Goal: Transaction & Acquisition: Purchase product/service

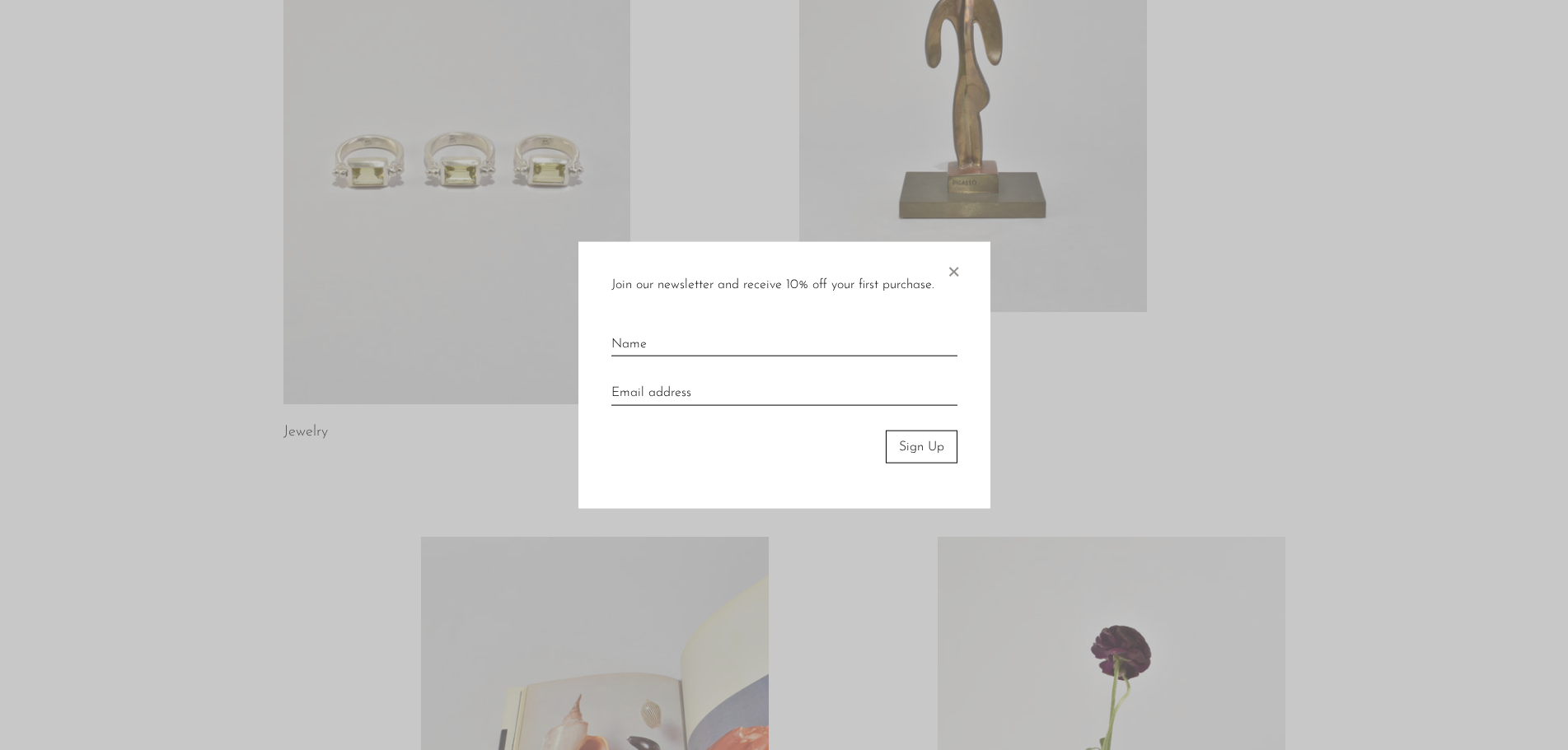
scroll to position [111, 0]
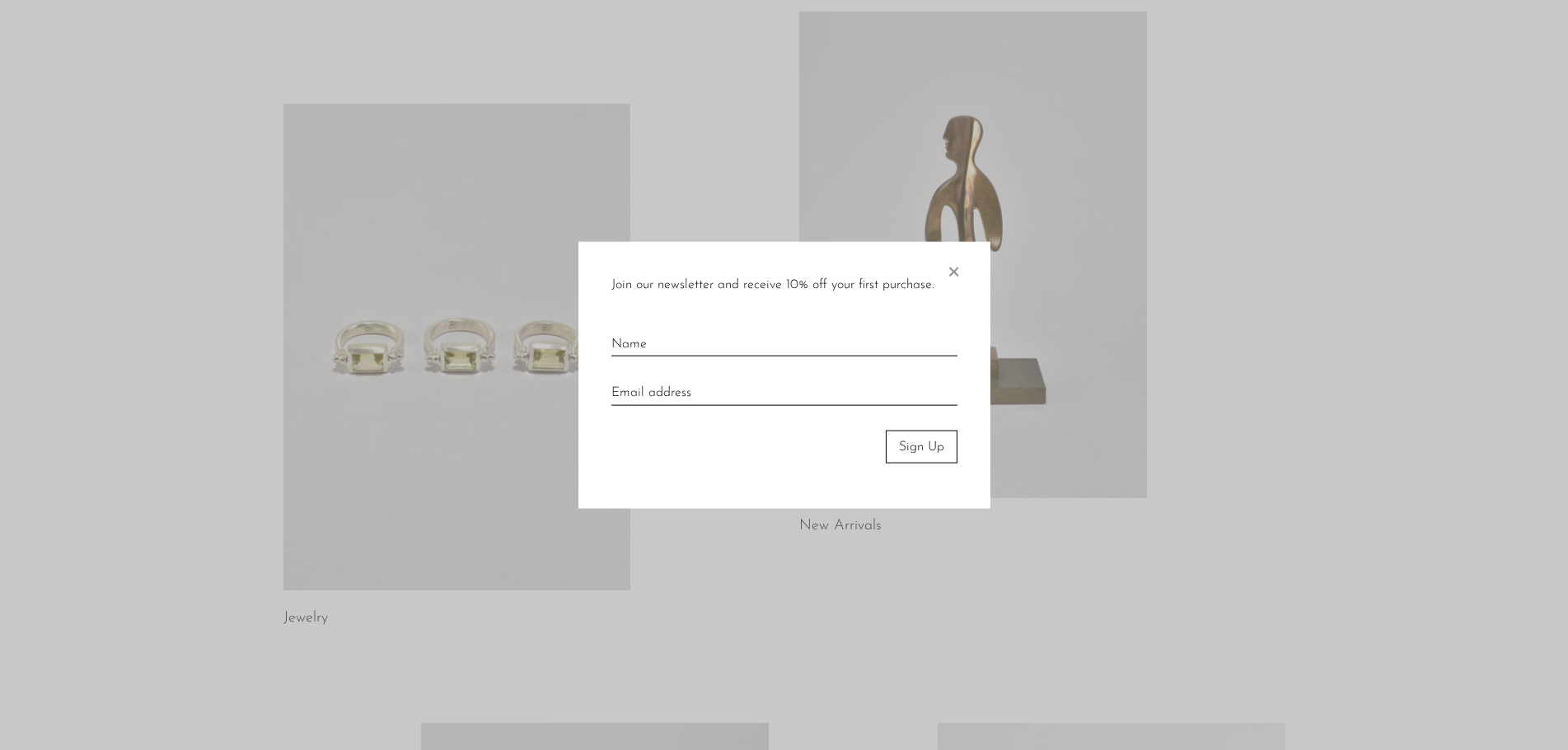
click at [957, 272] on span "×" at bounding box center [952, 268] width 16 height 53
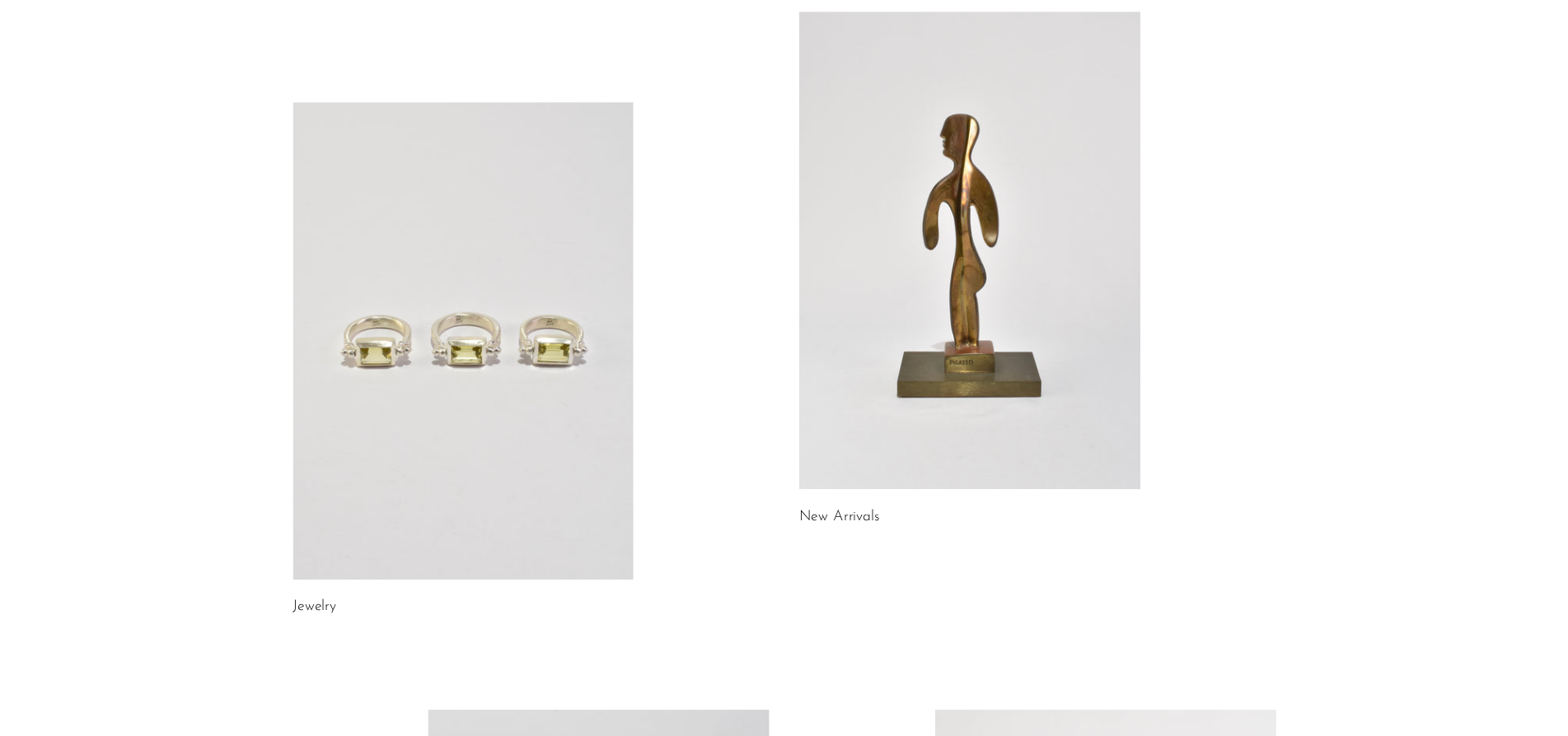
scroll to position [0, 0]
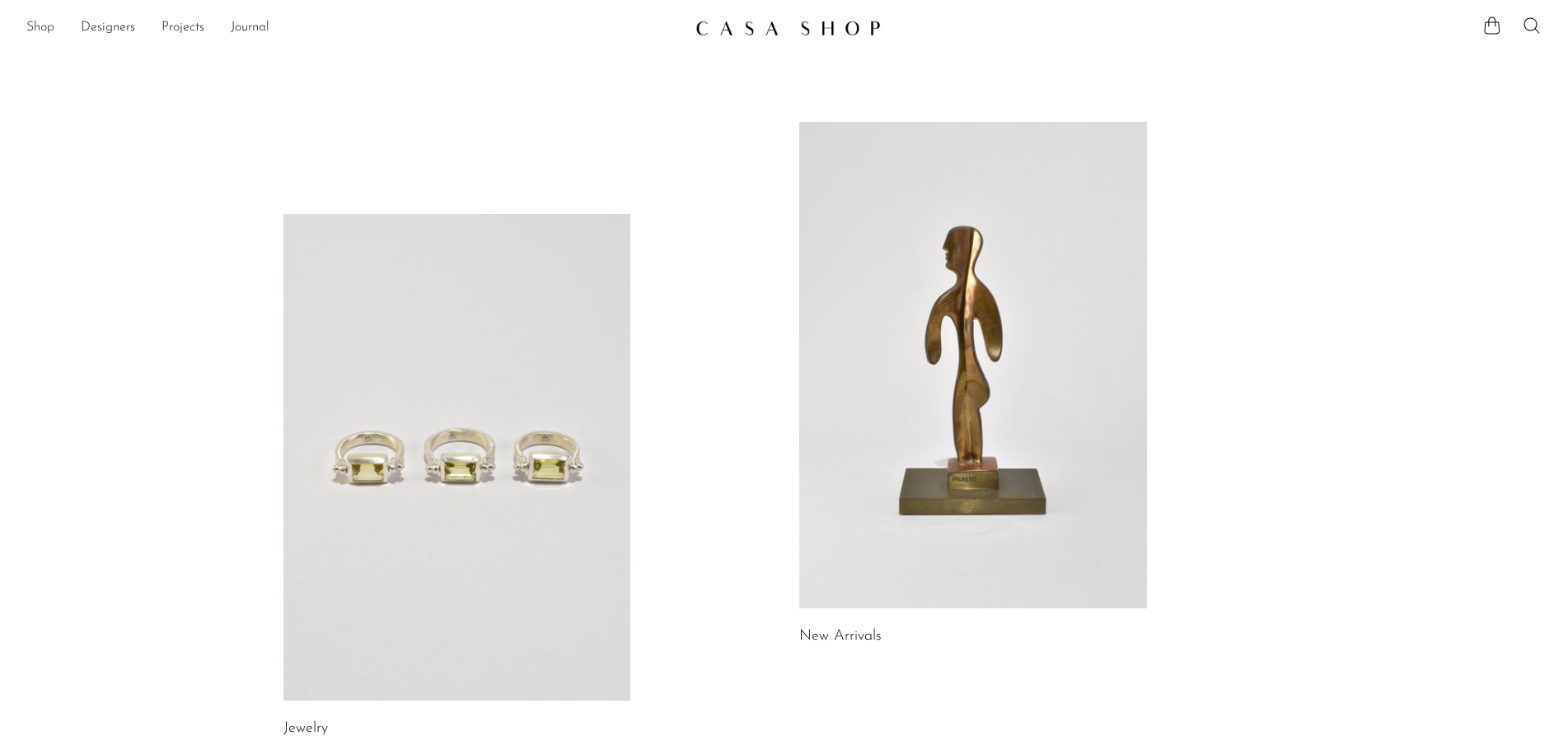
click at [39, 19] on link "Shop" at bounding box center [41, 27] width 28 height 22
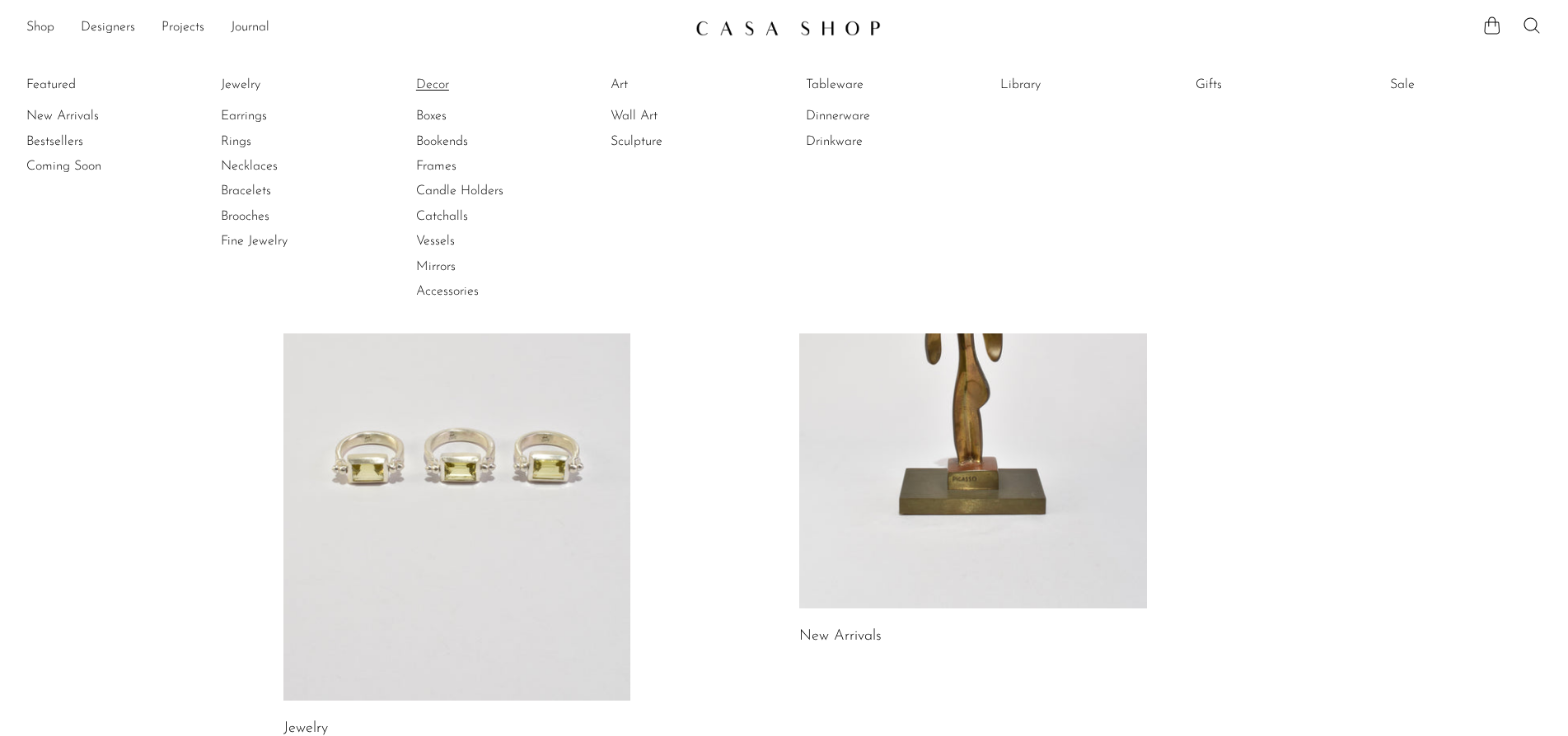
click at [441, 91] on link "Decor" at bounding box center [478, 84] width 123 height 18
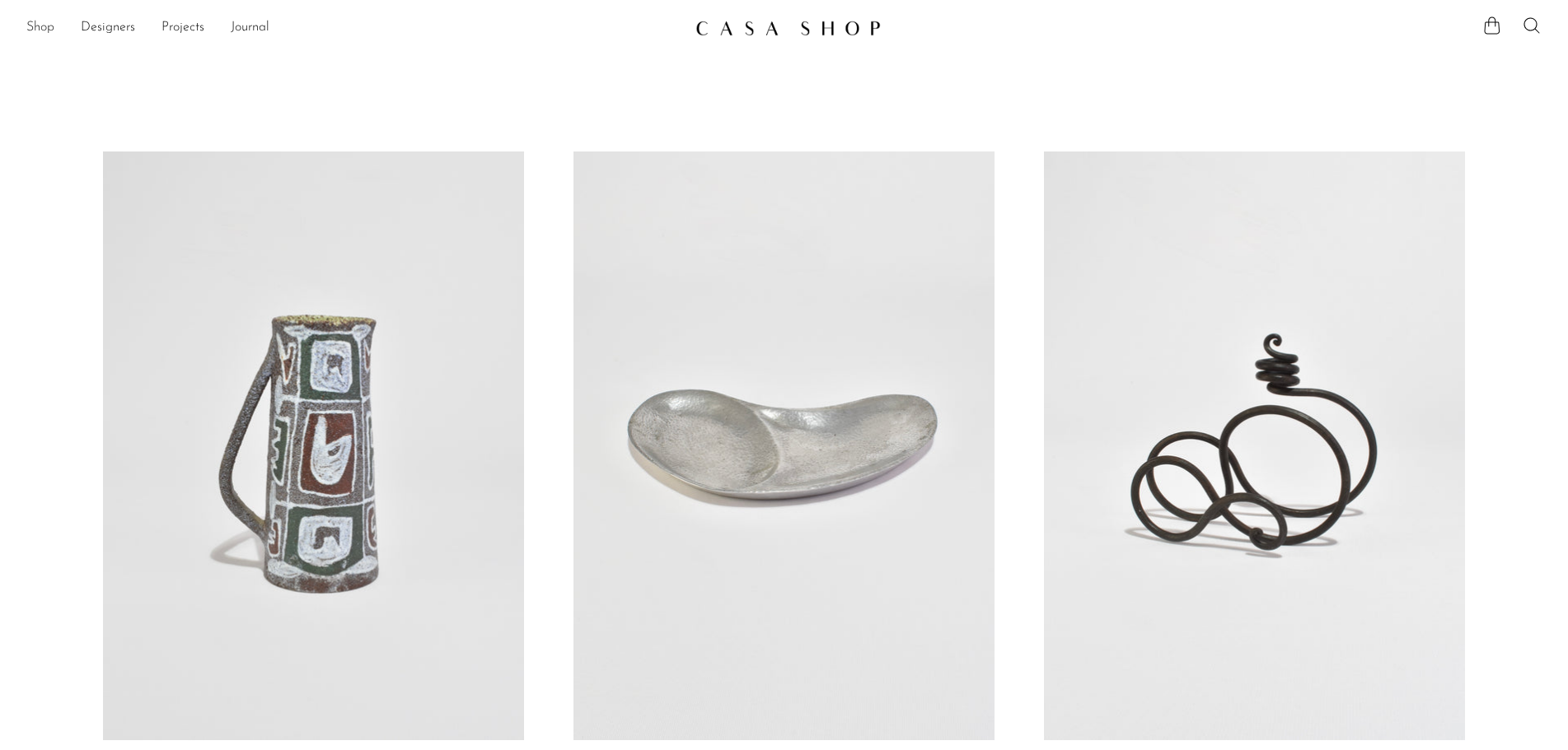
click at [50, 34] on link "Shop" at bounding box center [41, 27] width 28 height 22
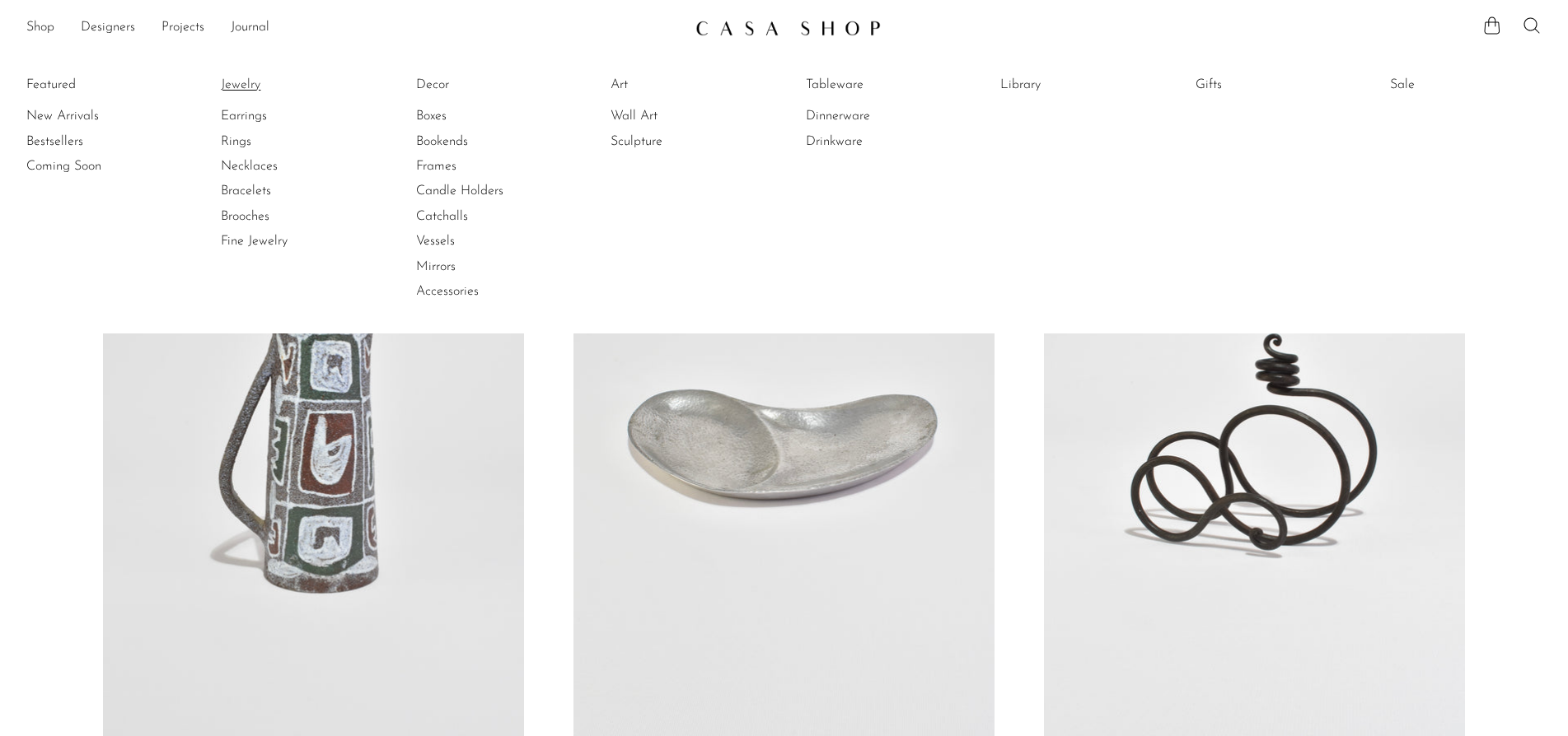
click at [258, 81] on link "Jewelry" at bounding box center [282, 84] width 123 height 18
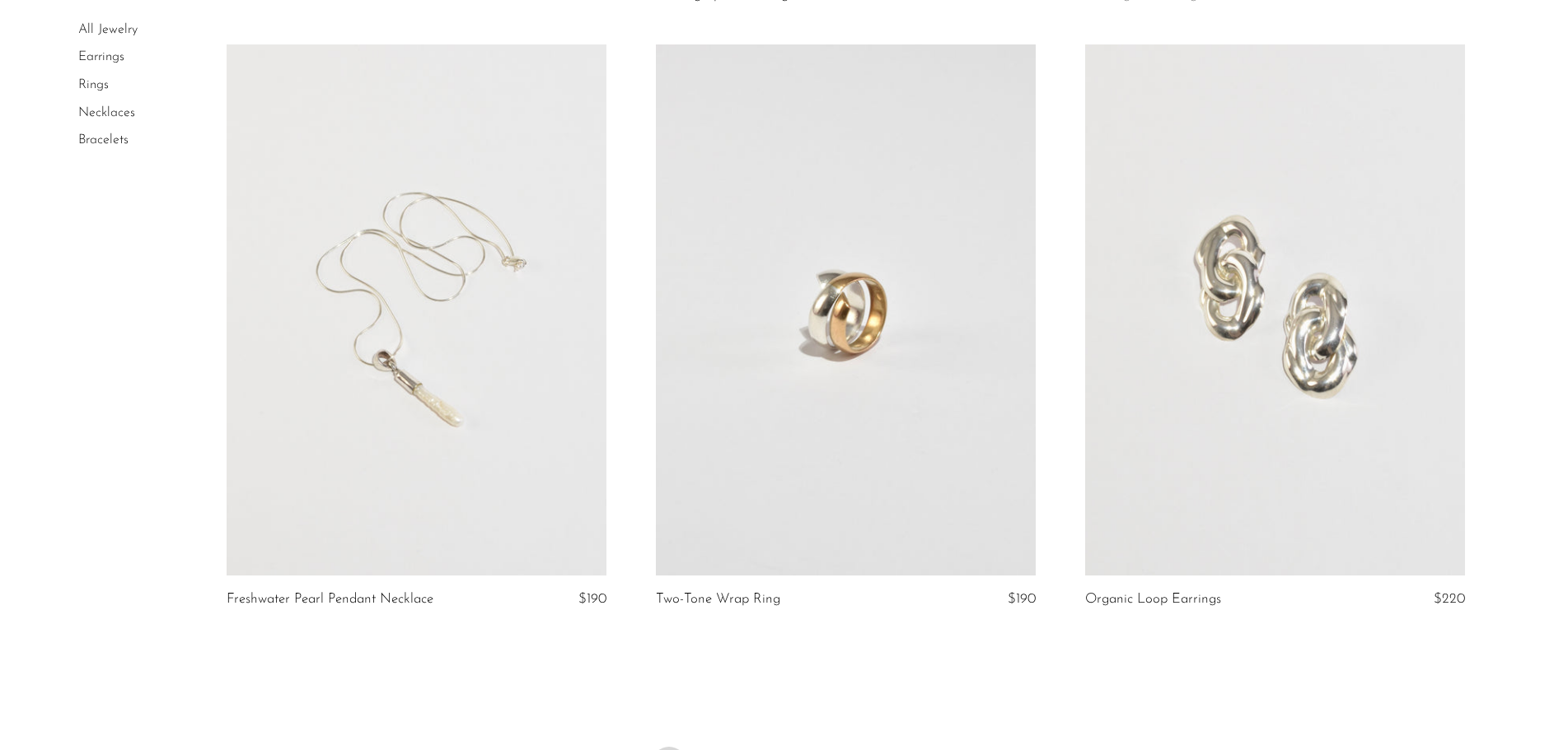
scroll to position [7034, 0]
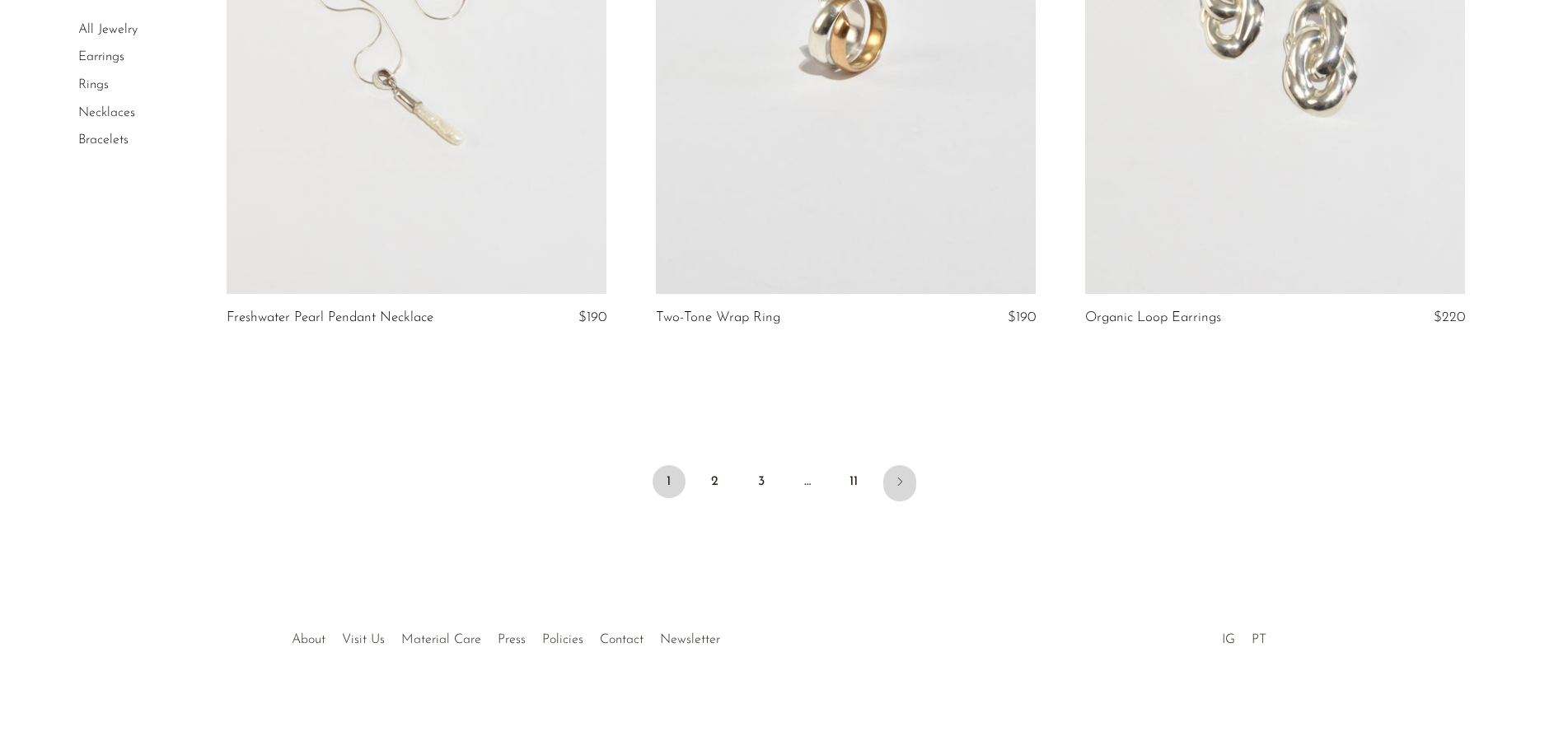
click at [900, 483] on icon "Next" at bounding box center [900, 482] width 13 height 13
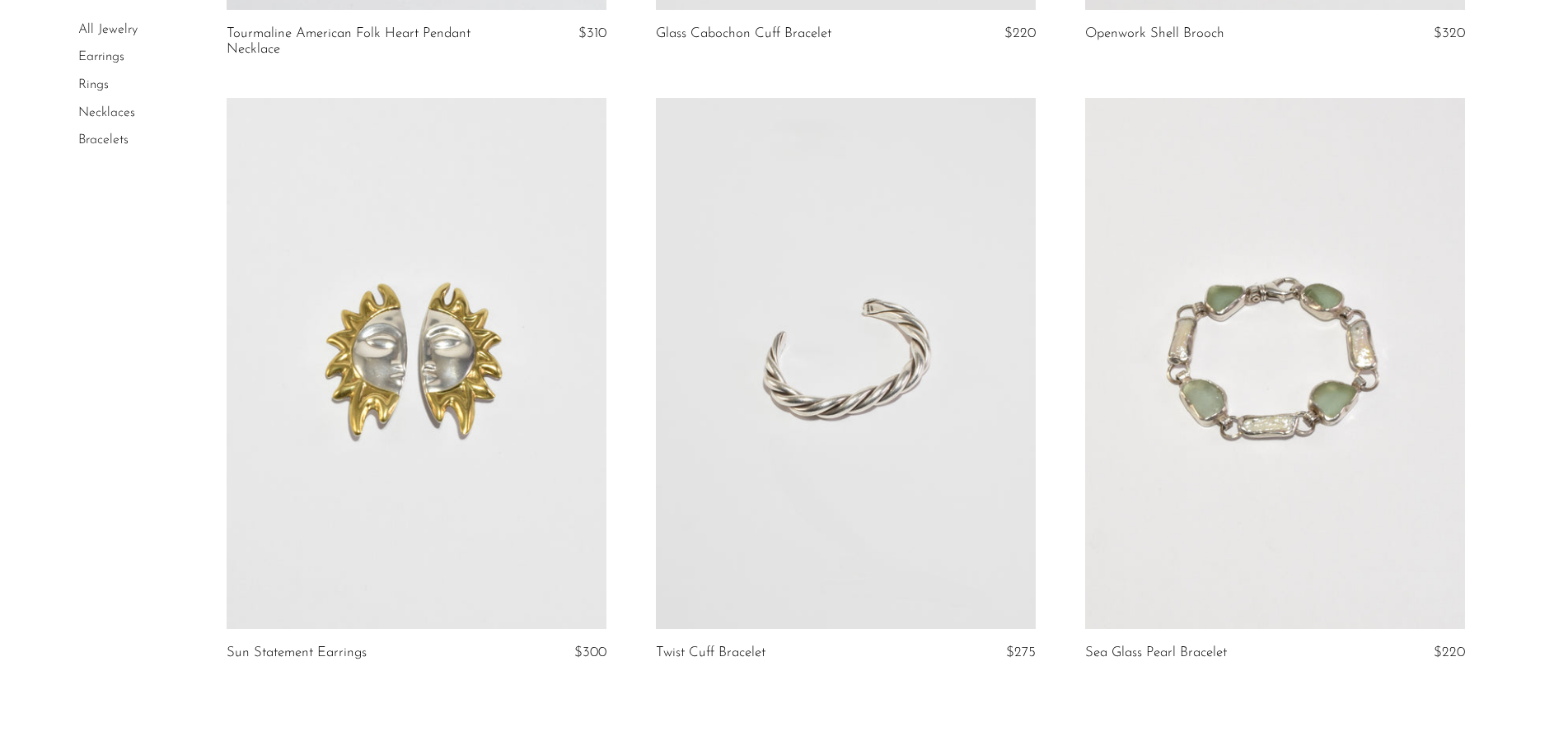
scroll to position [6753, 0]
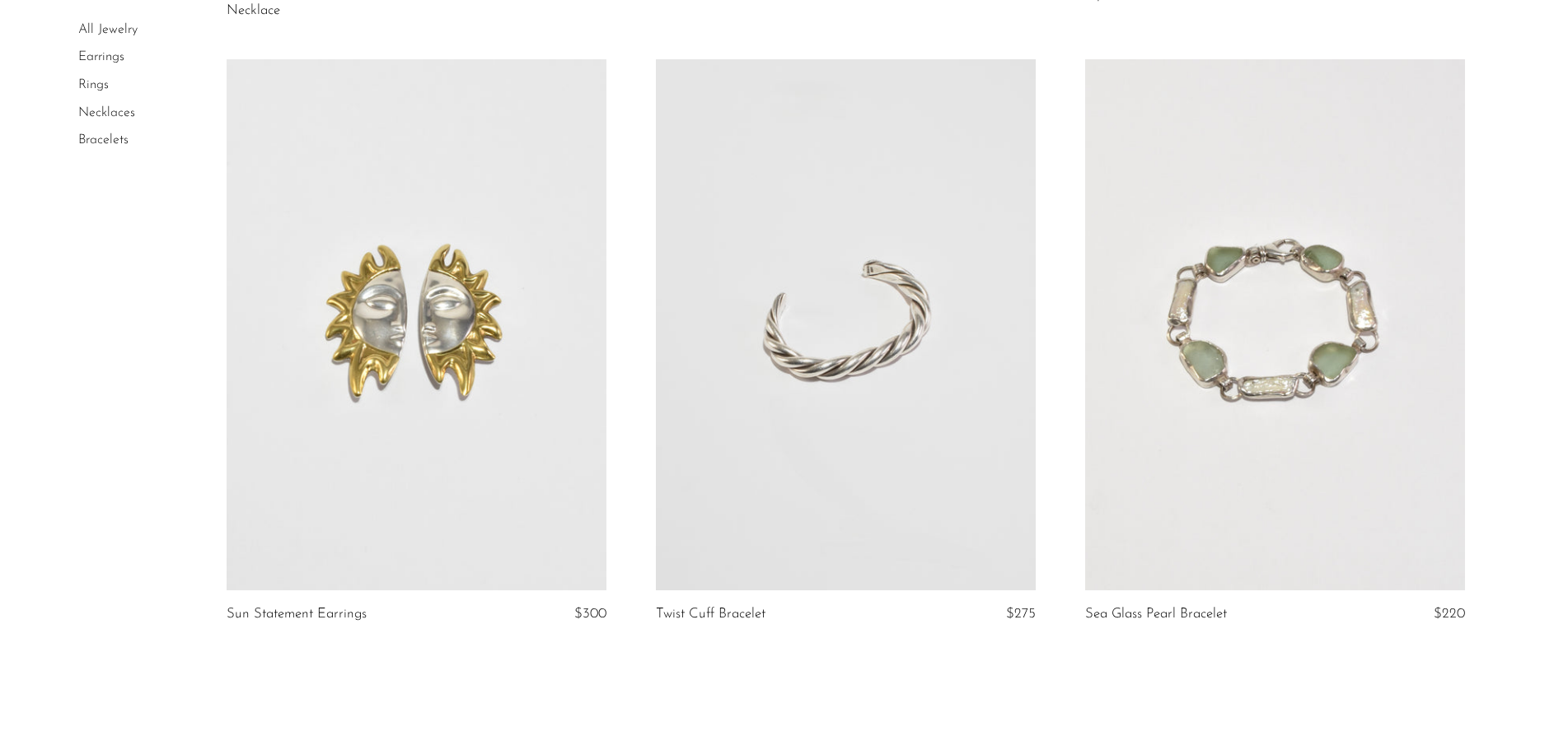
click at [544, 411] on link at bounding box center [416, 325] width 380 height 531
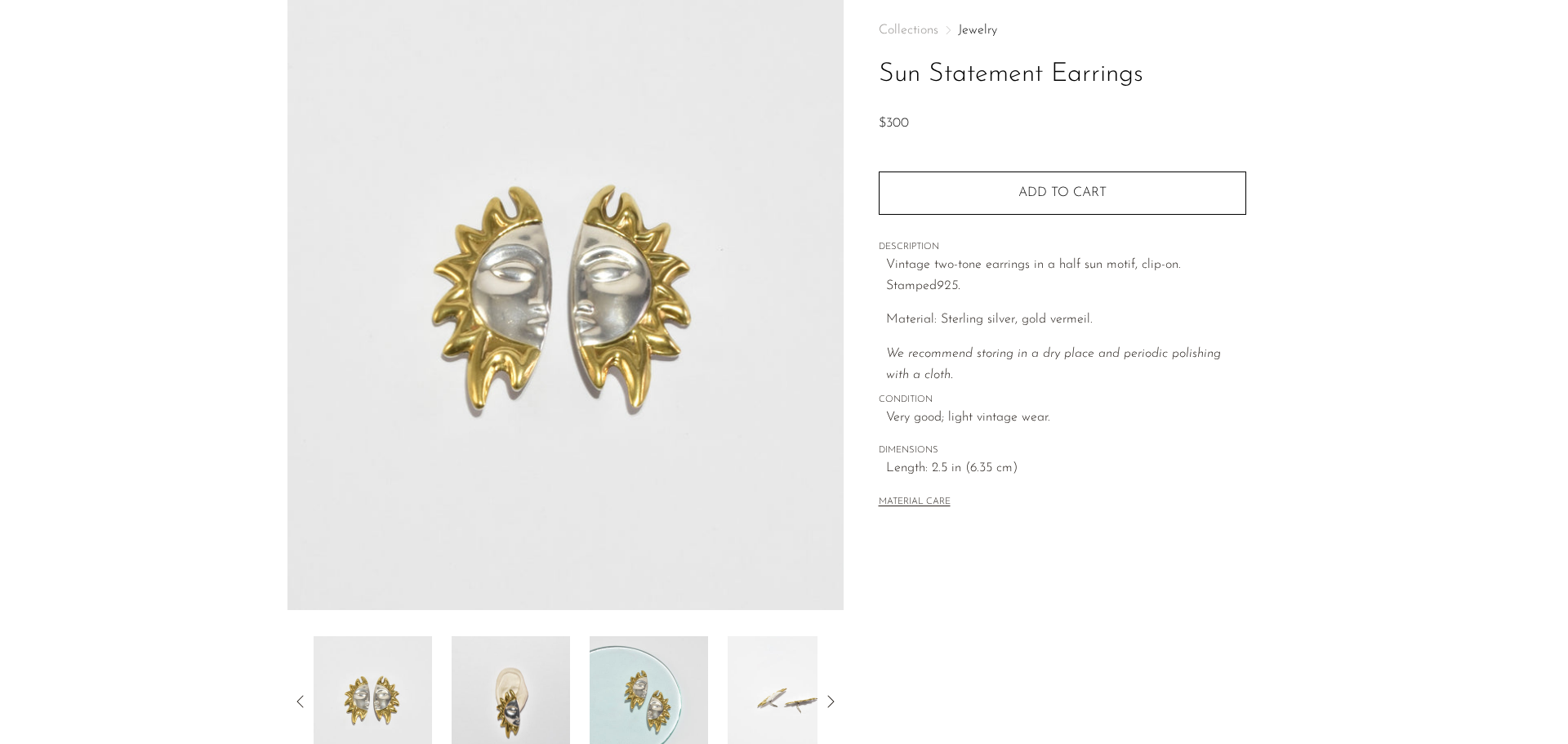
scroll to position [163, 0]
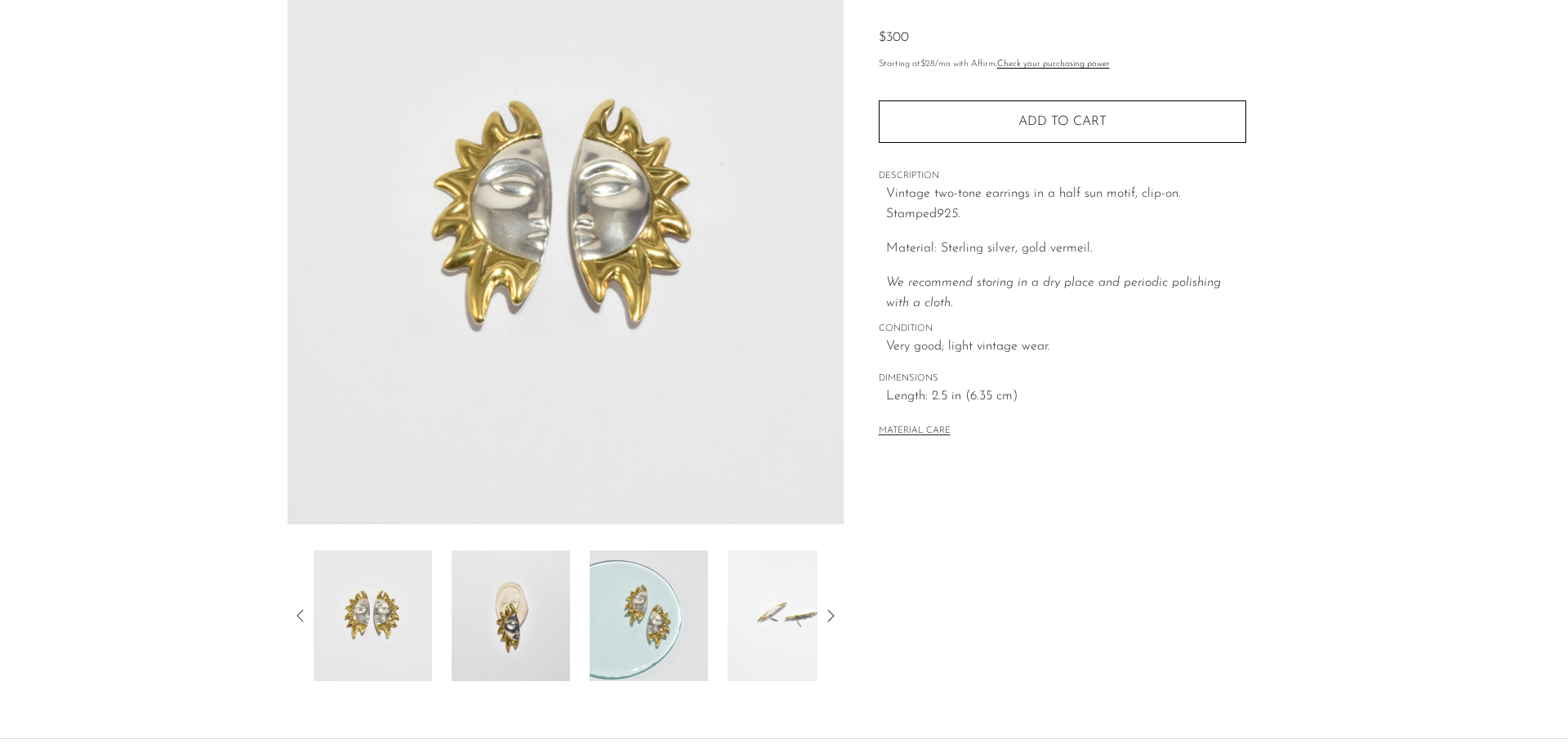
click at [528, 657] on img at bounding box center [511, 615] width 118 height 131
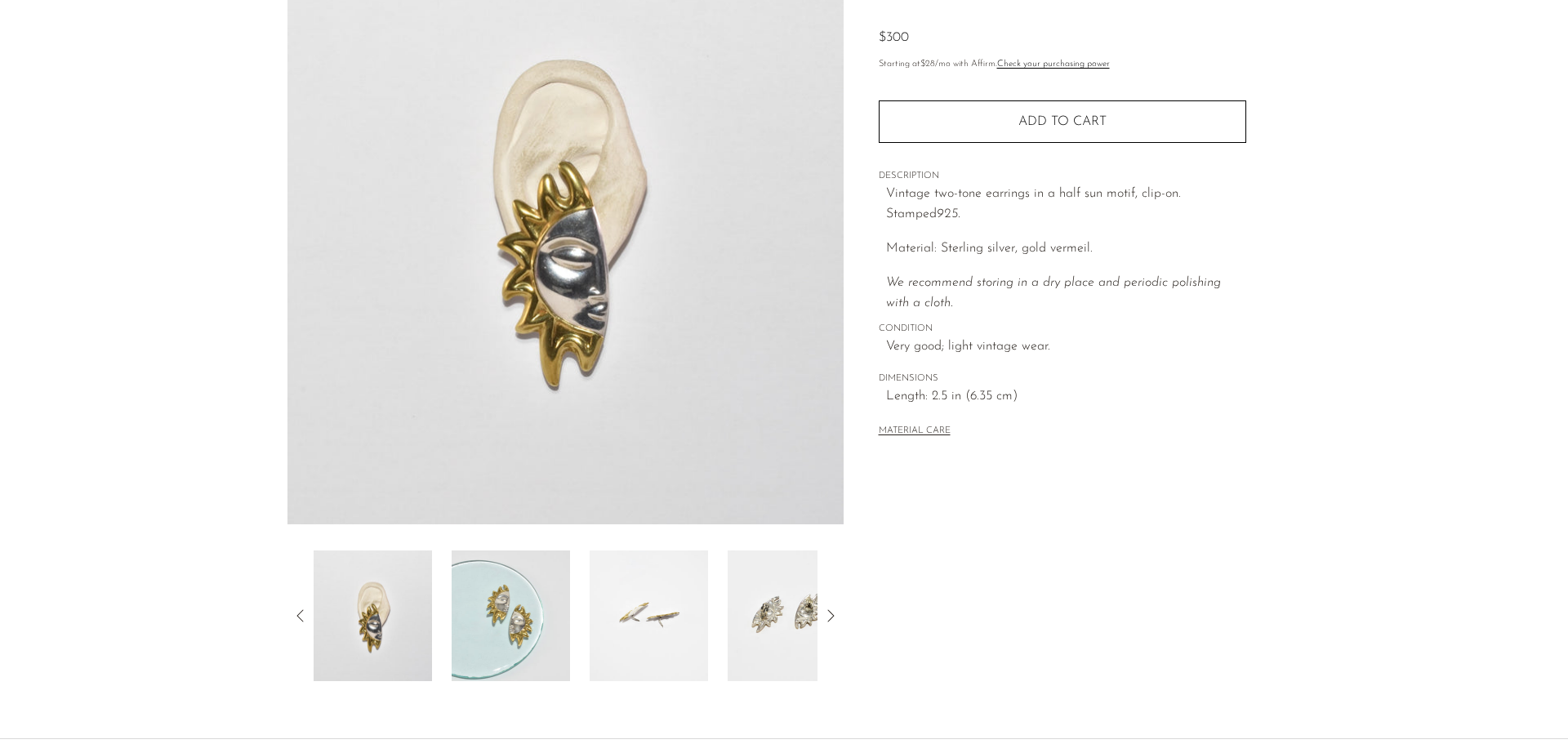
click at [832, 617] on icon at bounding box center [830, 615] width 7 height 12
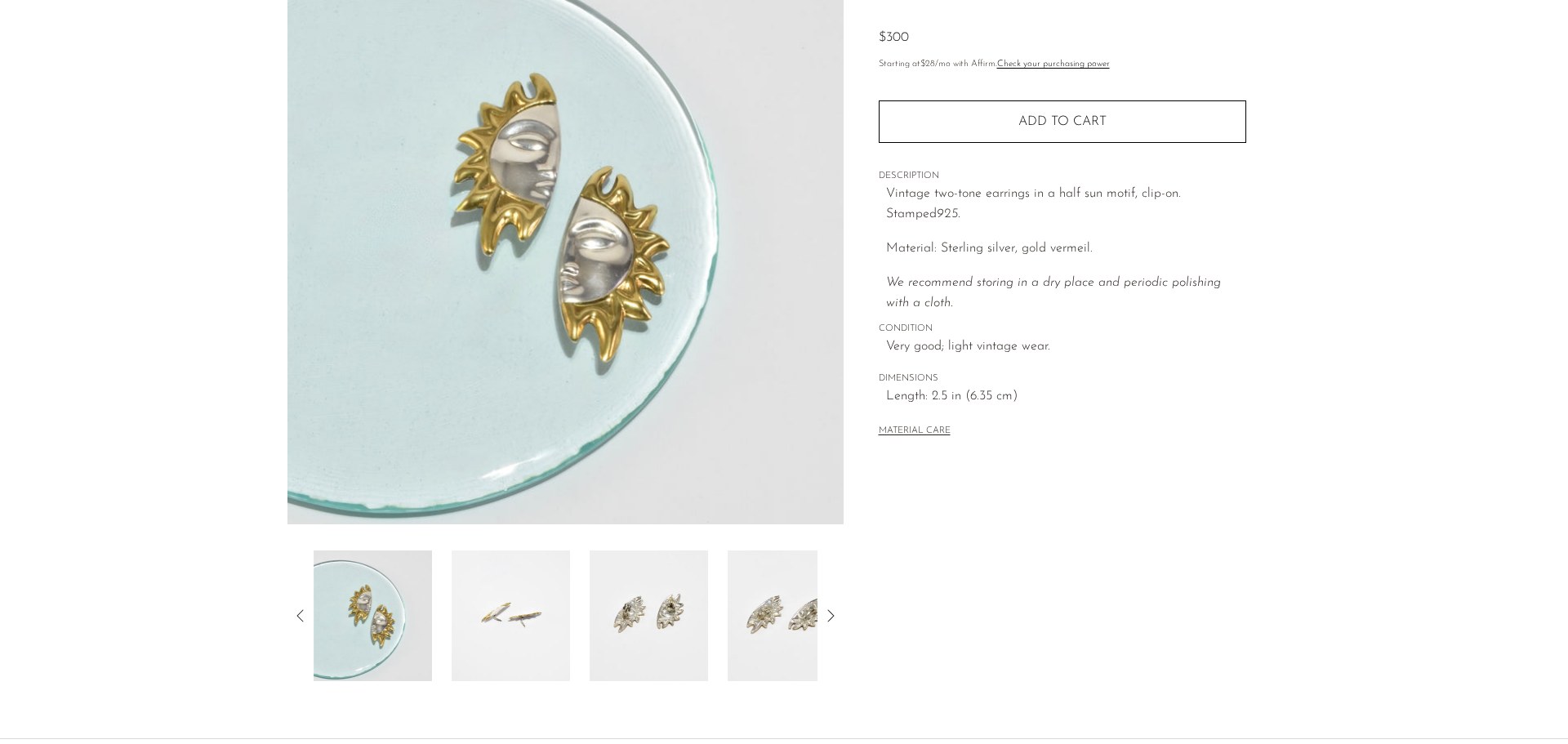
click at [686, 665] on img at bounding box center [649, 615] width 118 height 131
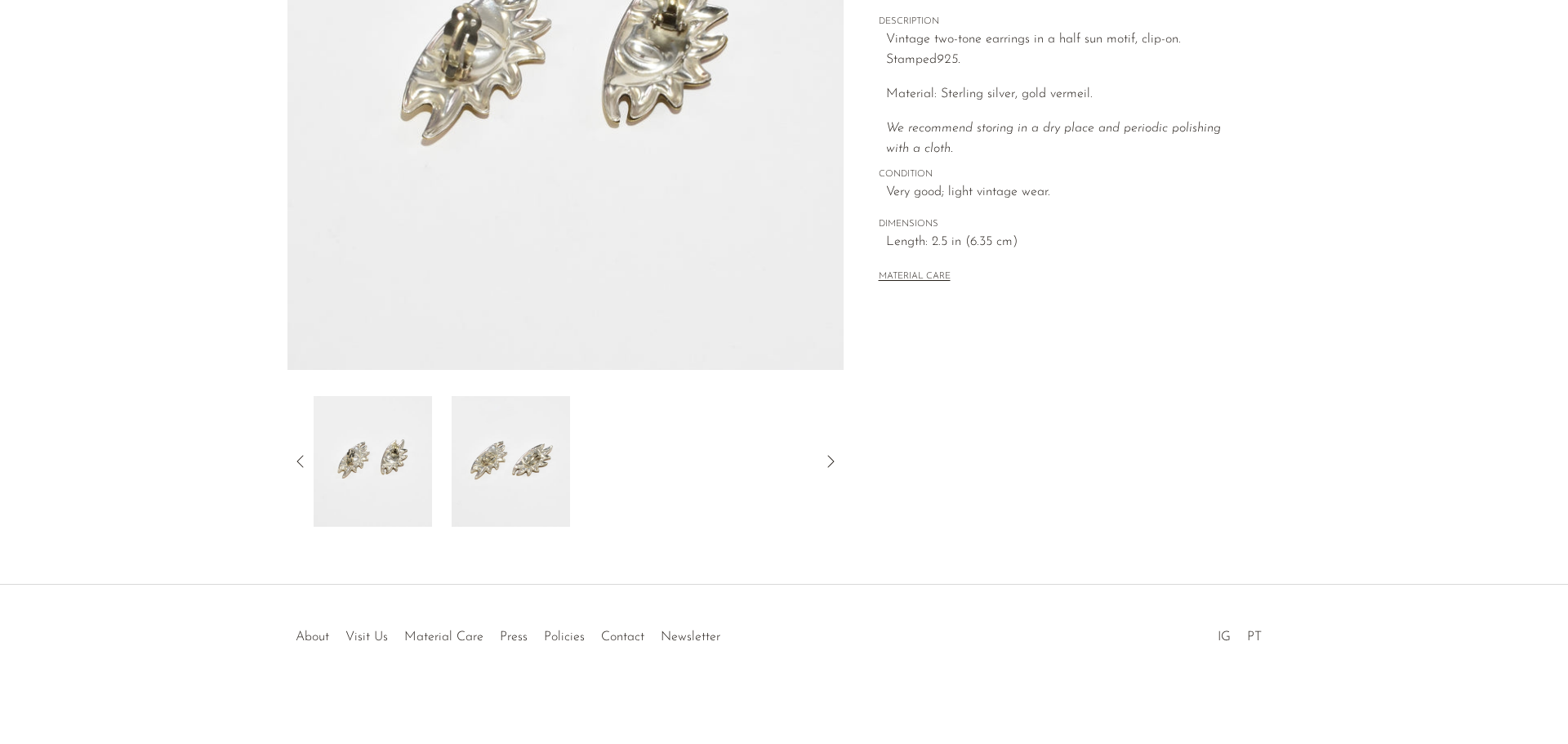
scroll to position [319, 0]
click at [294, 463] on icon at bounding box center [300, 459] width 20 height 20
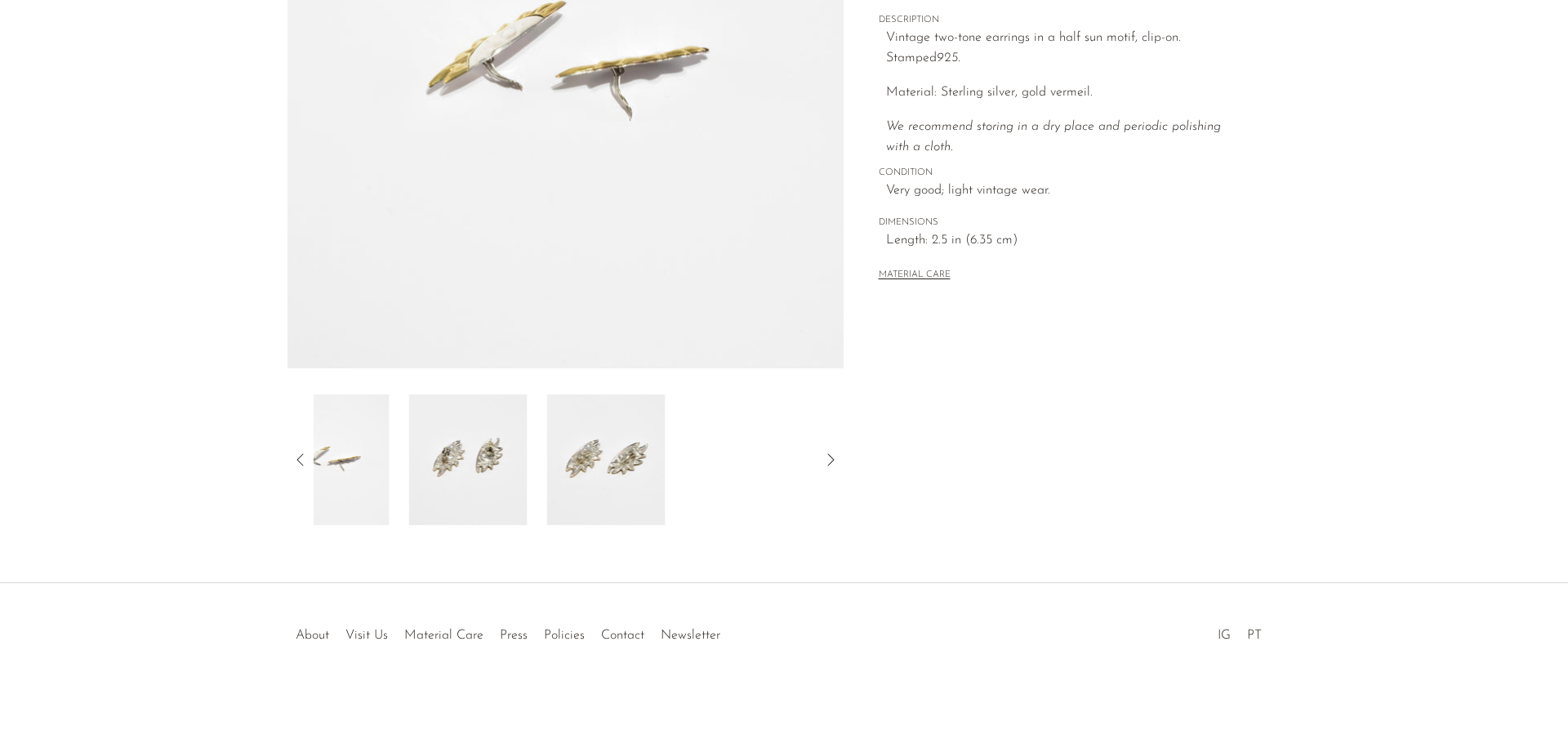
click at [294, 463] on icon at bounding box center [300, 459] width 20 height 20
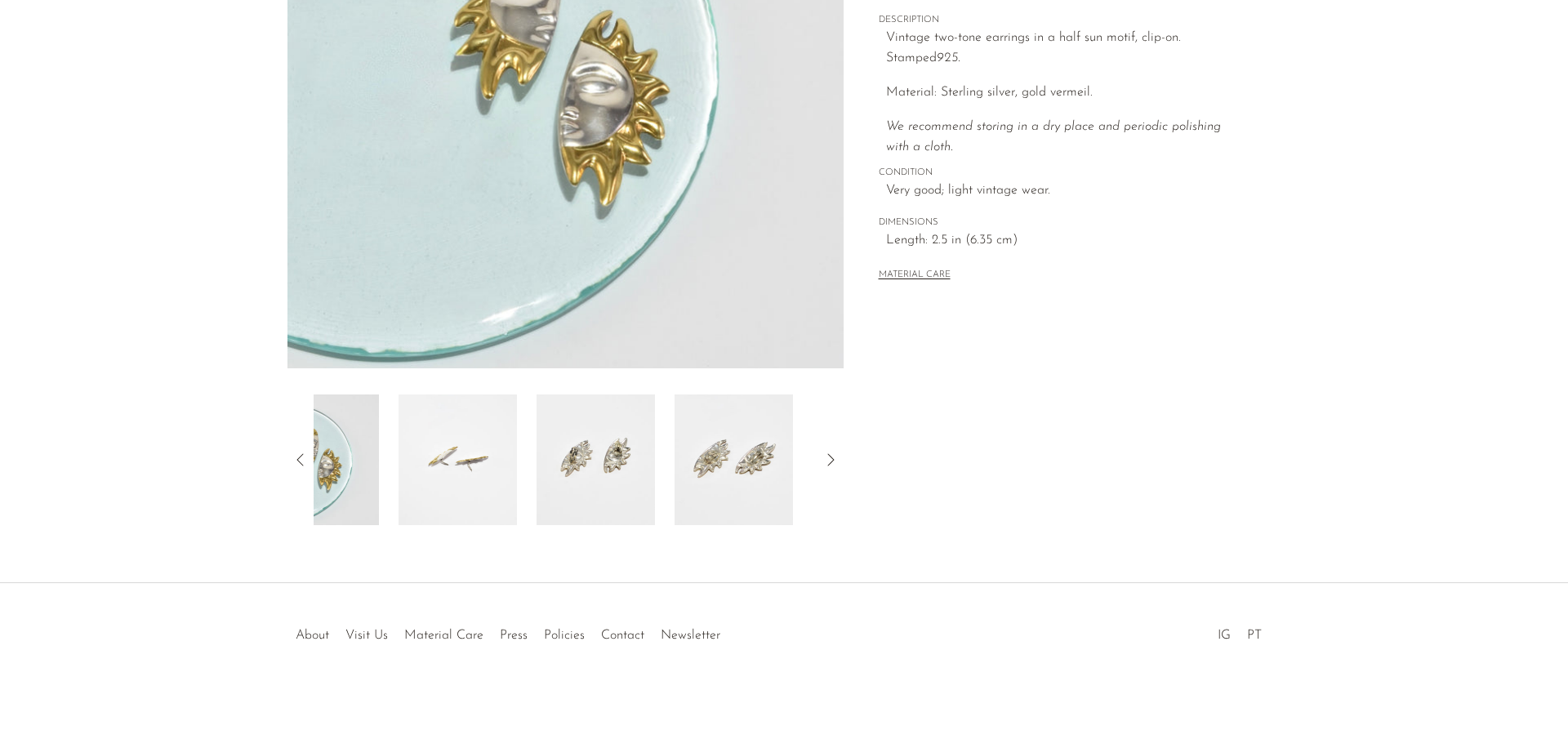
click at [294, 463] on icon at bounding box center [300, 459] width 20 height 20
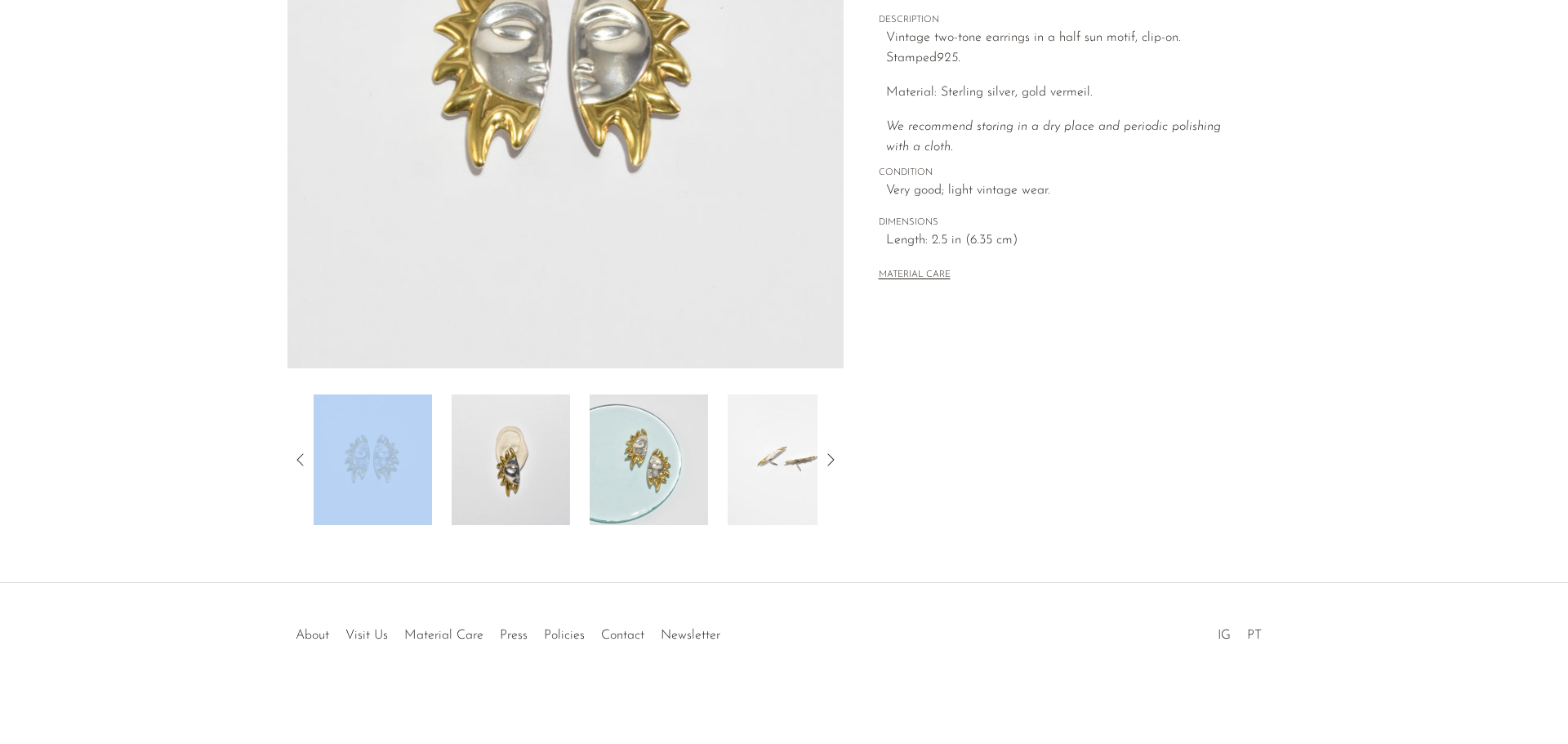
click at [525, 486] on img at bounding box center [511, 459] width 118 height 131
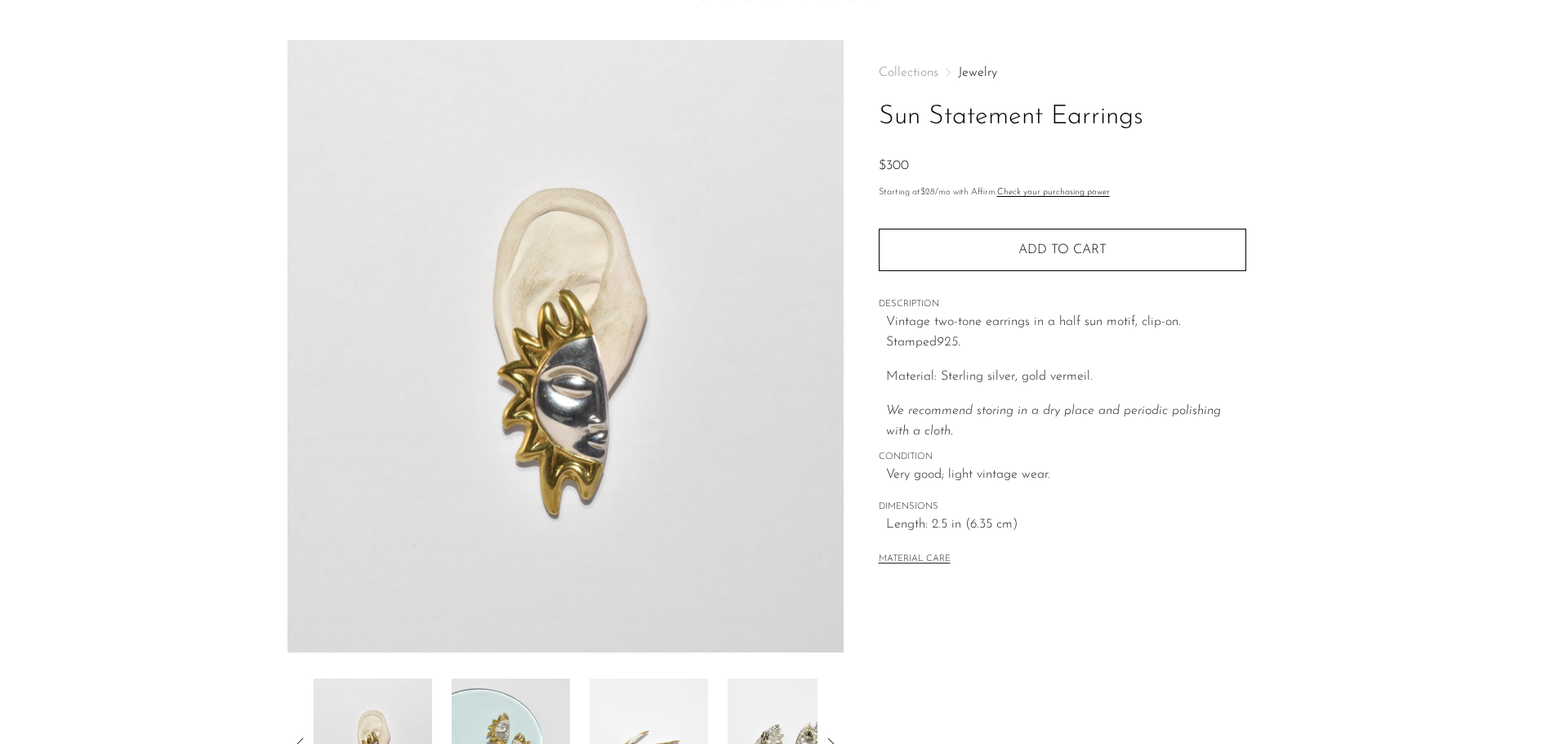
scroll to position [0, 0]
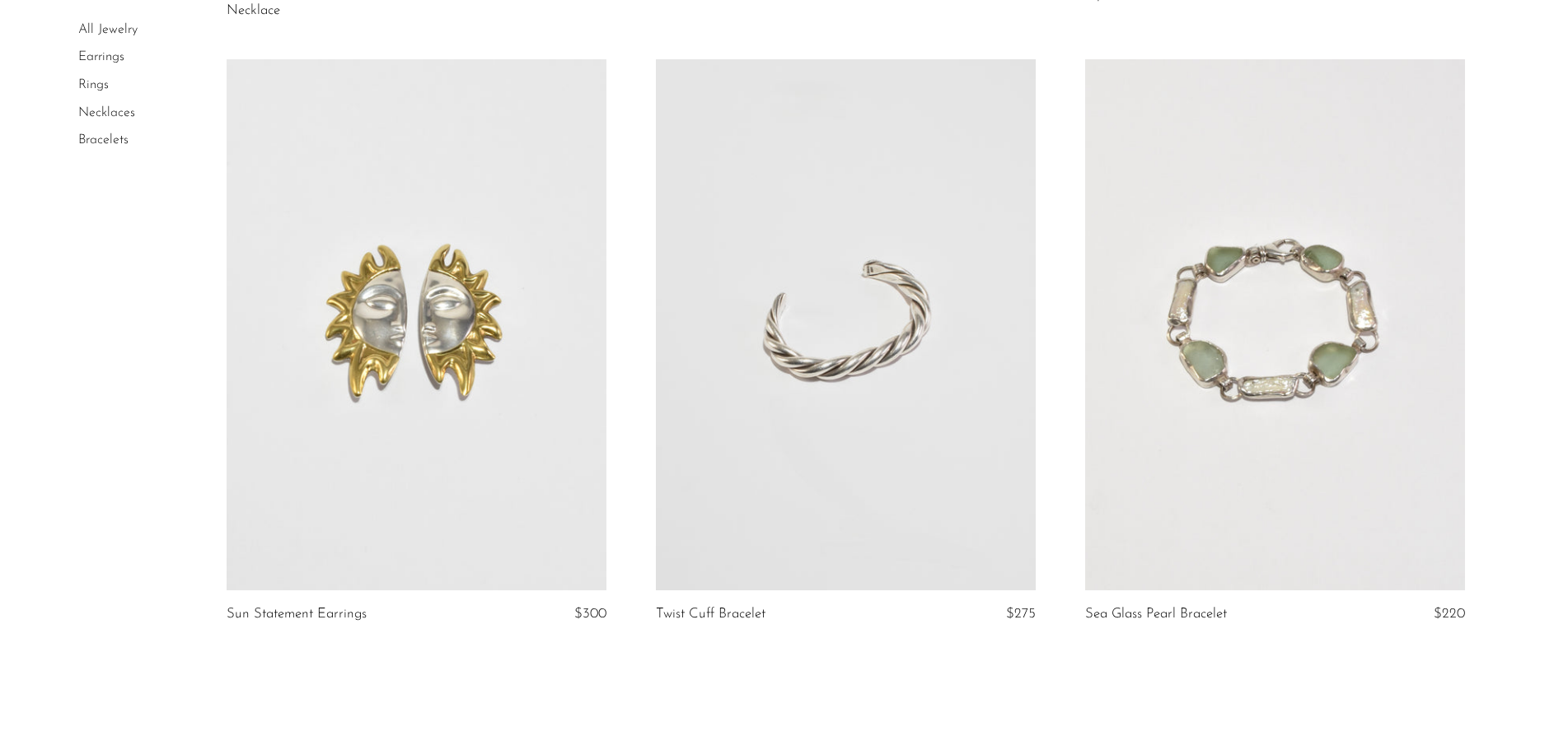
scroll to position [6918, 0]
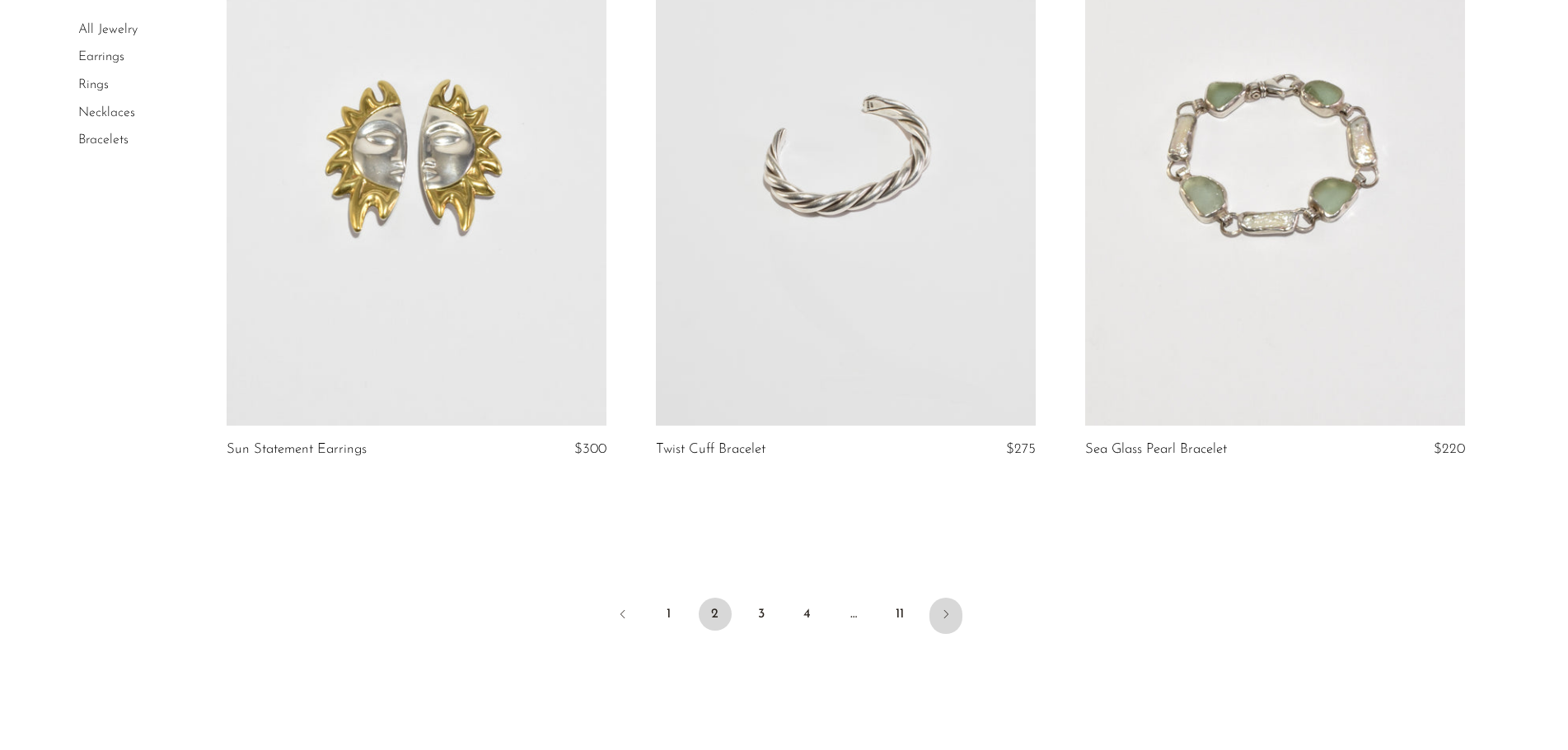
click at [945, 628] on link "Next" at bounding box center [946, 616] width 33 height 36
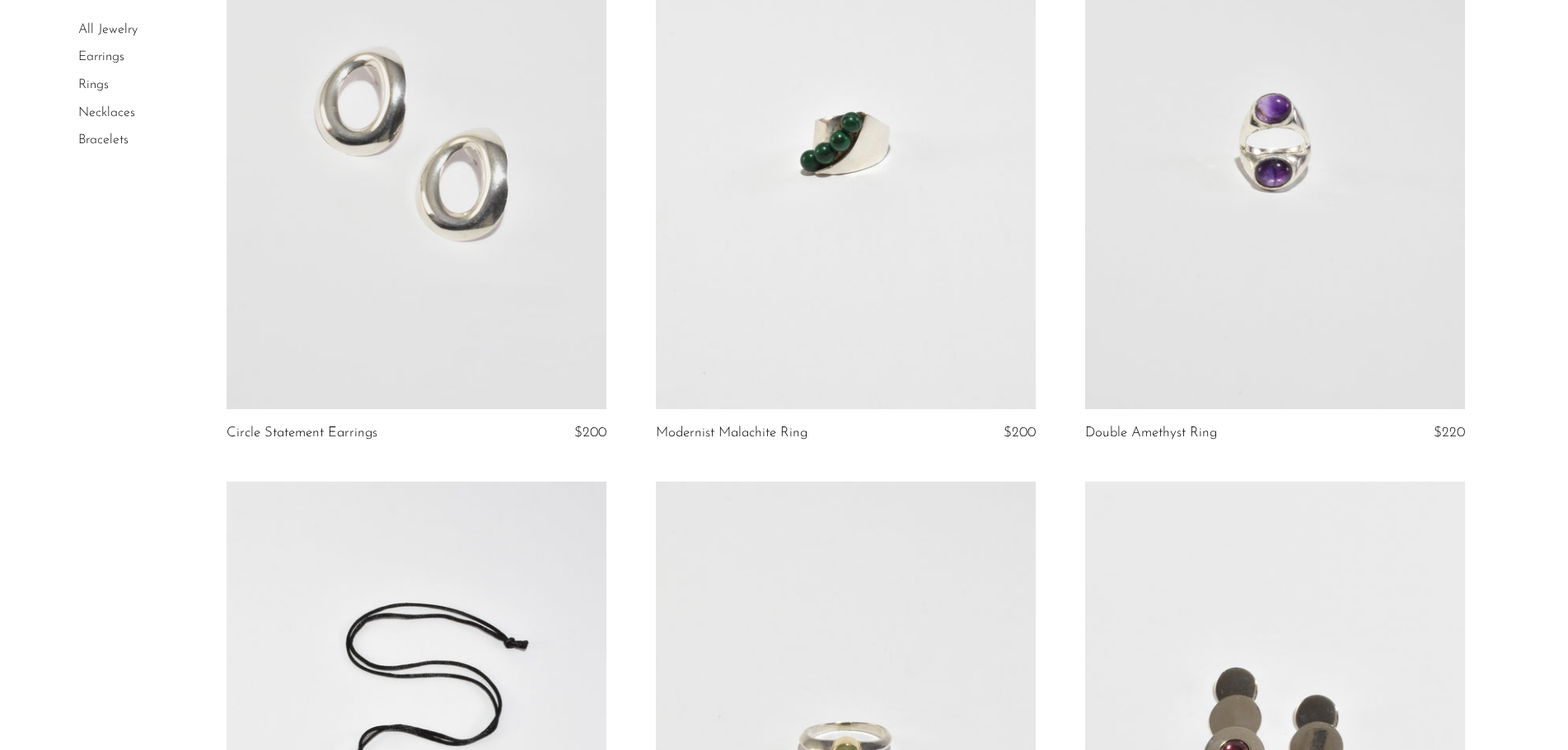
scroll to position [247, 0]
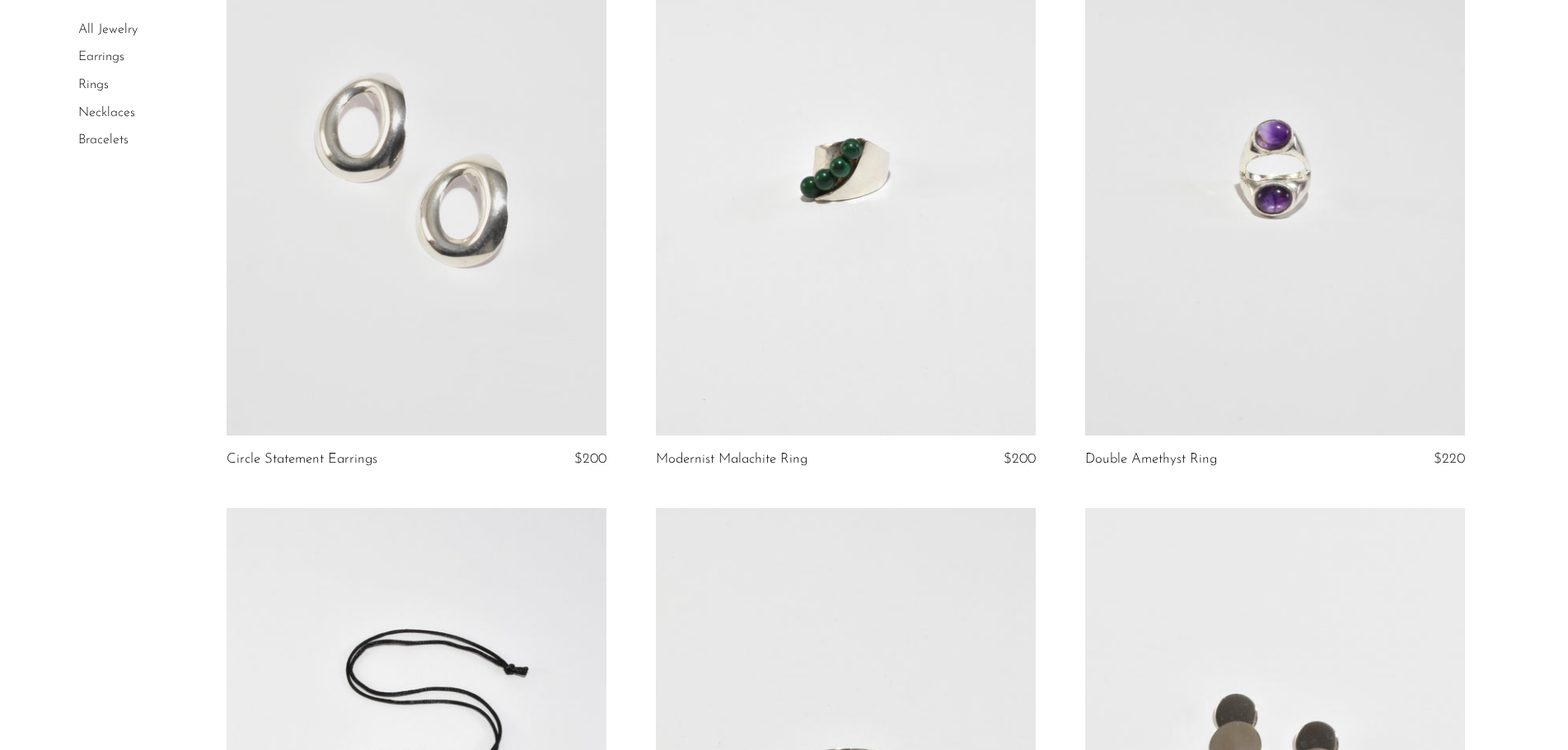
click at [781, 344] on link at bounding box center [845, 170] width 380 height 531
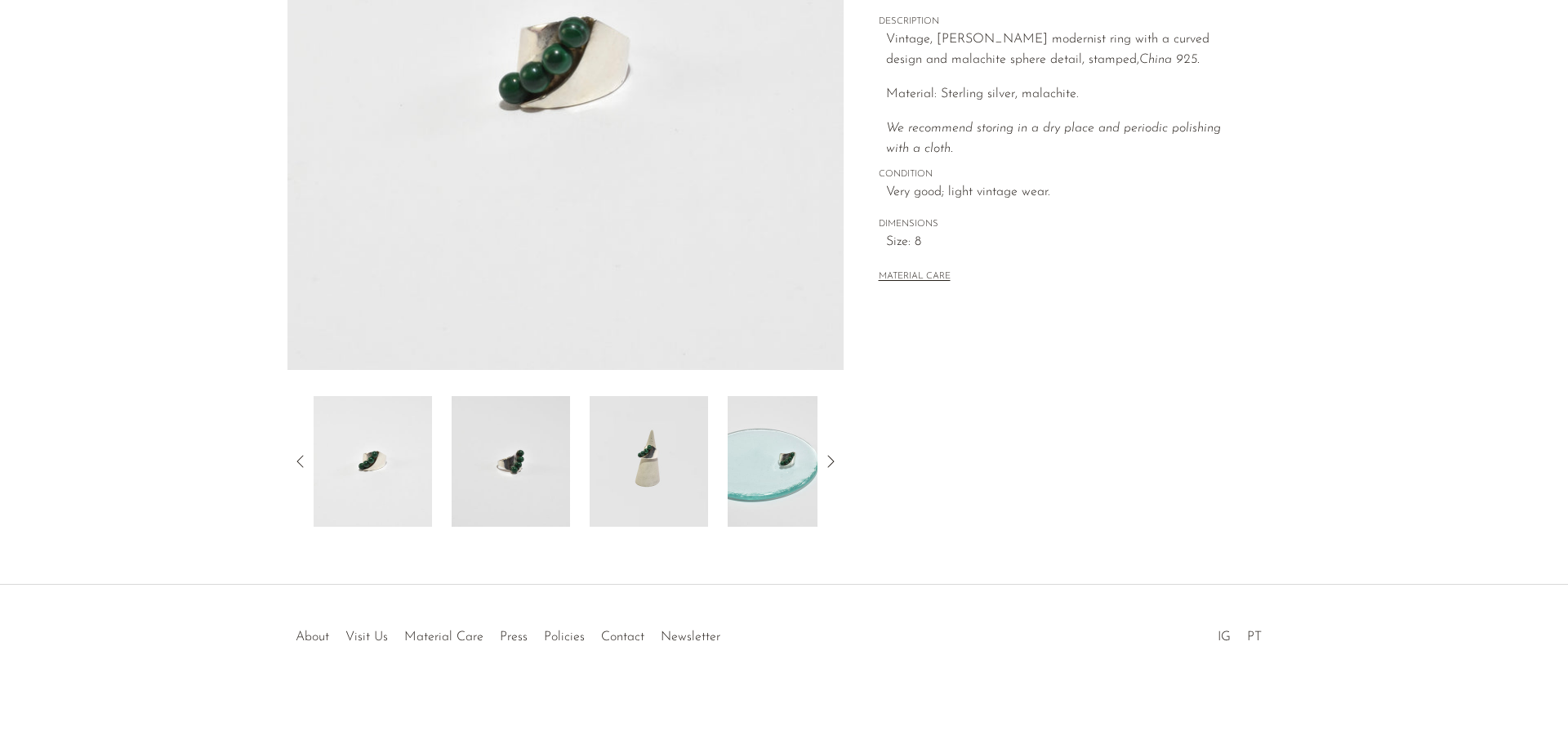
scroll to position [319, 0]
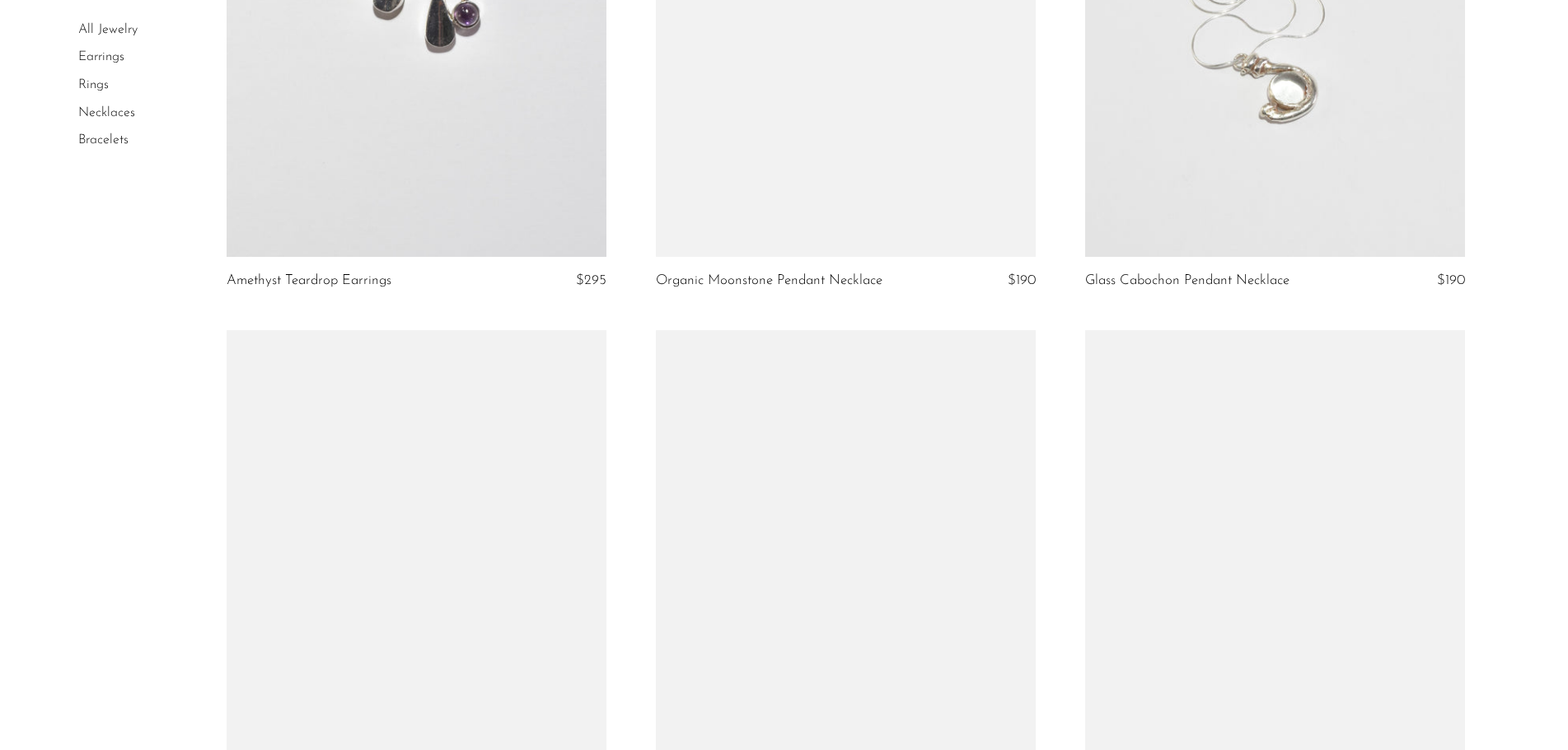
scroll to position [1564, 0]
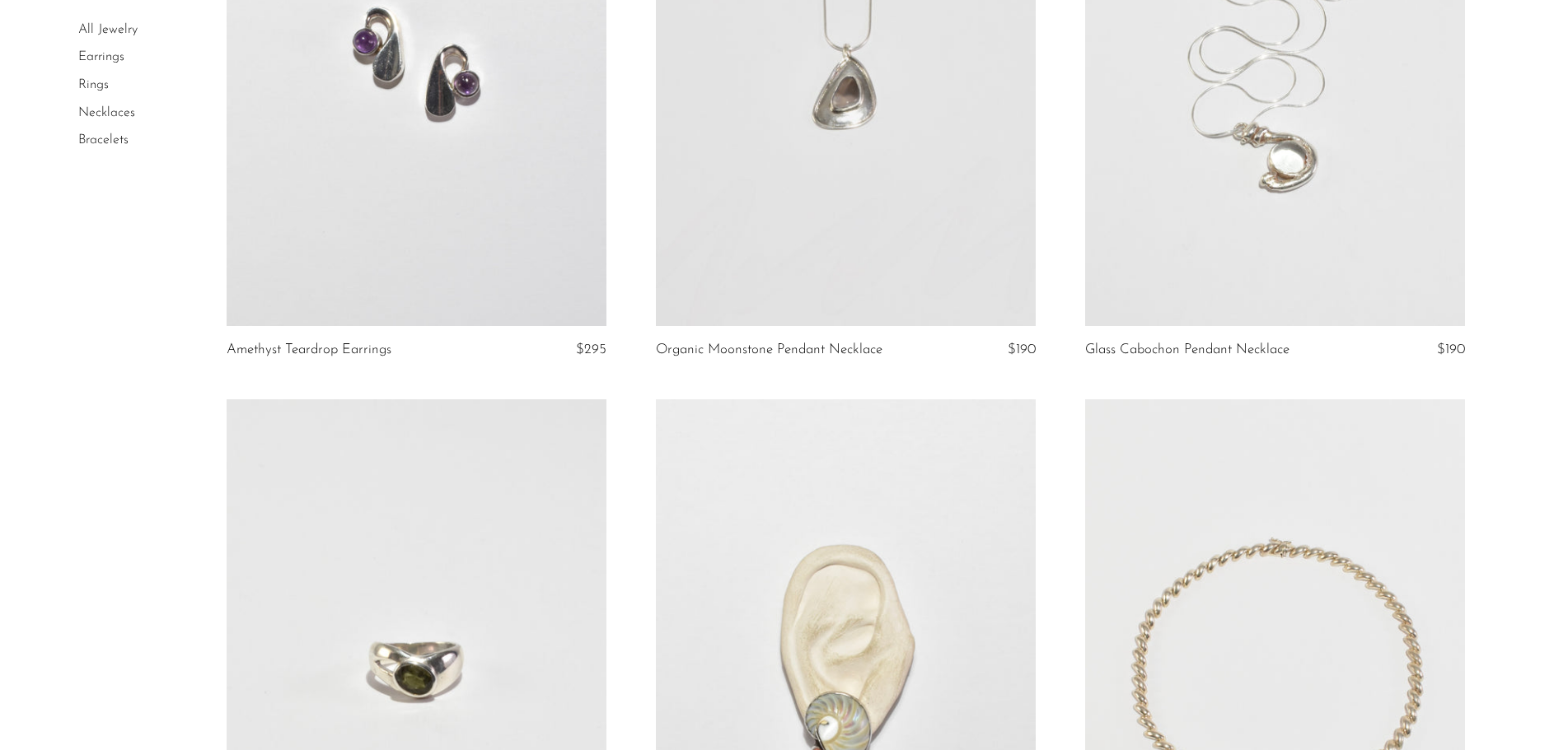
click at [453, 51] on link at bounding box center [416, 60] width 380 height 531
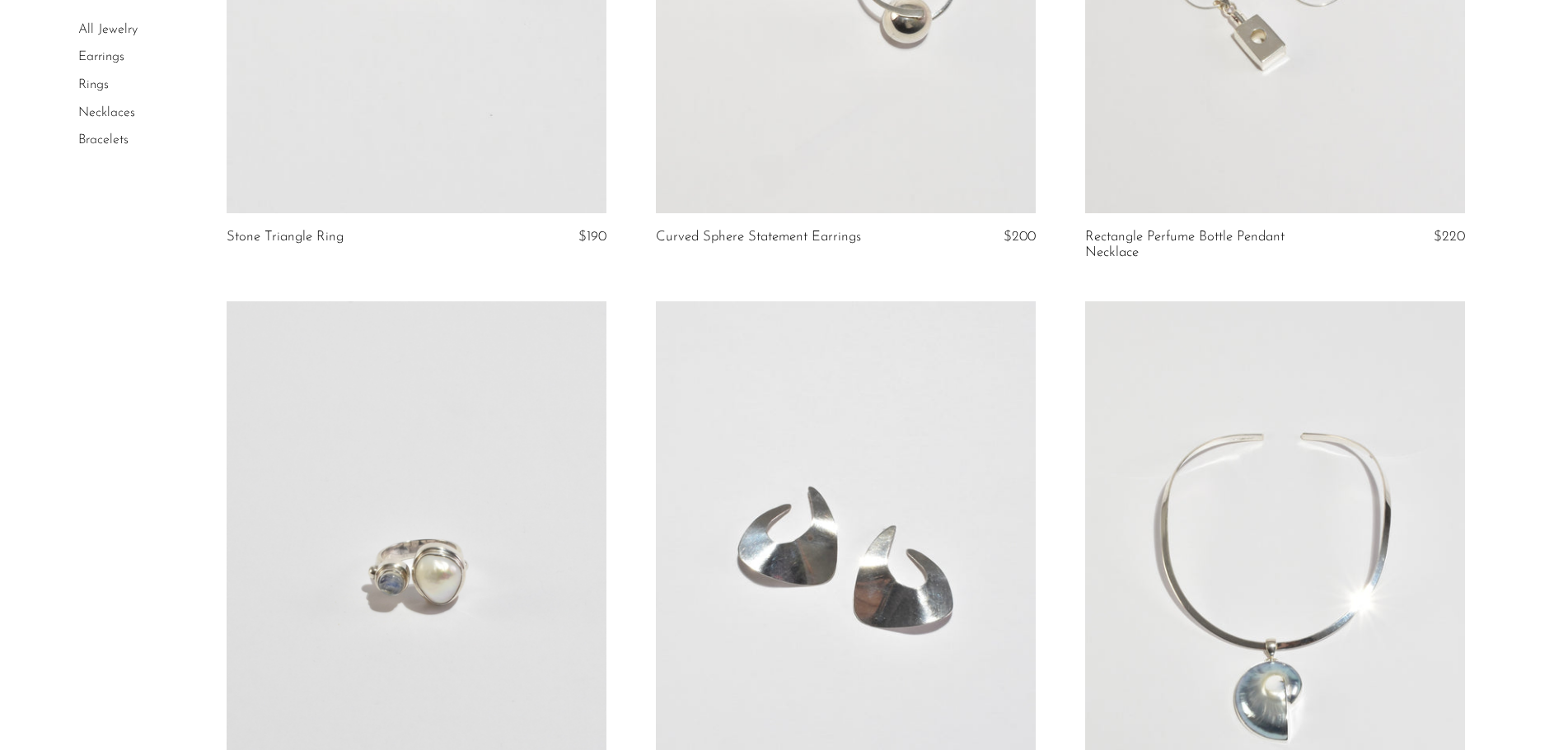
scroll to position [6341, 0]
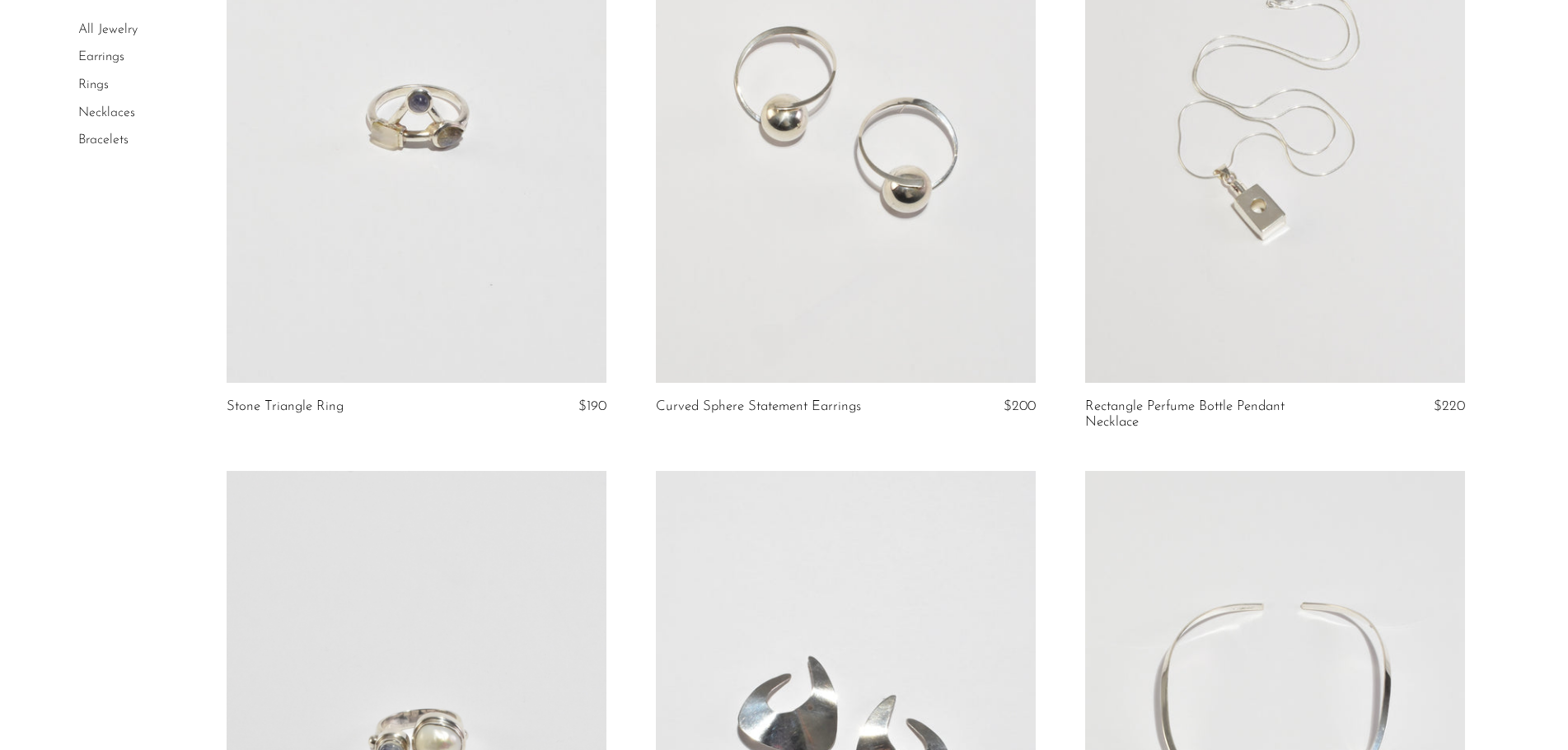
click at [436, 149] on link at bounding box center [416, 116] width 380 height 531
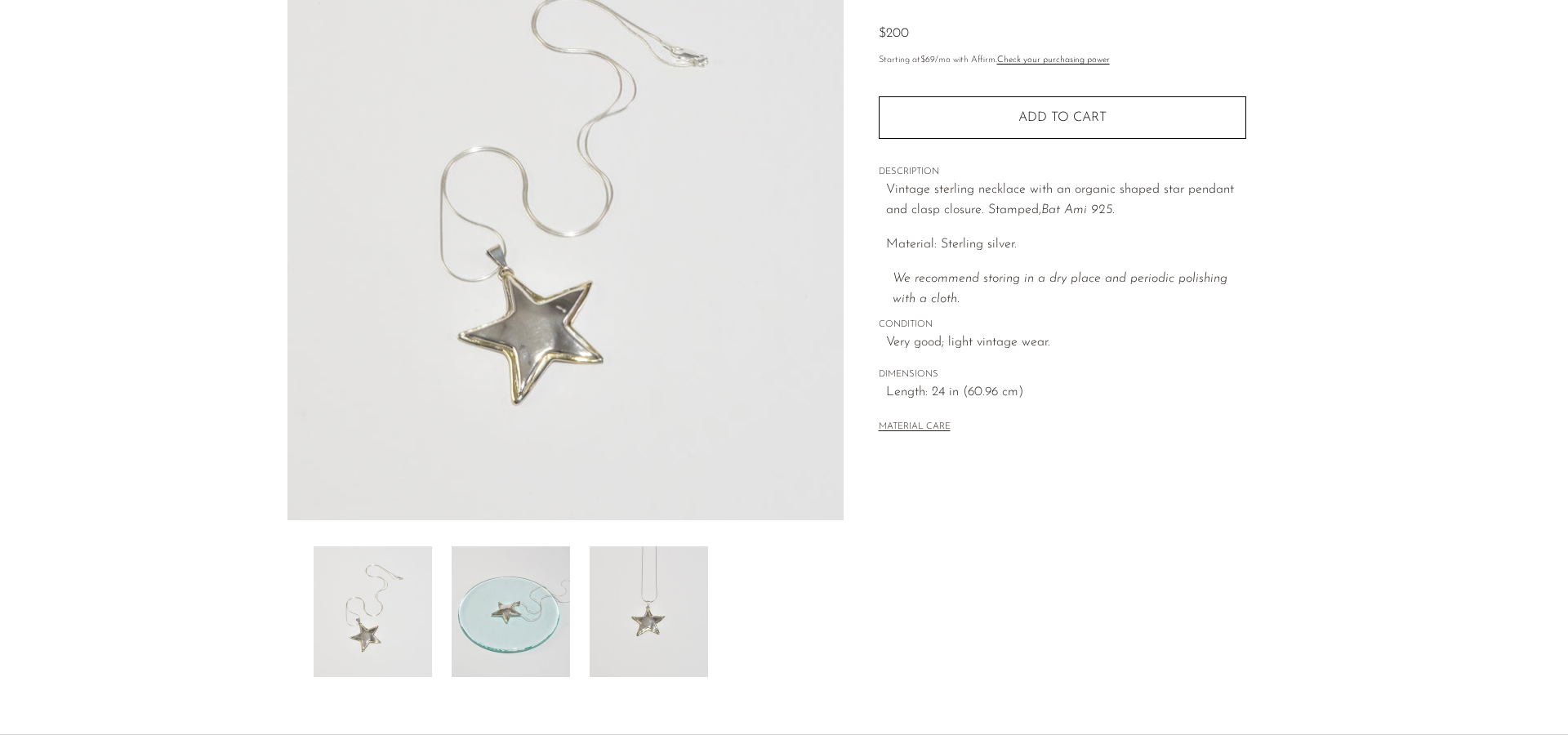
scroll to position [319, 0]
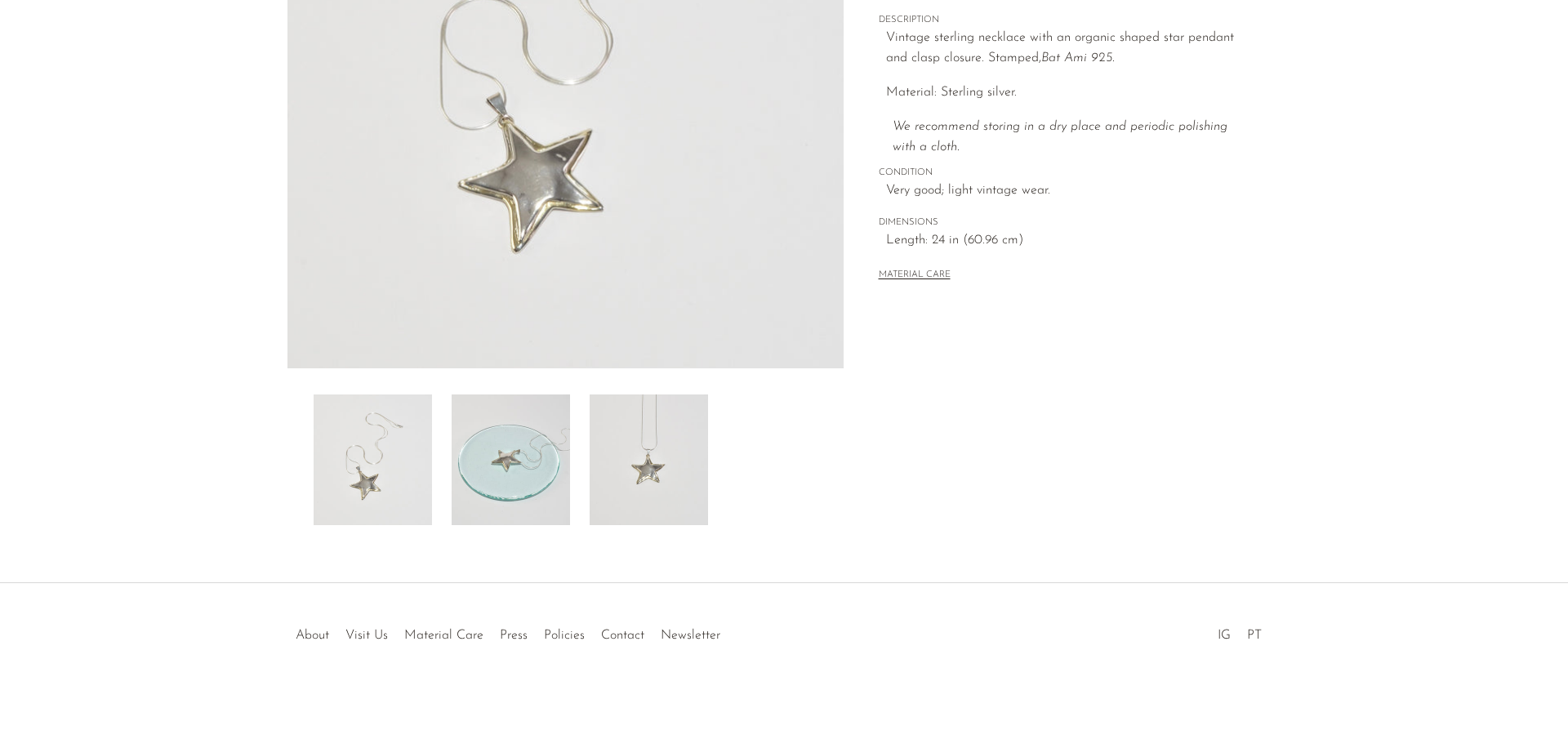
click at [503, 475] on img at bounding box center [511, 459] width 118 height 131
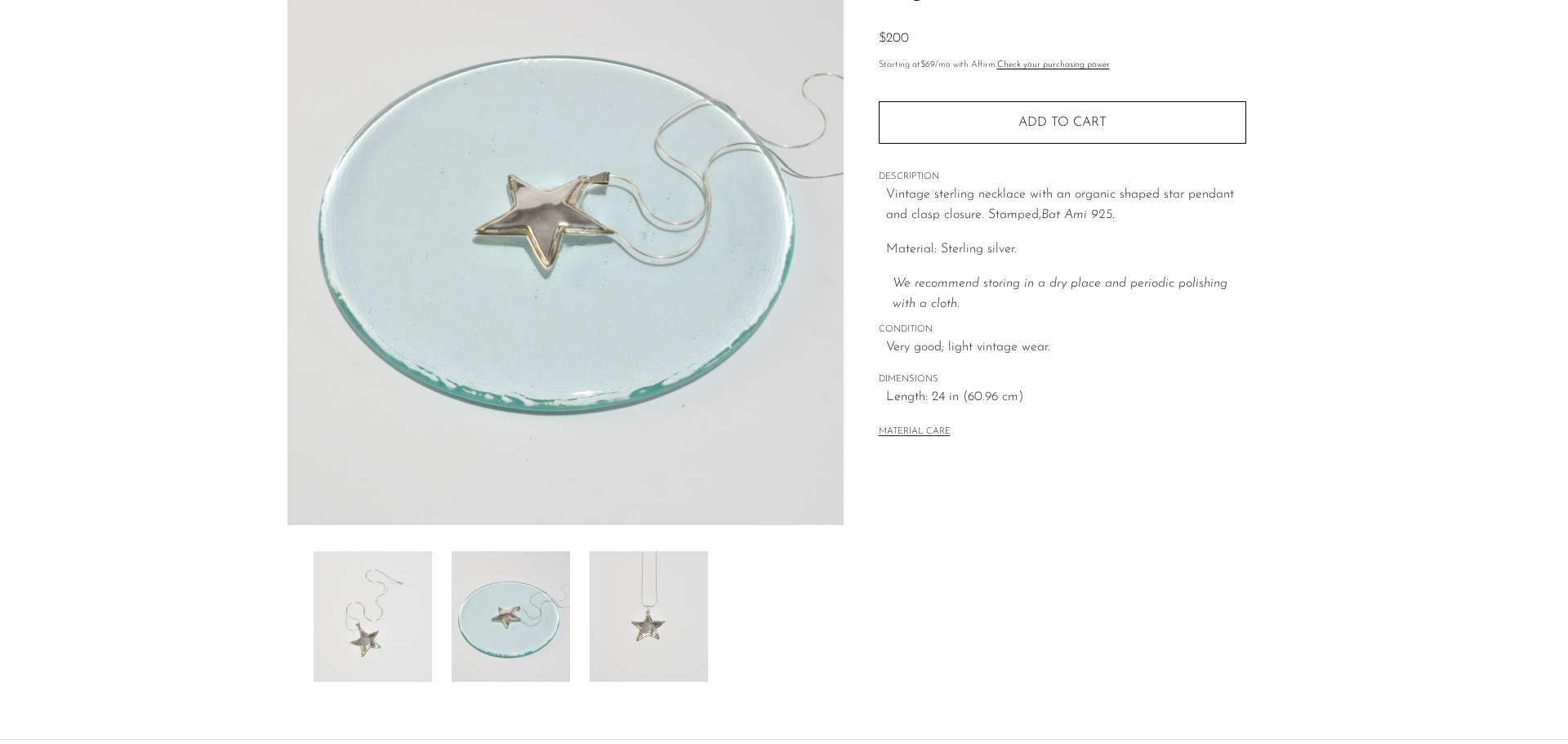
scroll to position [156, 0]
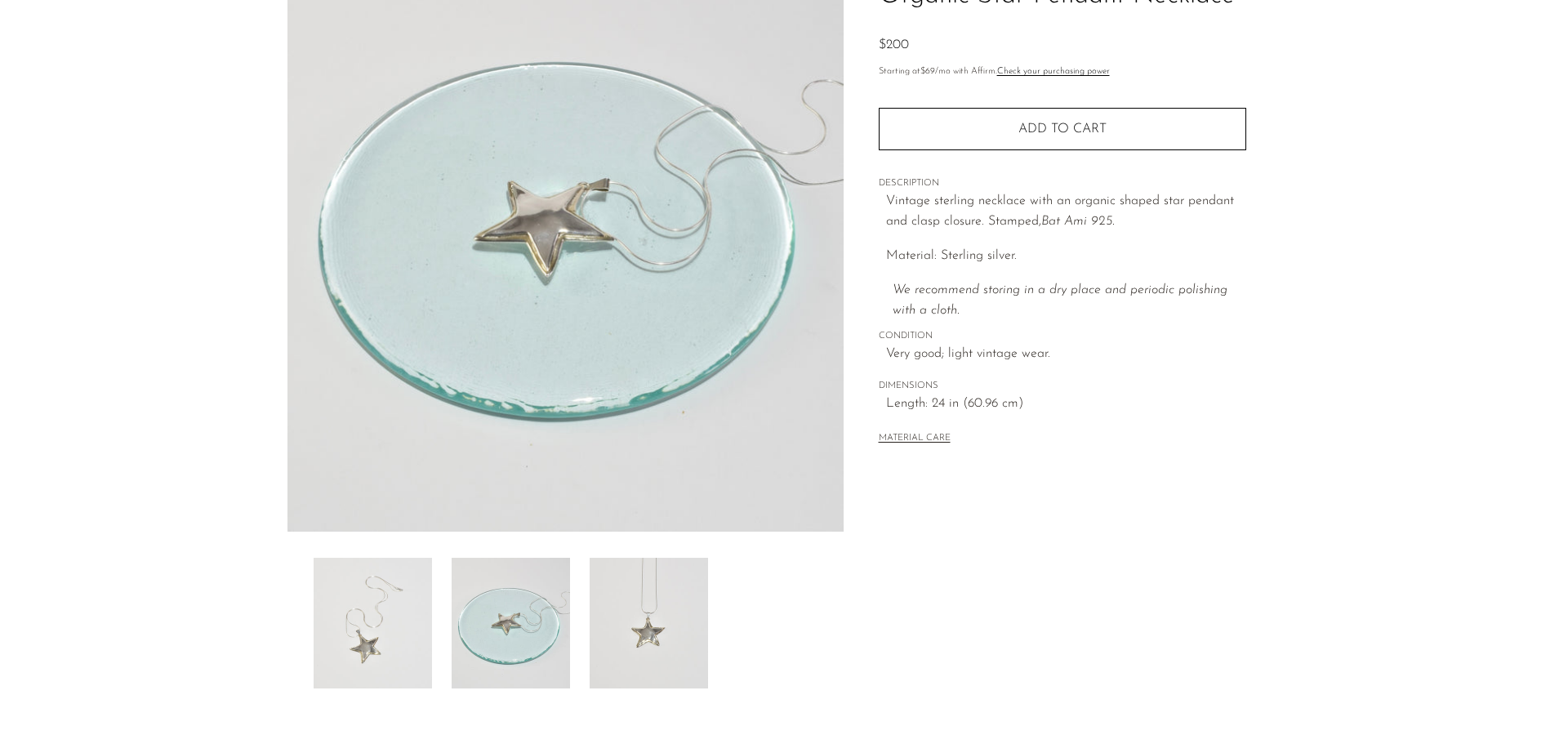
click at [699, 628] on img at bounding box center [649, 623] width 118 height 131
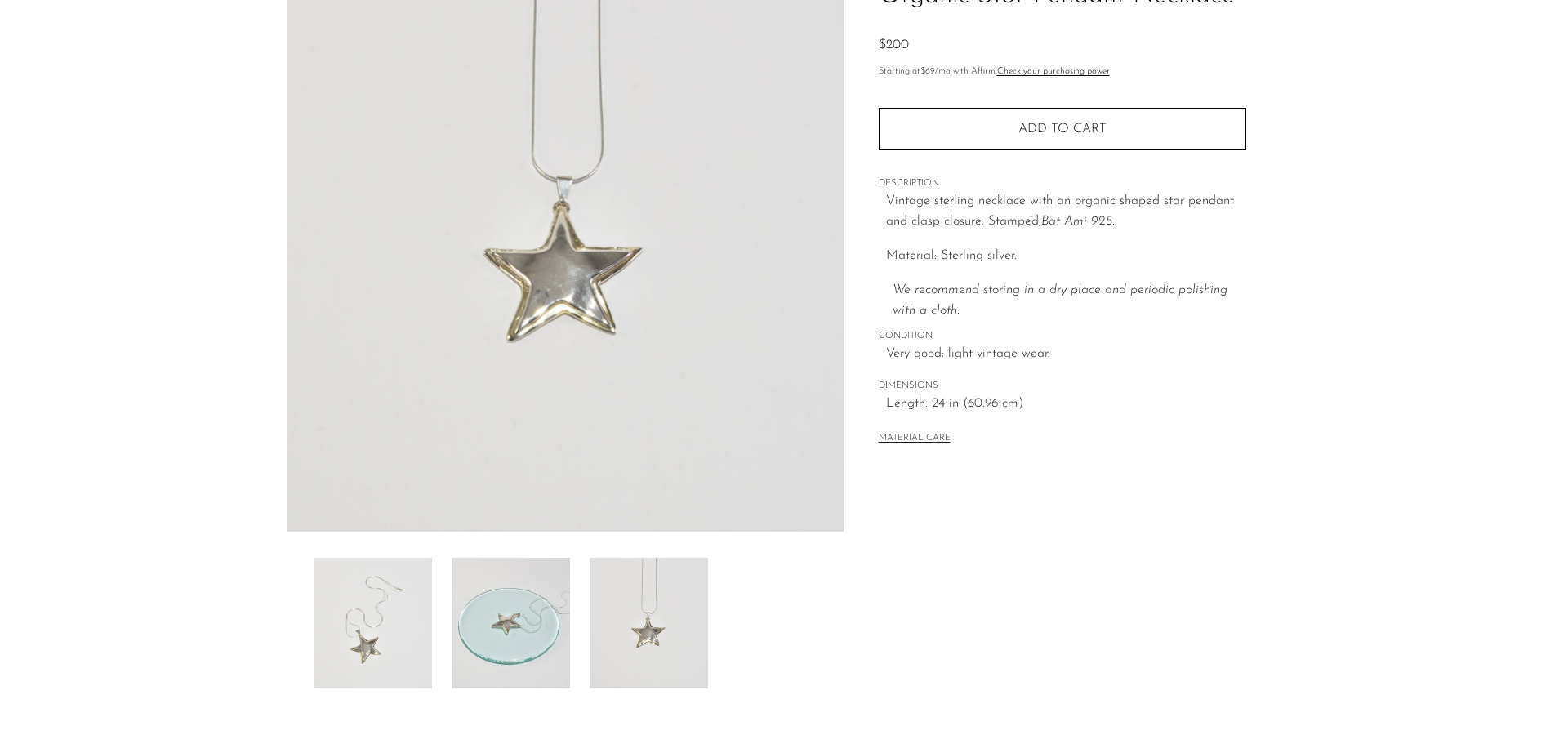
click at [455, 661] on img at bounding box center [511, 623] width 118 height 131
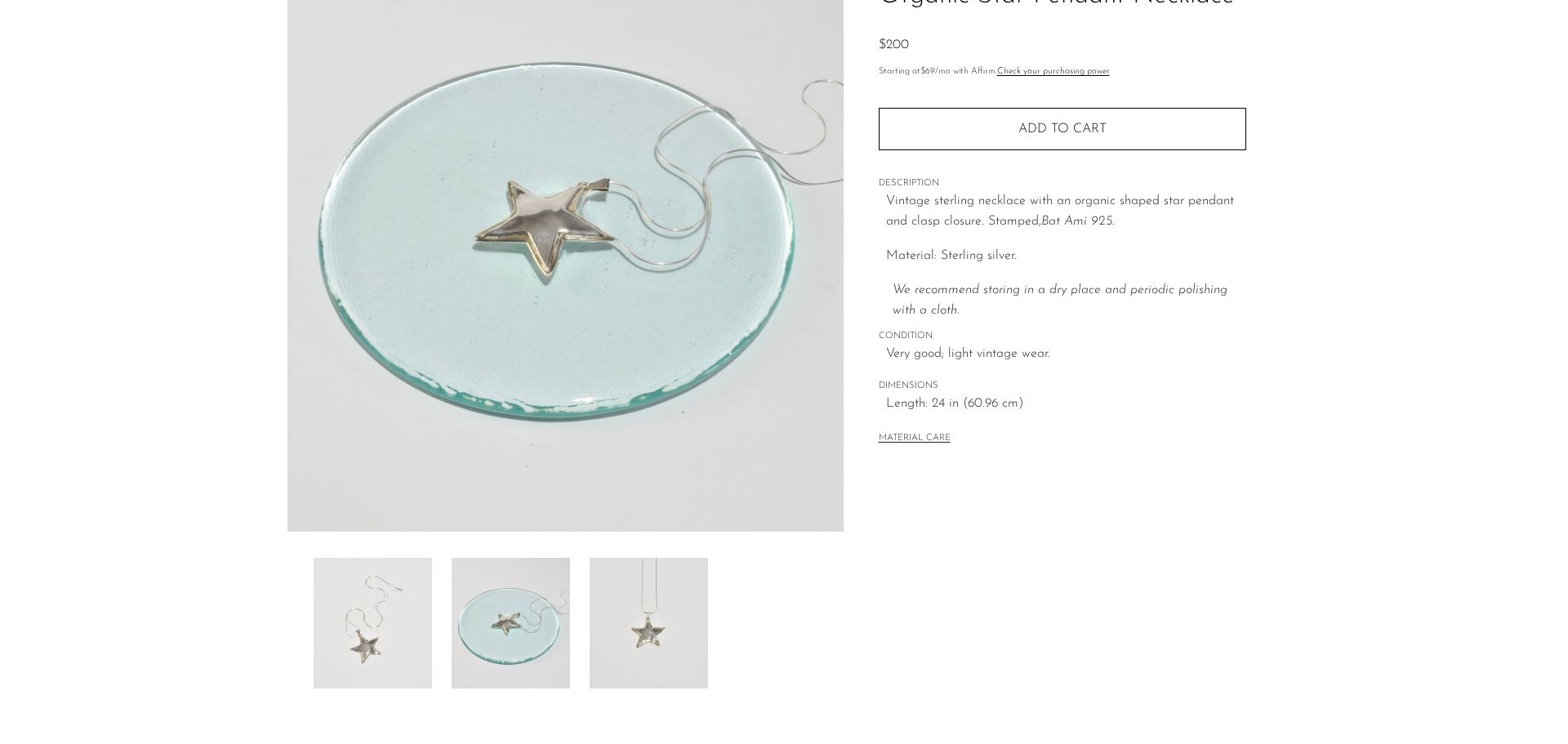
click at [366, 646] on img at bounding box center [373, 623] width 118 height 131
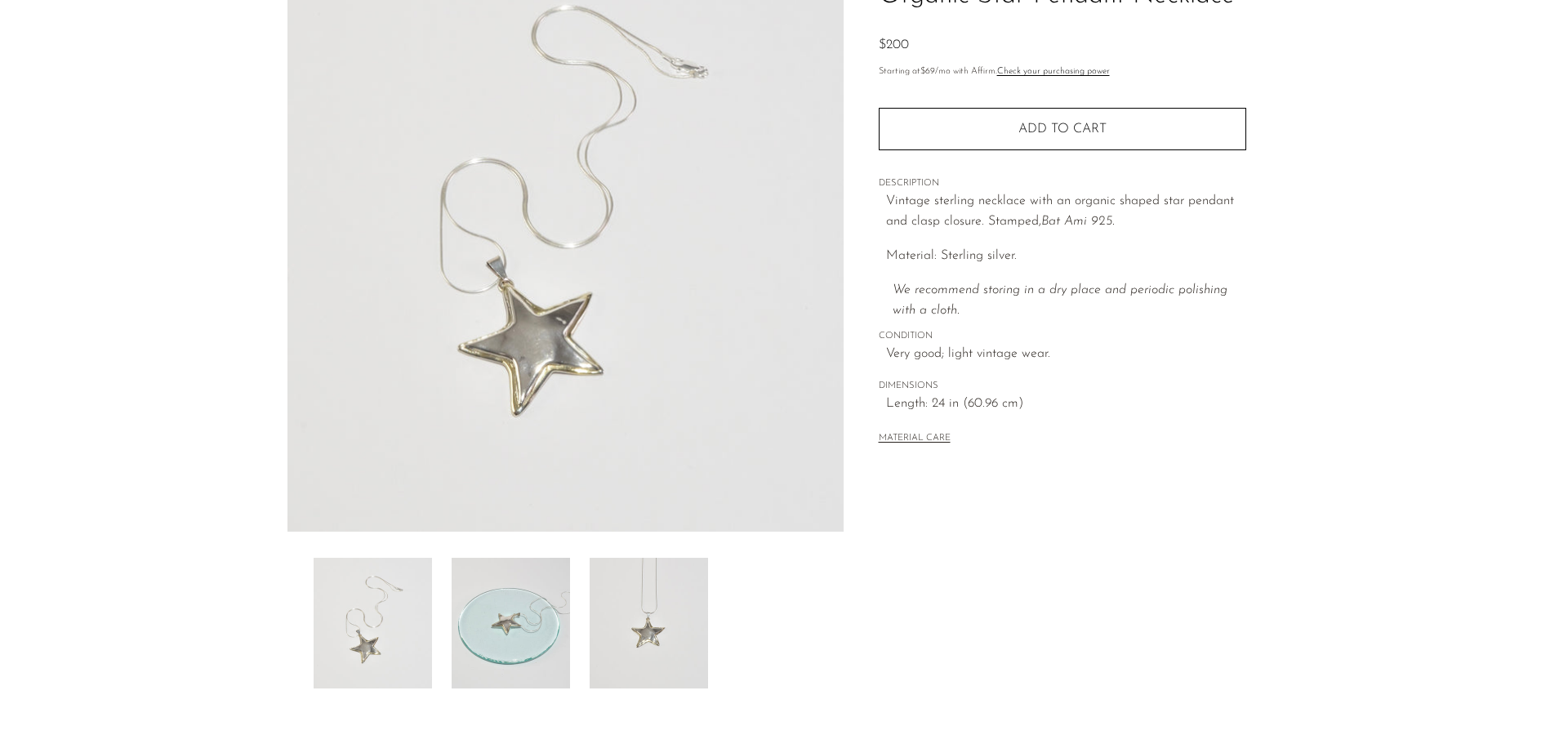
click at [512, 580] on img at bounding box center [511, 623] width 118 height 131
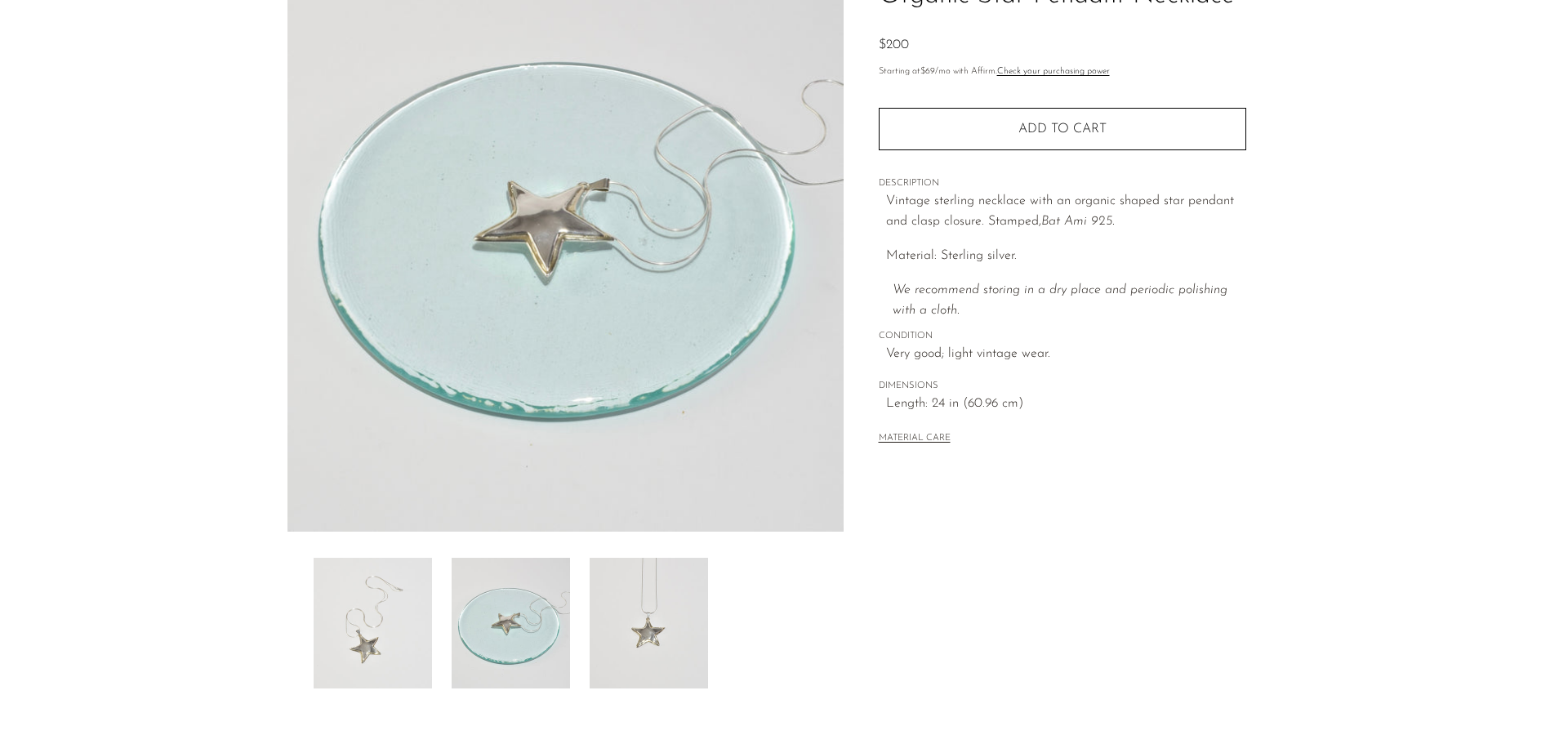
click at [620, 624] on img at bounding box center [649, 623] width 118 height 131
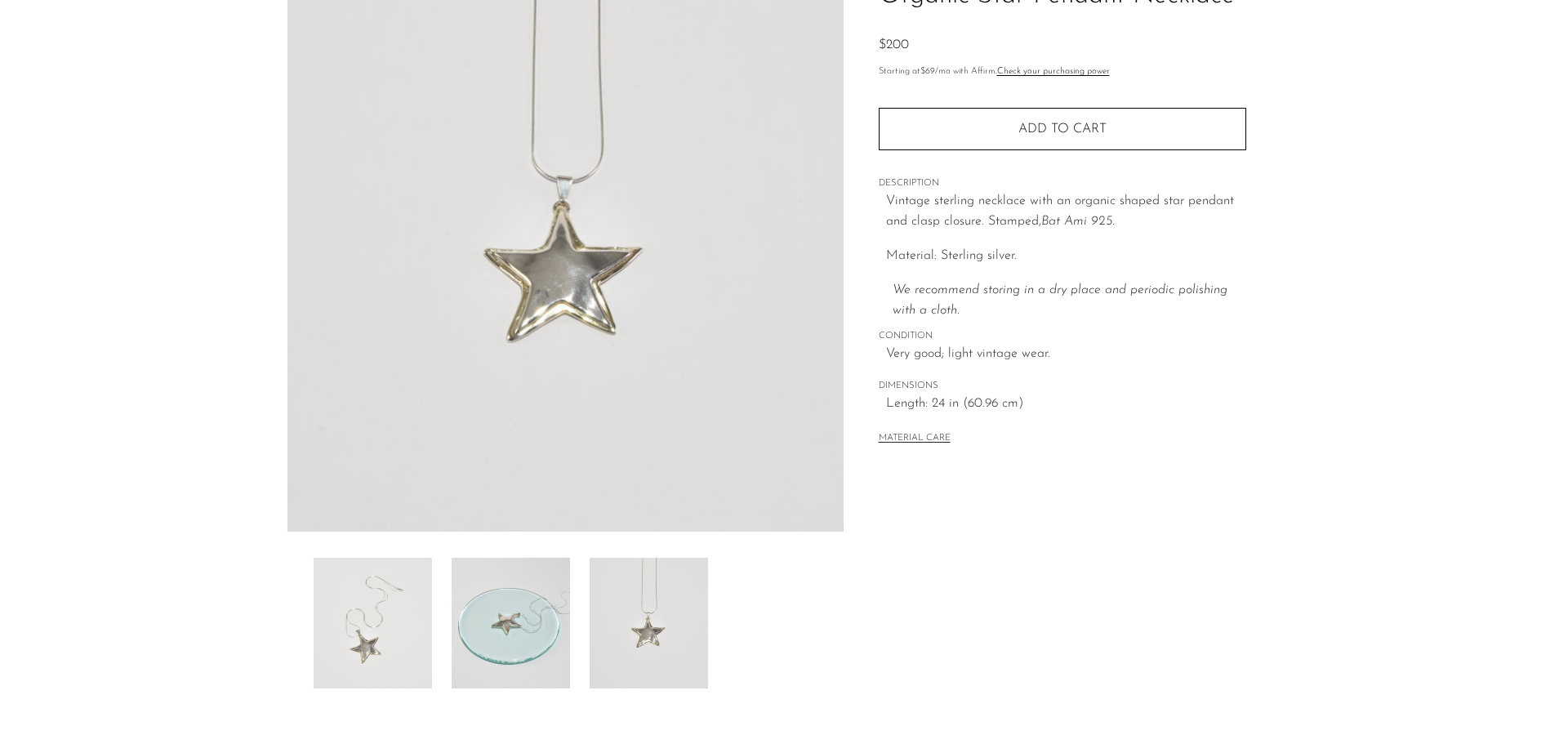
click at [361, 640] on img at bounding box center [373, 623] width 118 height 131
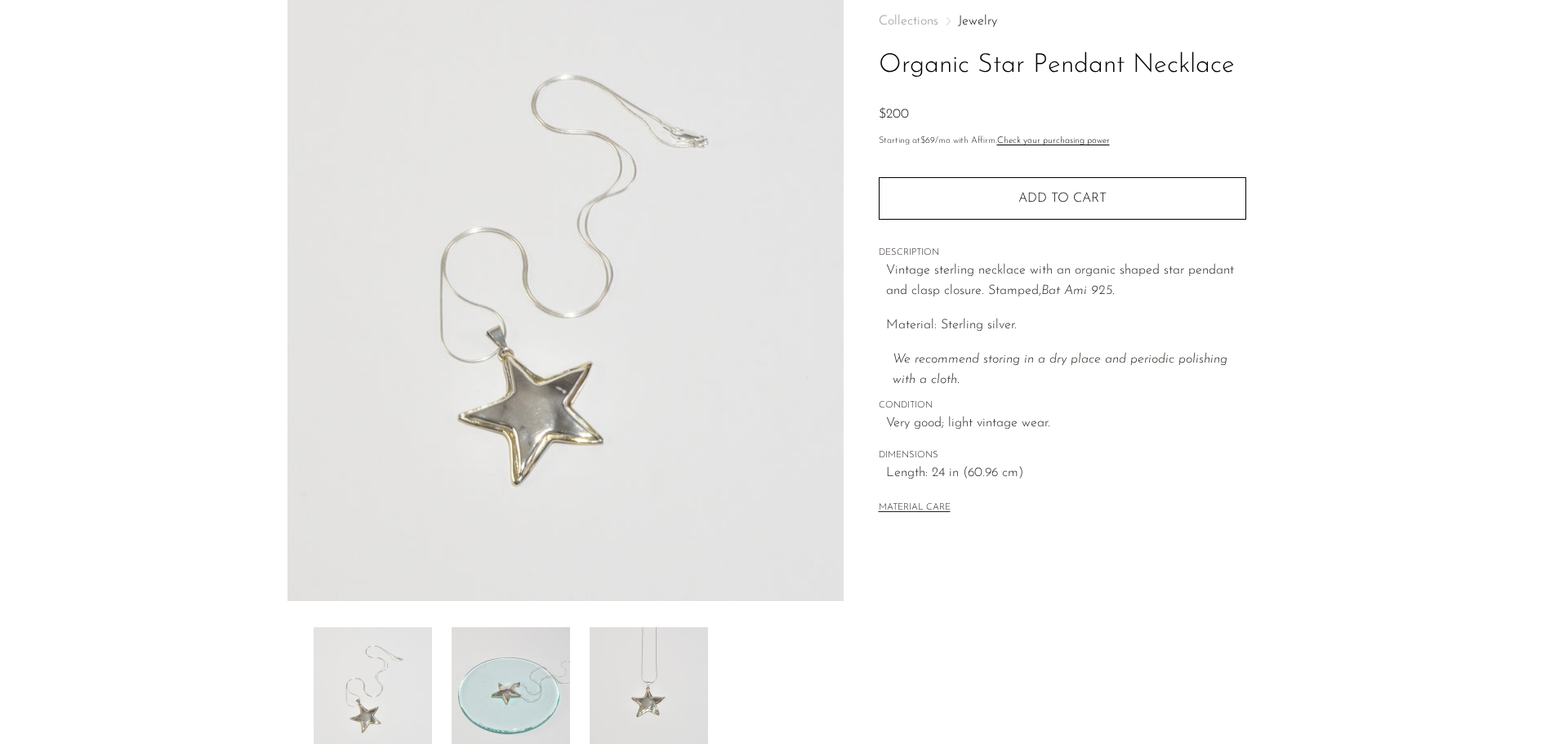
scroll to position [0, 0]
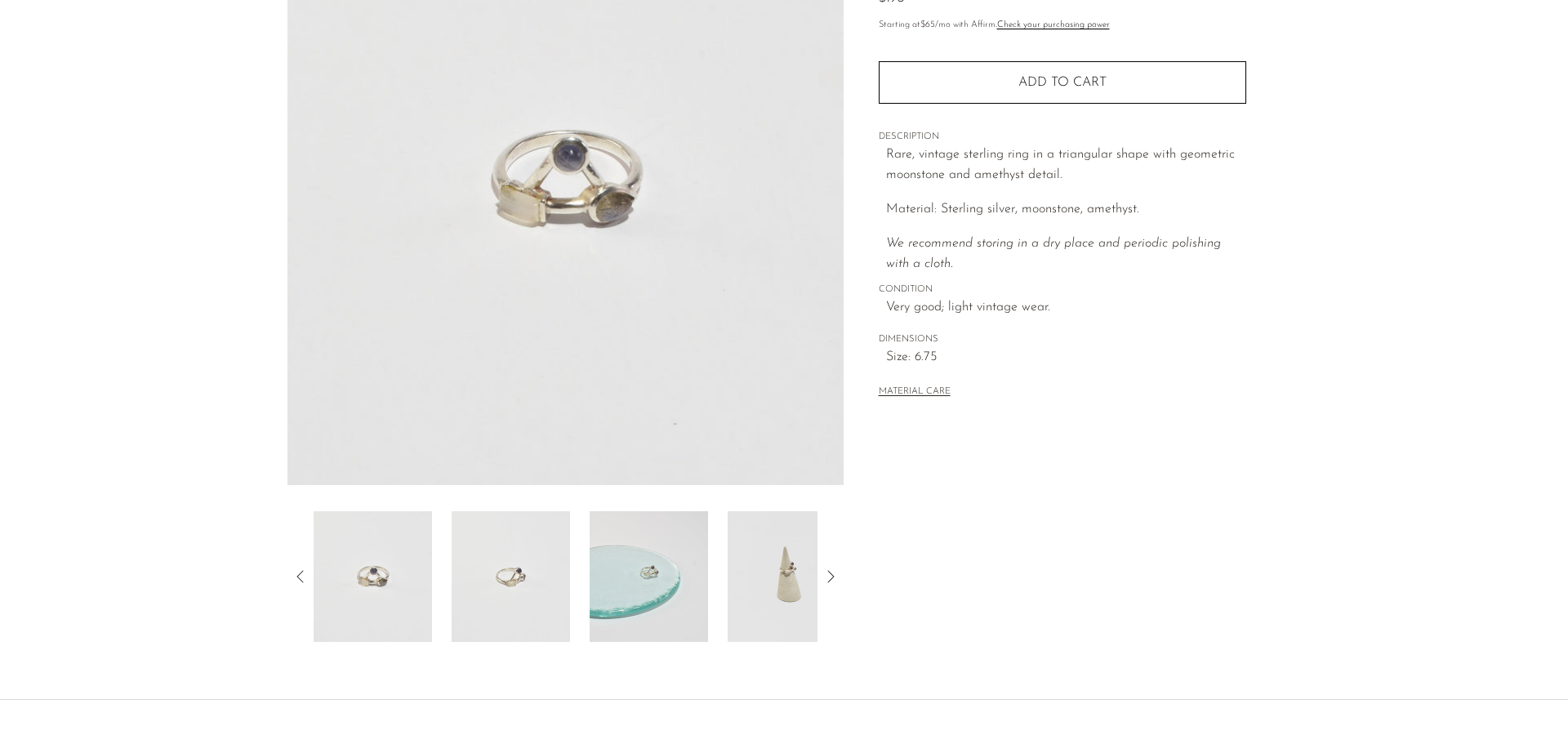
scroll to position [245, 0]
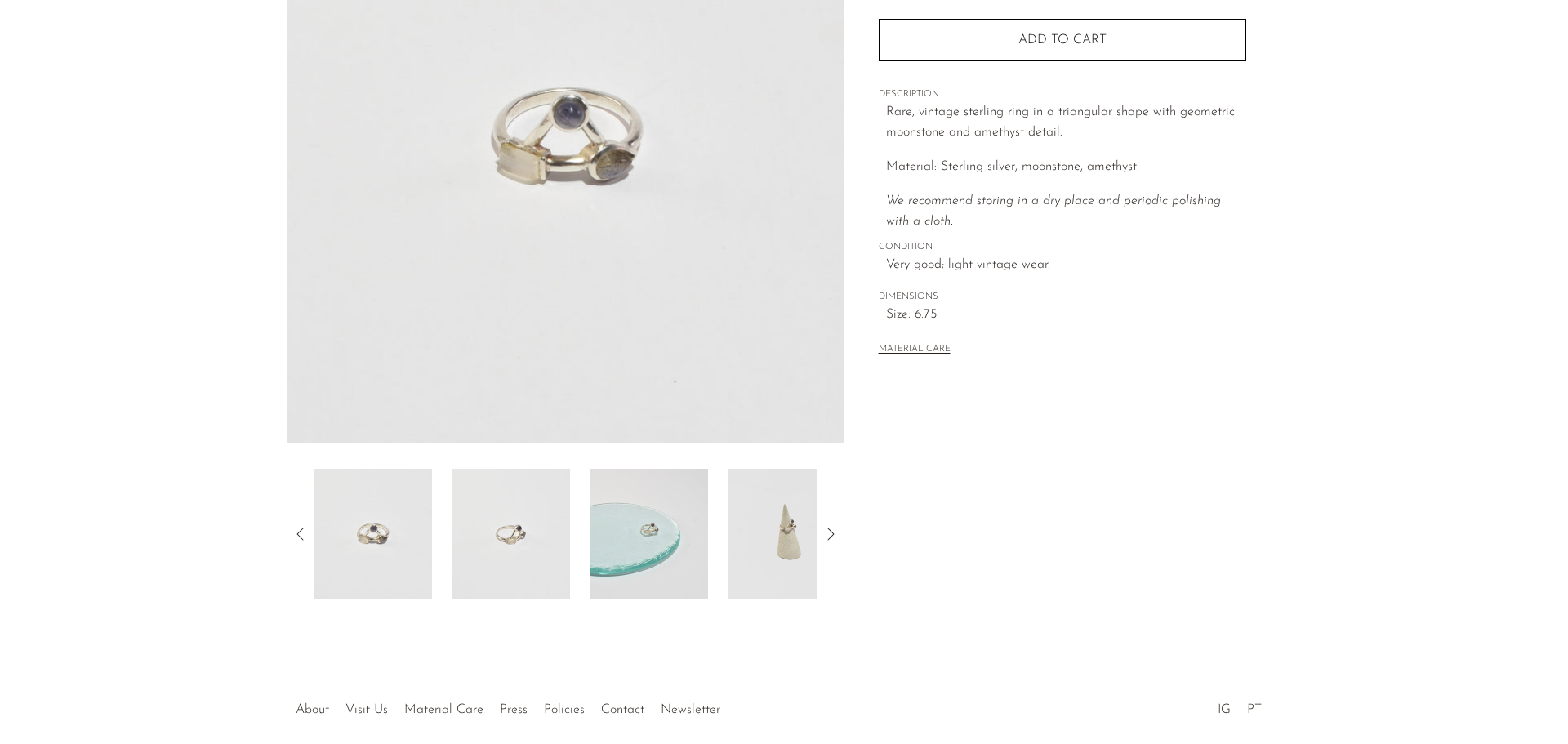
click at [634, 560] on img at bounding box center [649, 534] width 118 height 131
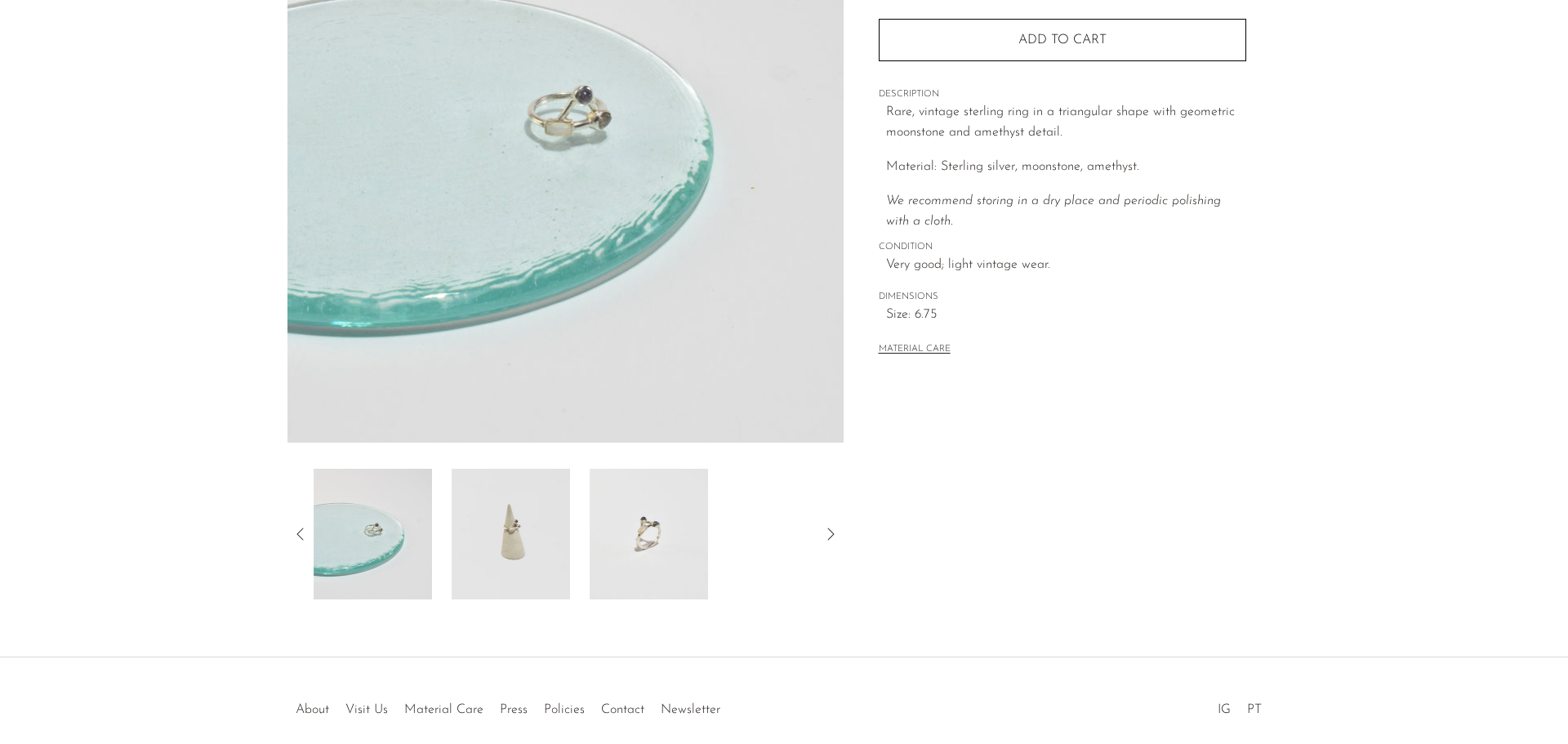
click at [633, 560] on img at bounding box center [649, 534] width 118 height 131
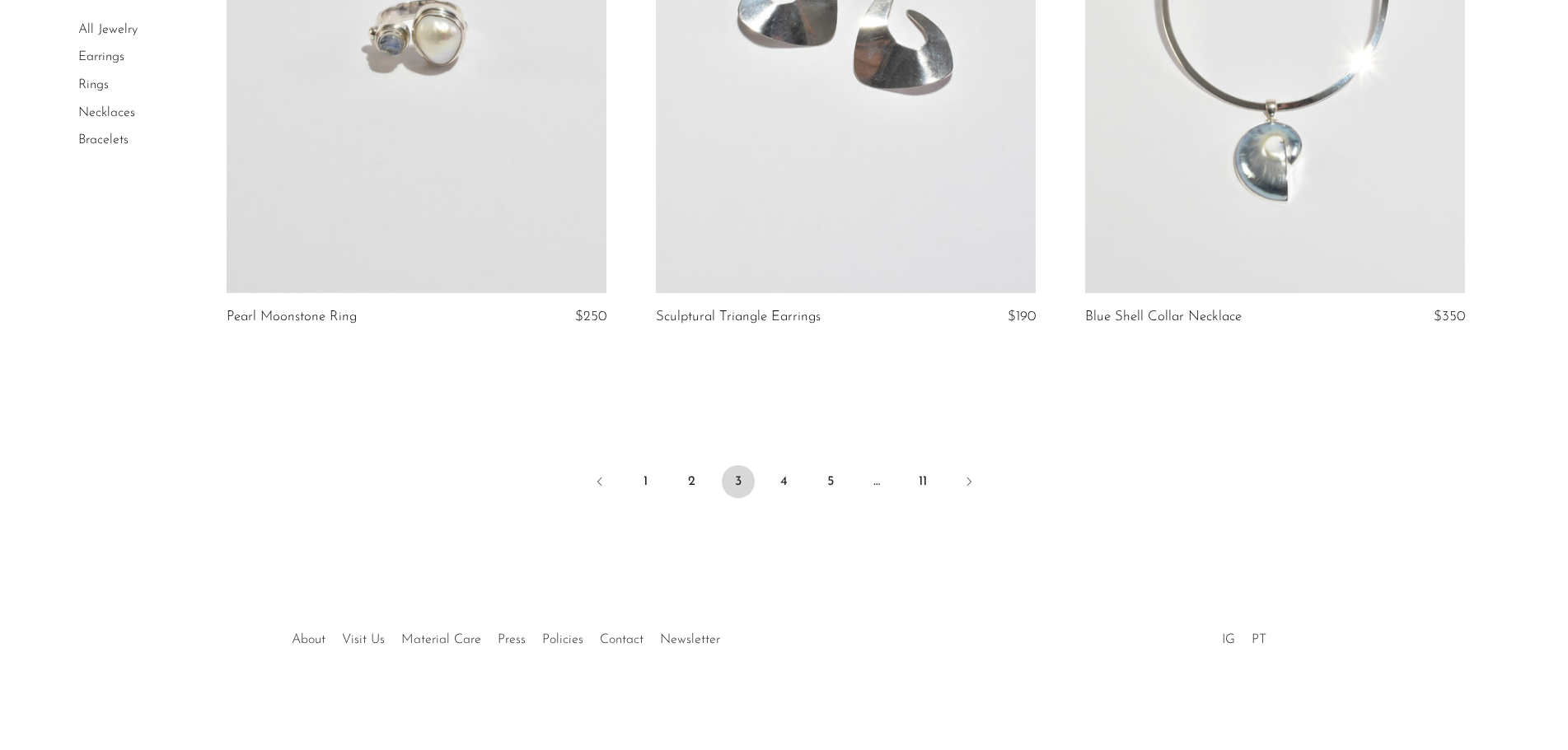
scroll to position [6968, 0]
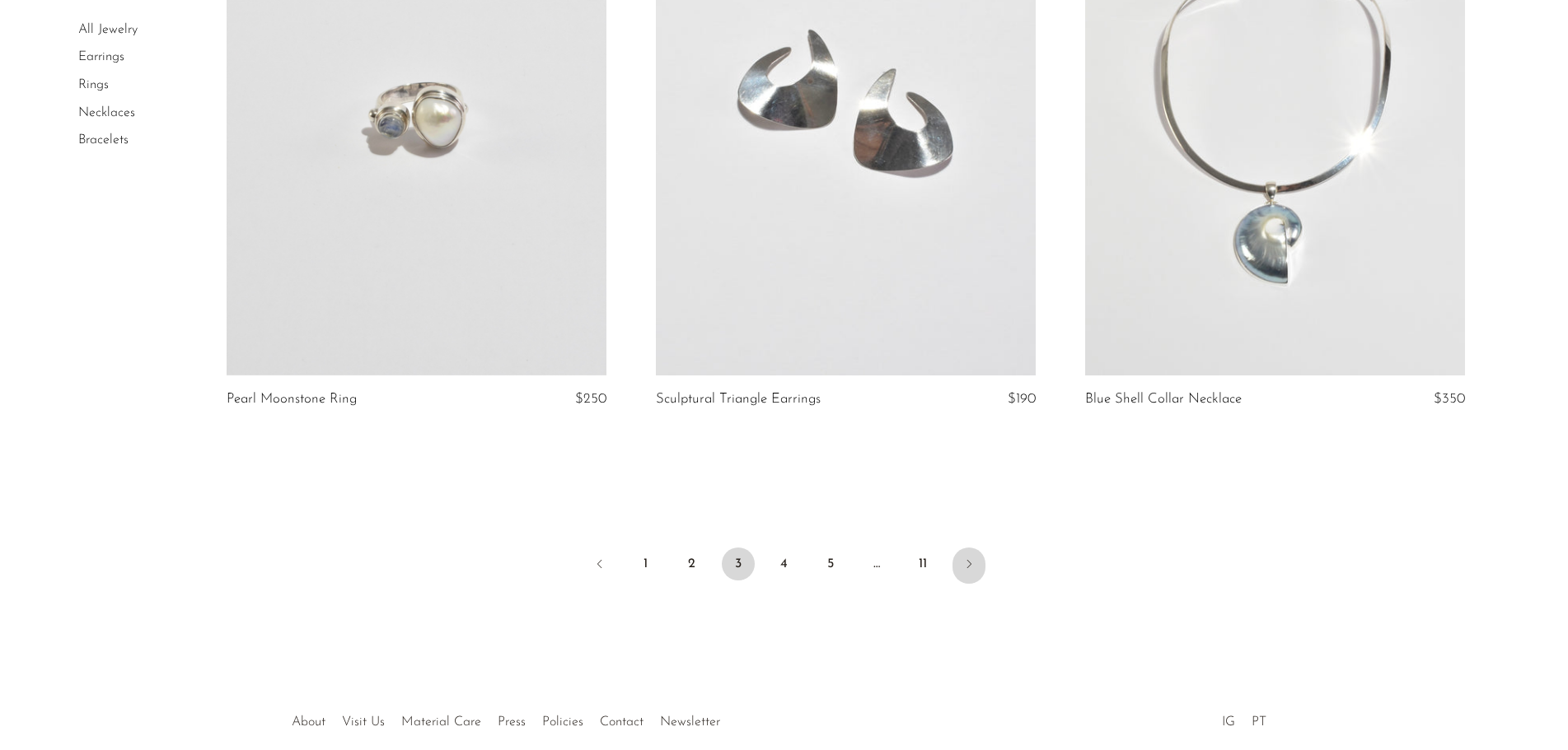
click at [968, 565] on icon "Next" at bounding box center [969, 564] width 13 height 13
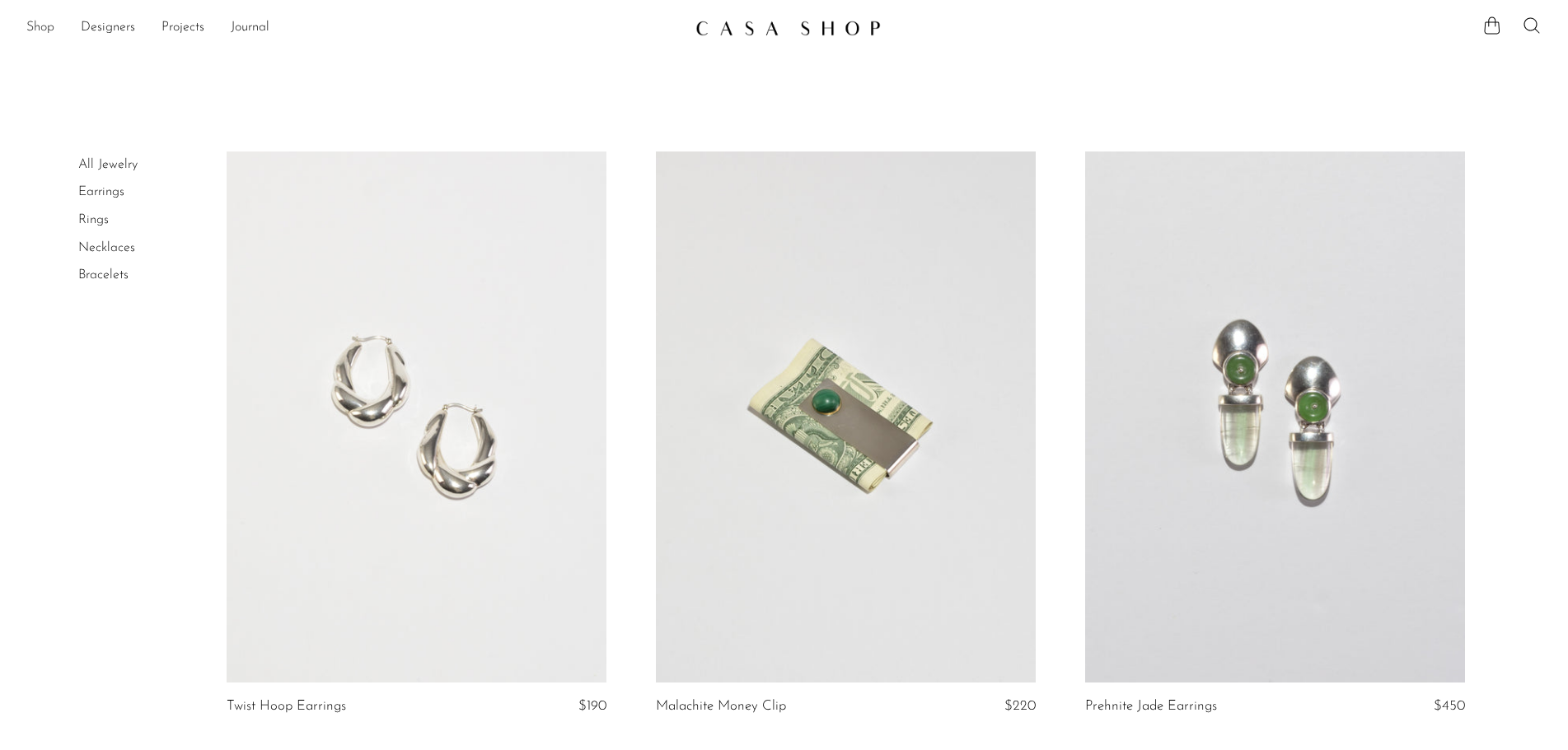
click at [47, 25] on link "Shop" at bounding box center [41, 27] width 28 height 22
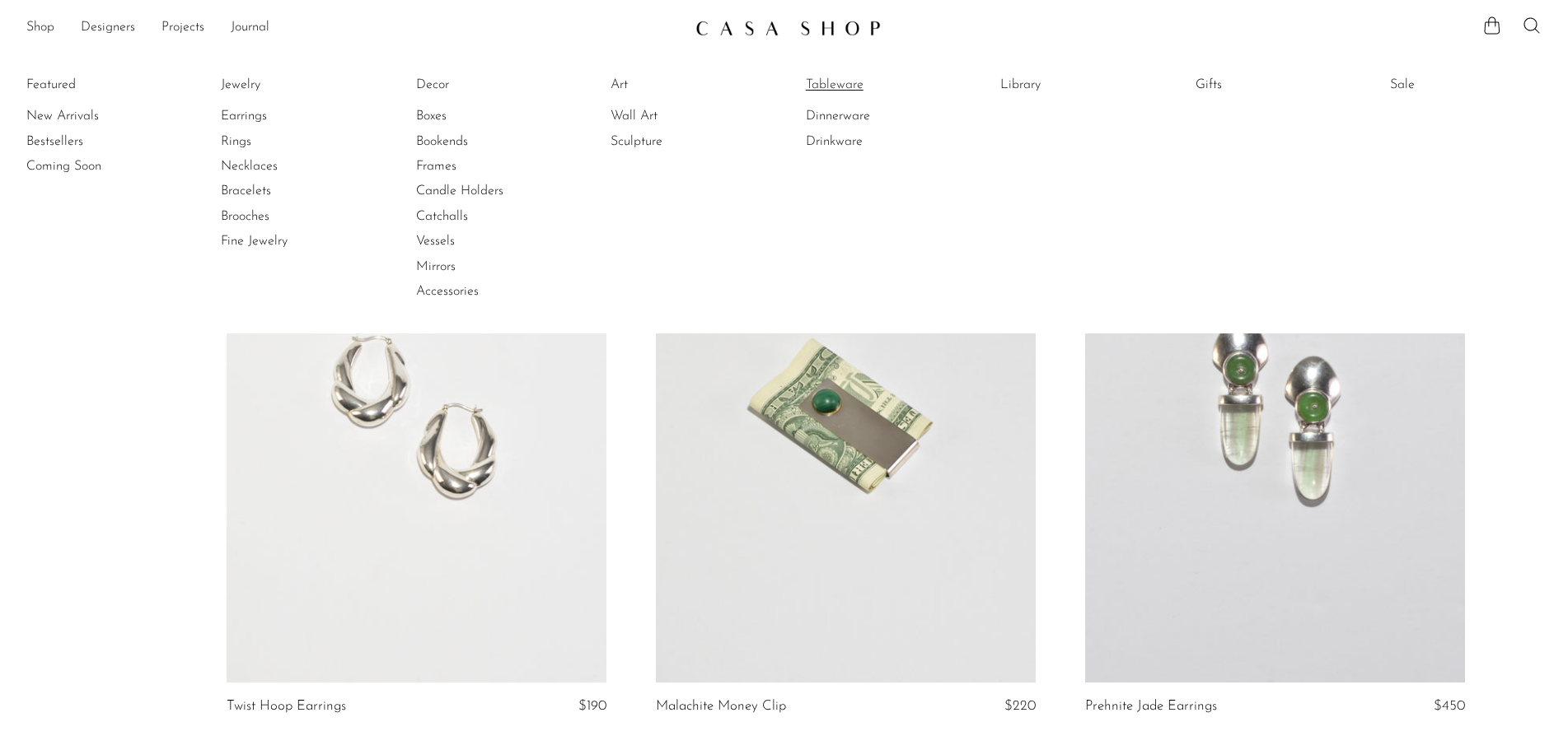
click at [843, 91] on link "Tableware" at bounding box center [867, 84] width 123 height 18
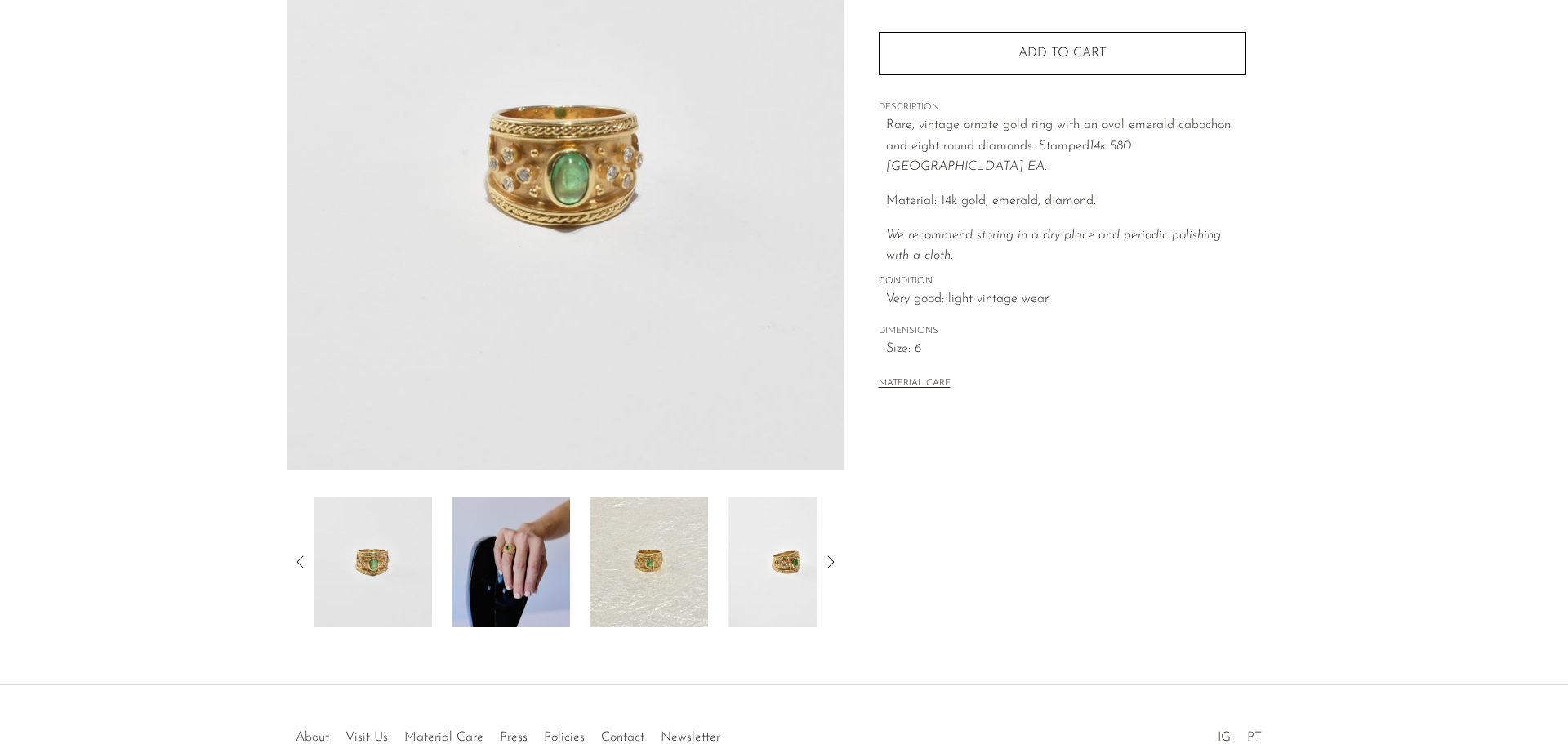
scroll to position [245, 0]
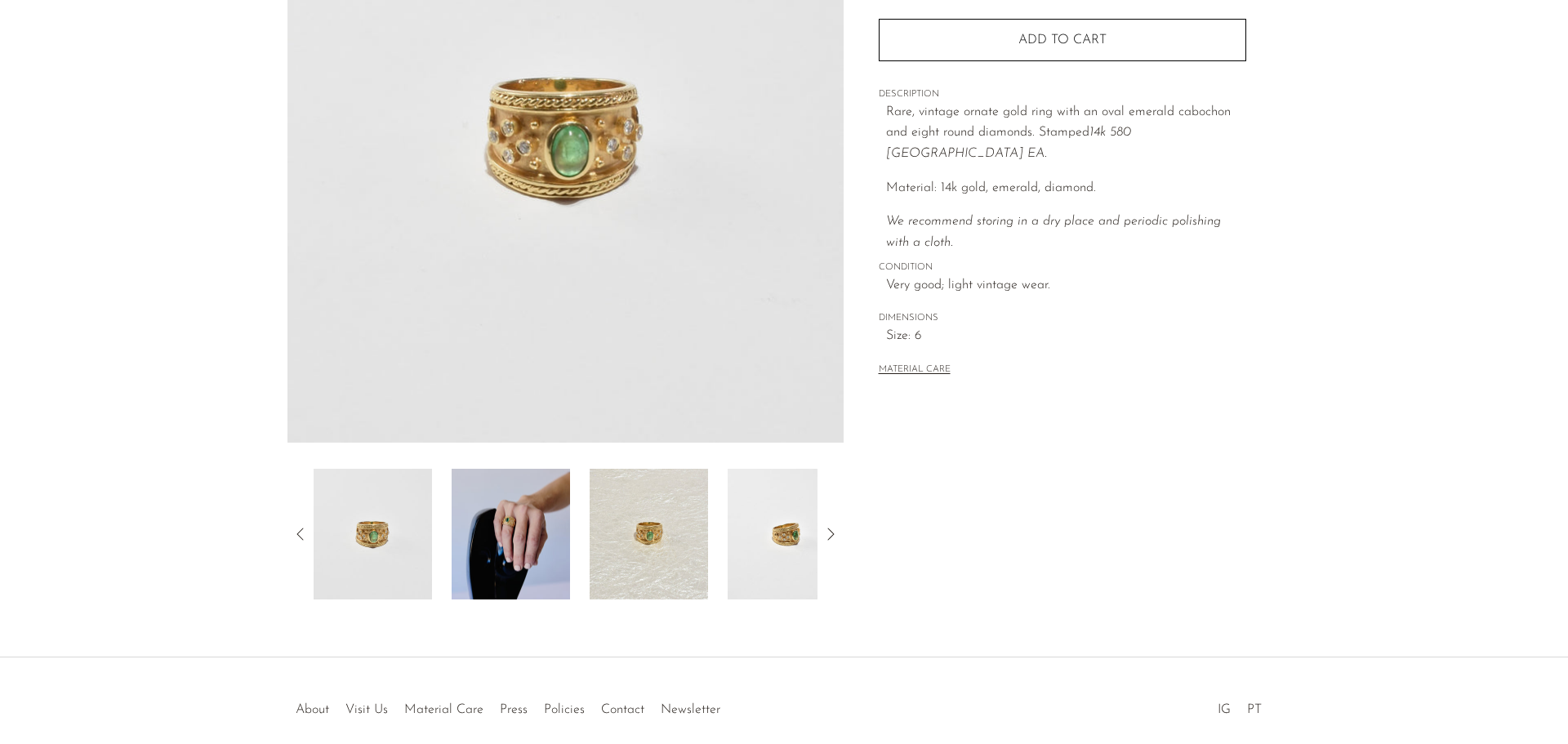
click at [401, 560] on img at bounding box center [373, 534] width 118 height 131
click at [498, 522] on img at bounding box center [511, 534] width 118 height 131
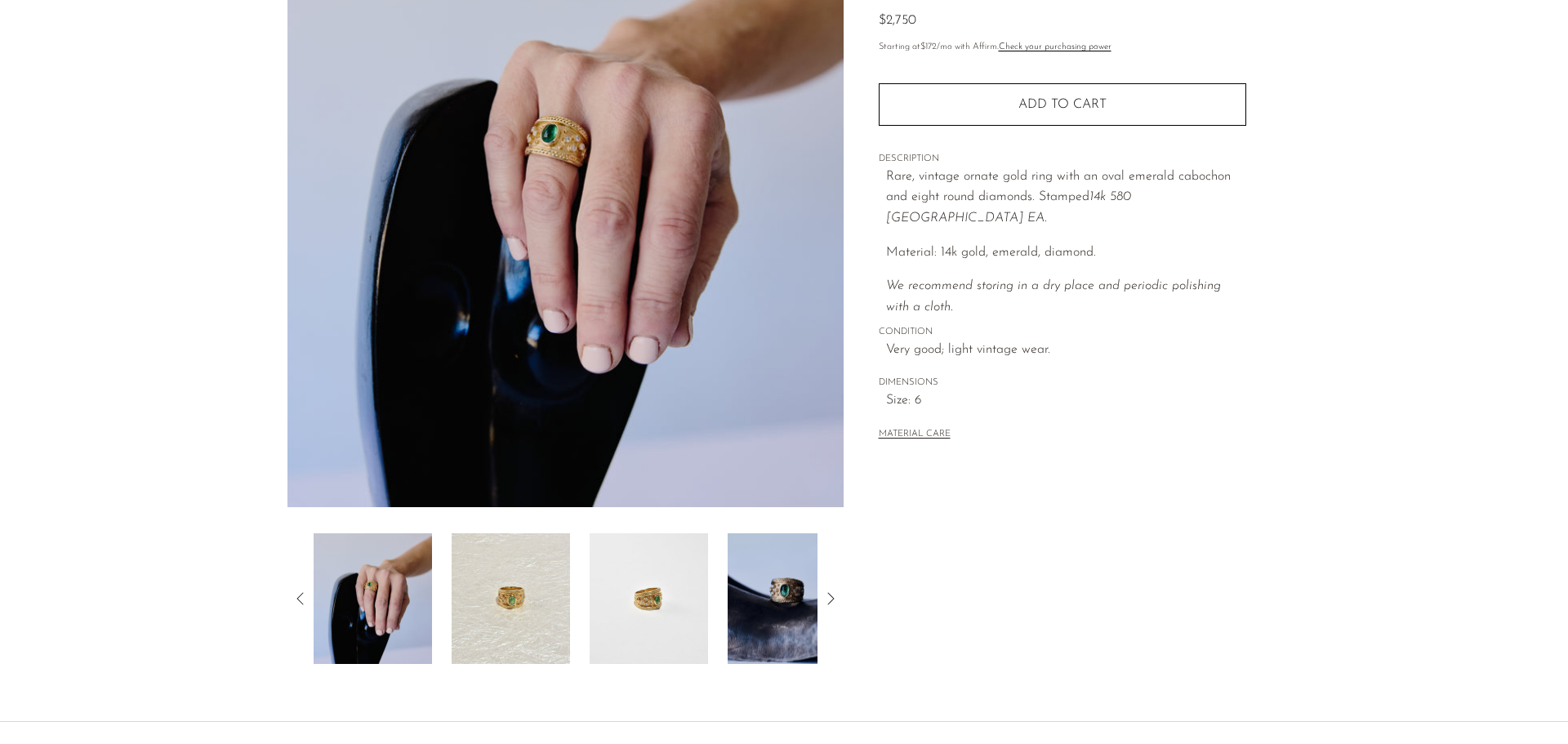
scroll to position [163, 0]
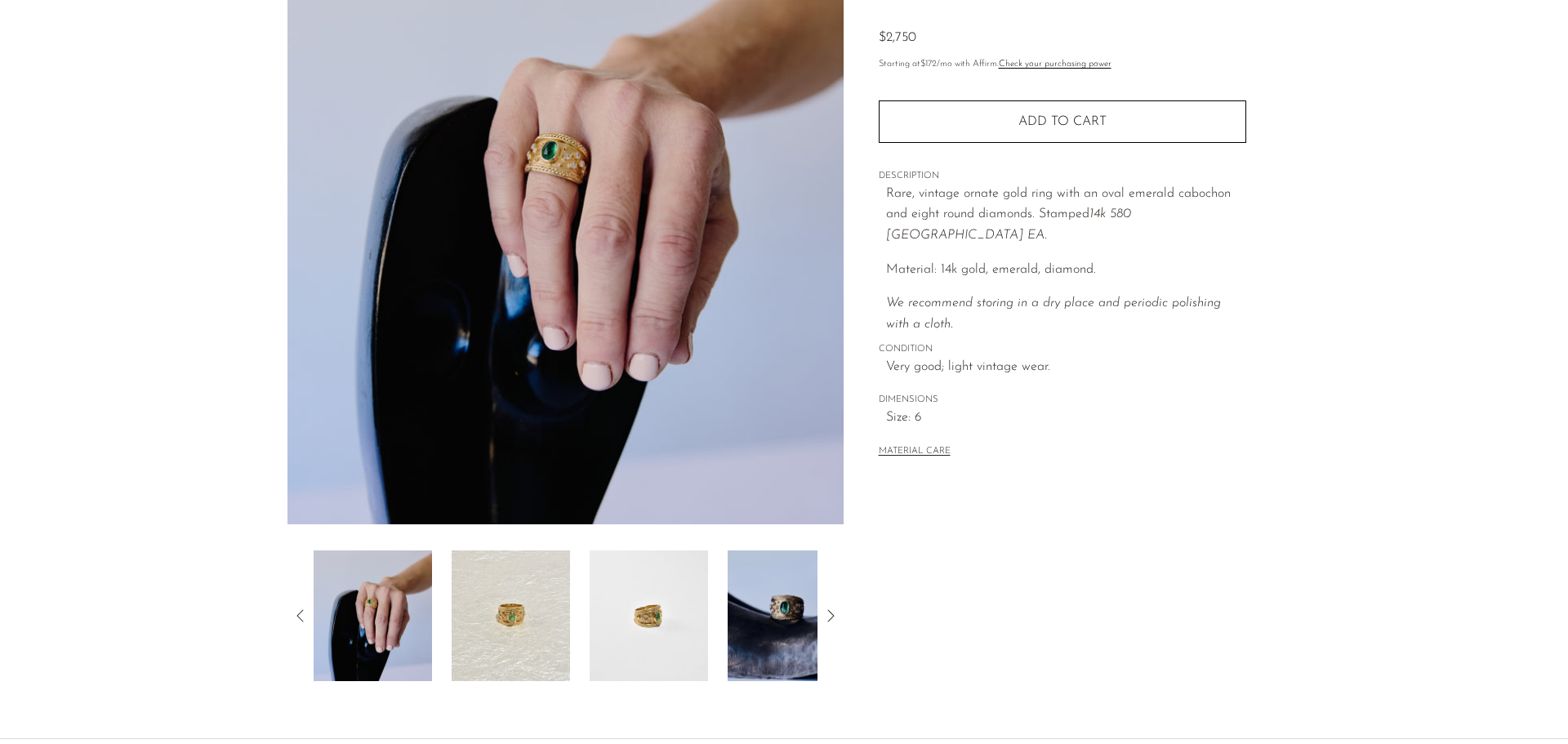
click at [513, 637] on img at bounding box center [511, 615] width 118 height 131
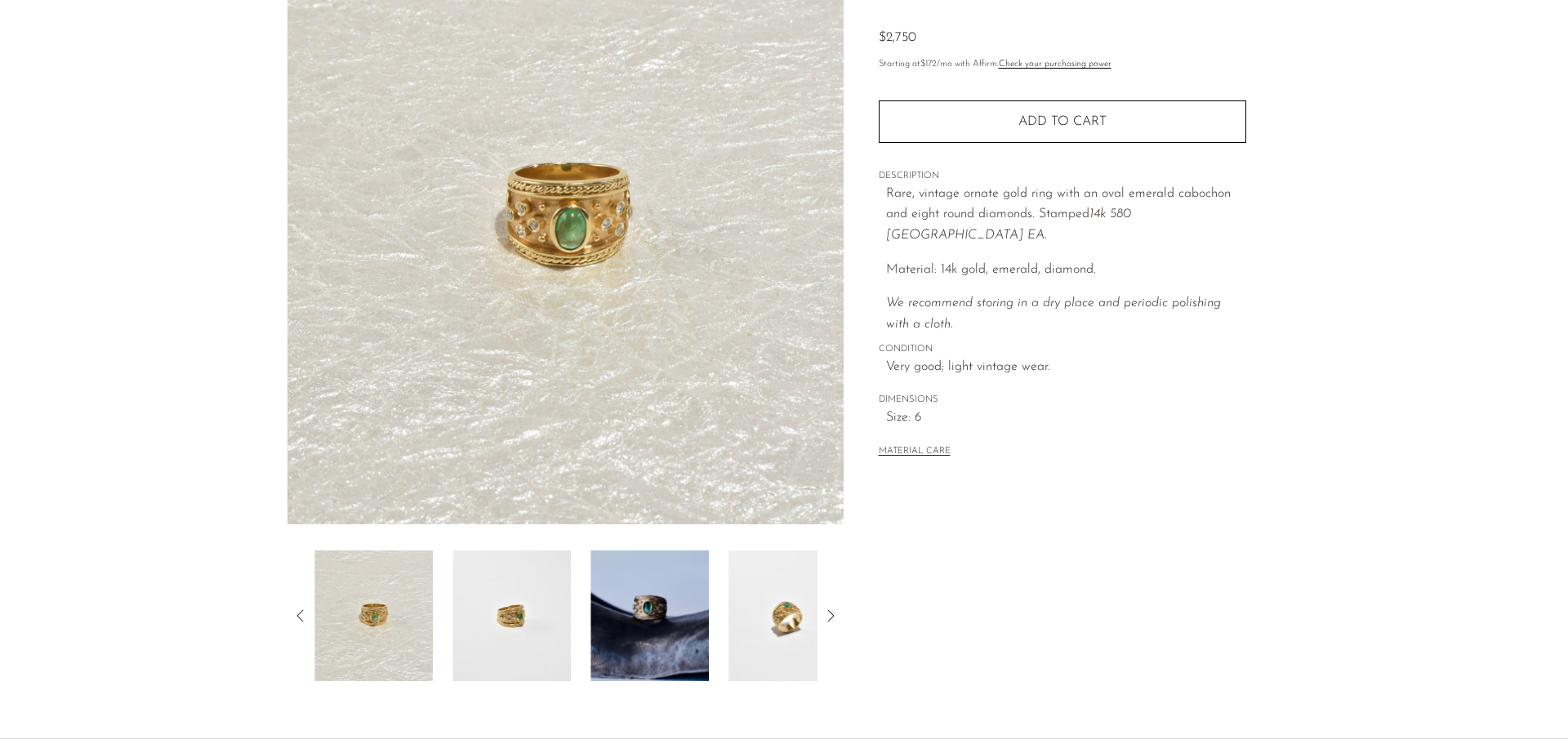
click at [513, 637] on img at bounding box center [512, 615] width 118 height 131
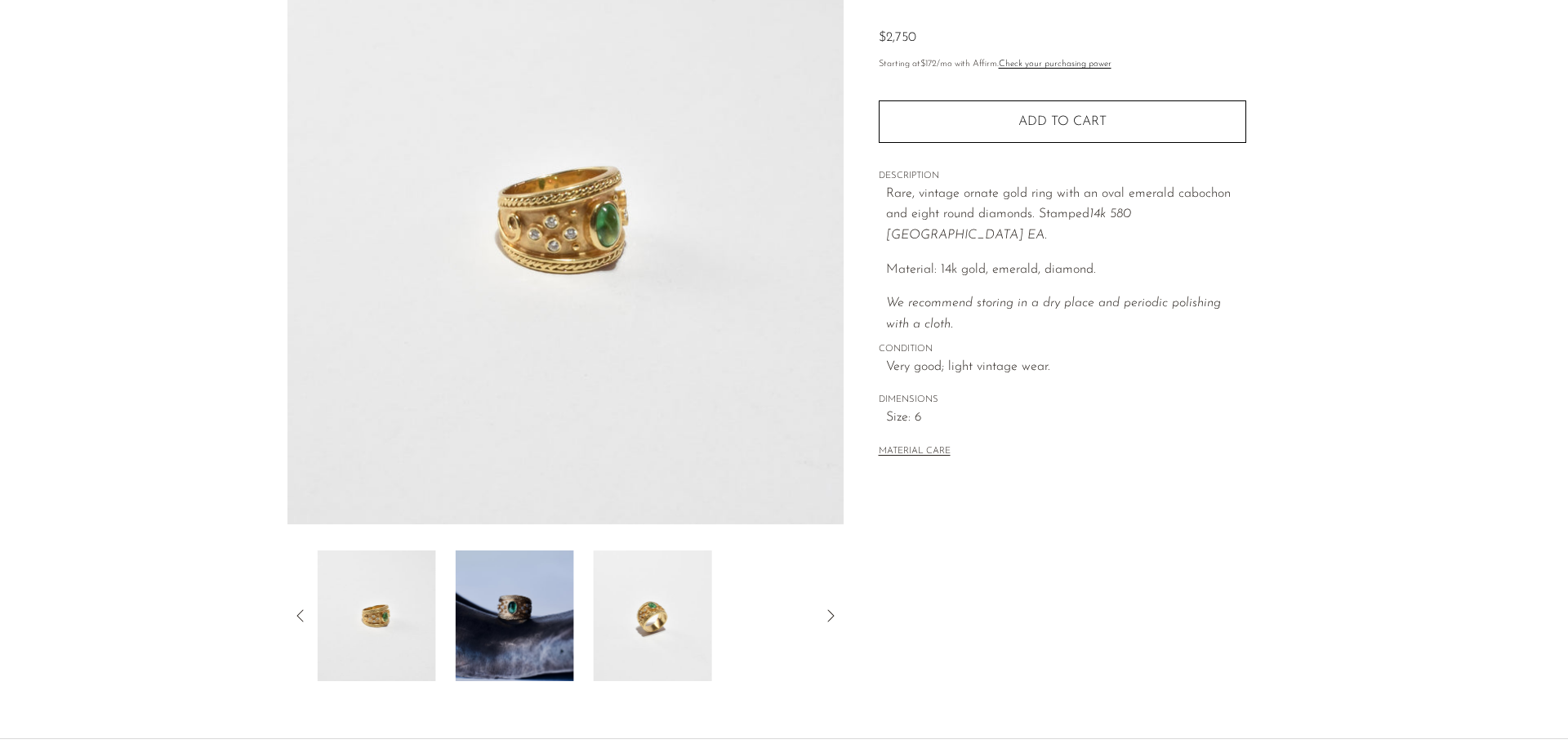
click at [513, 637] on img at bounding box center [515, 615] width 118 height 131
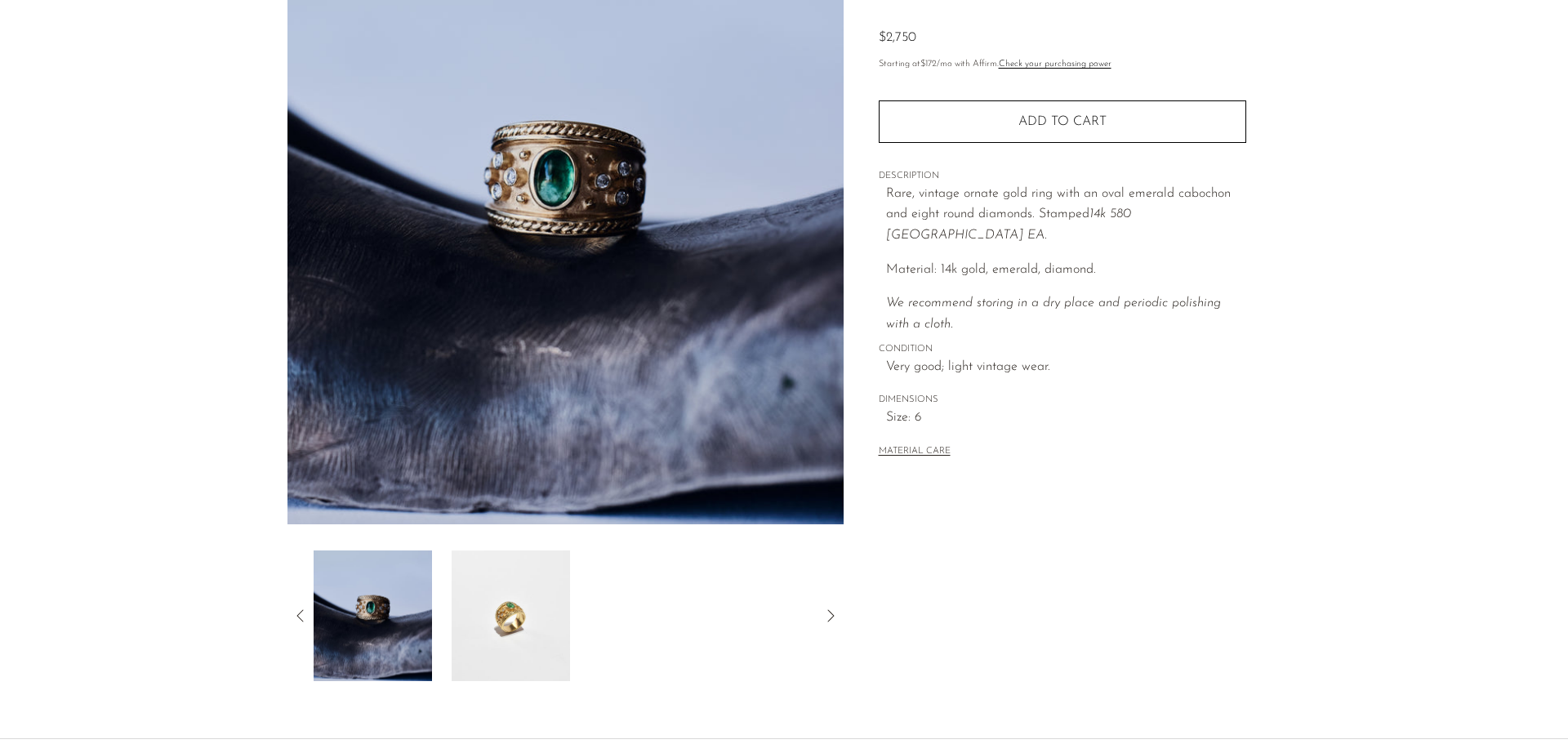
click at [513, 637] on img at bounding box center [511, 615] width 118 height 131
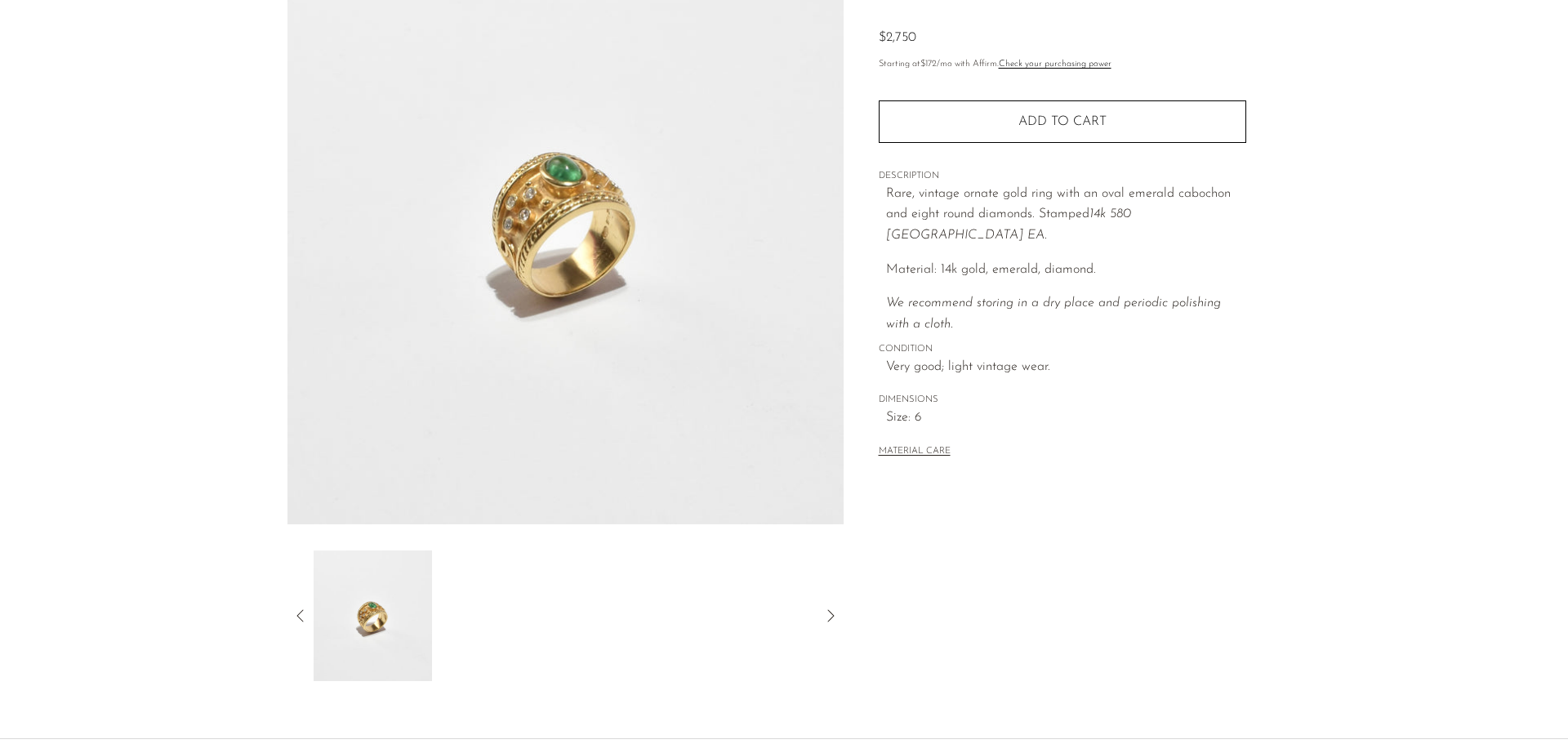
click at [297, 624] on icon at bounding box center [300, 615] width 20 height 20
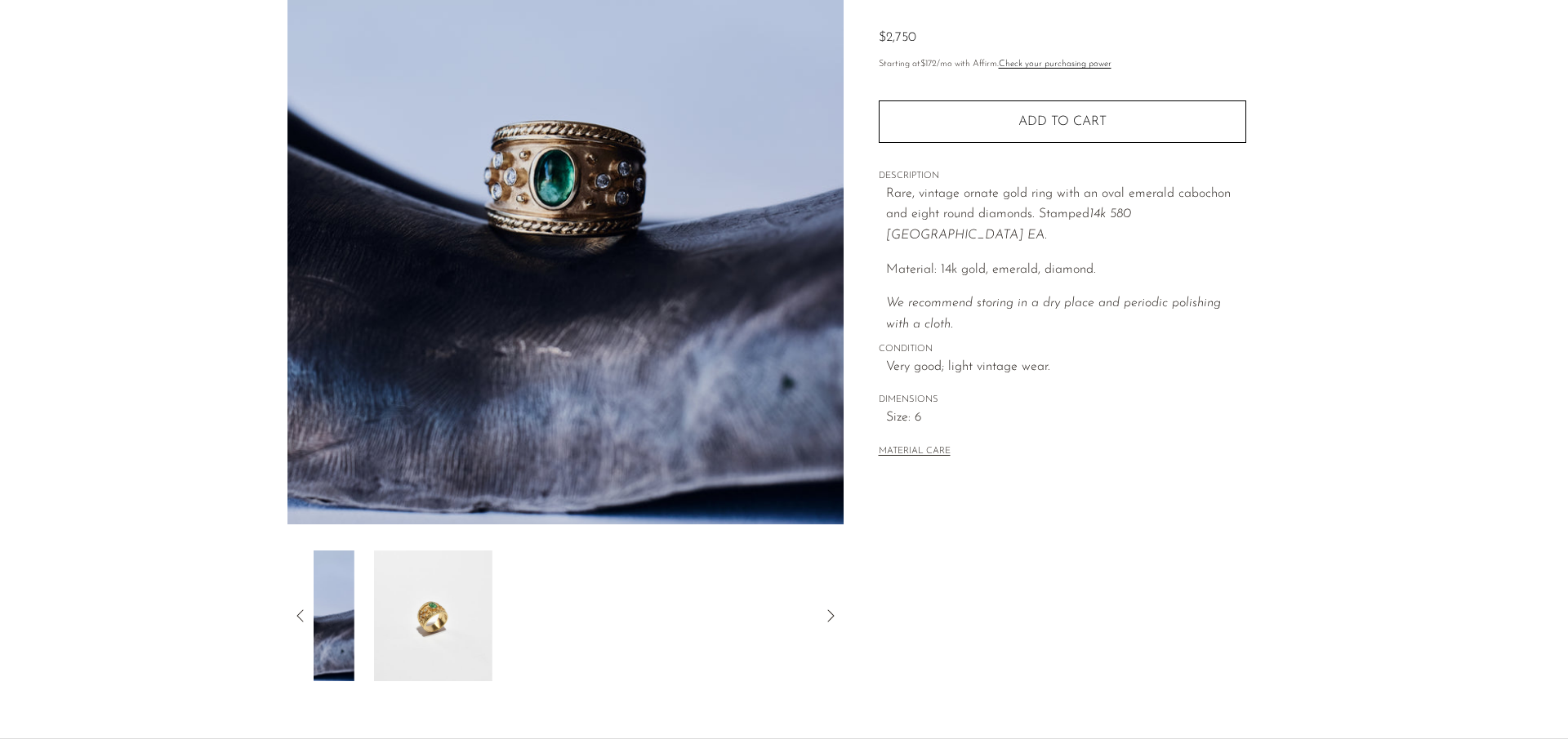
click at [297, 623] on icon at bounding box center [300, 615] width 20 height 20
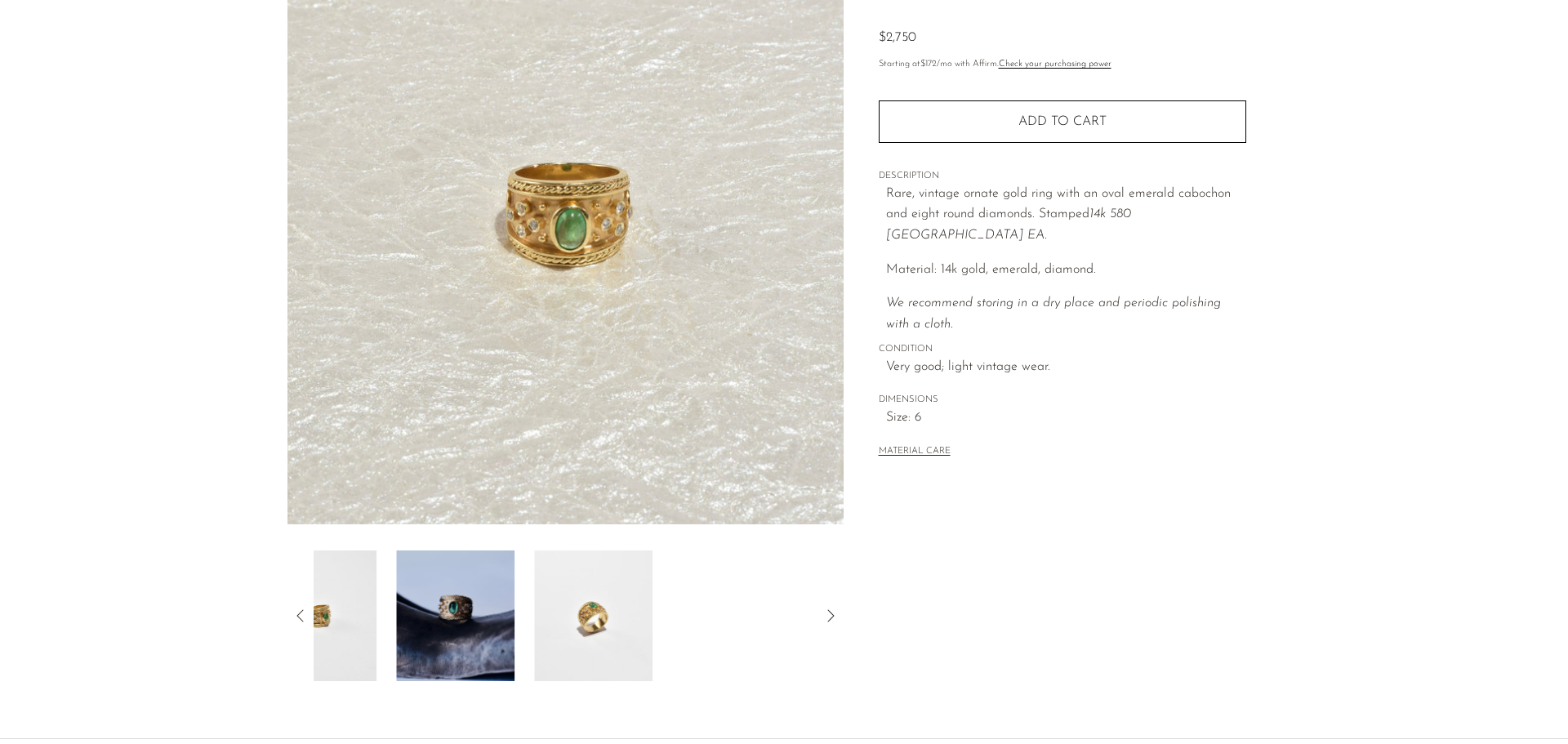
click at [297, 623] on icon at bounding box center [300, 615] width 20 height 20
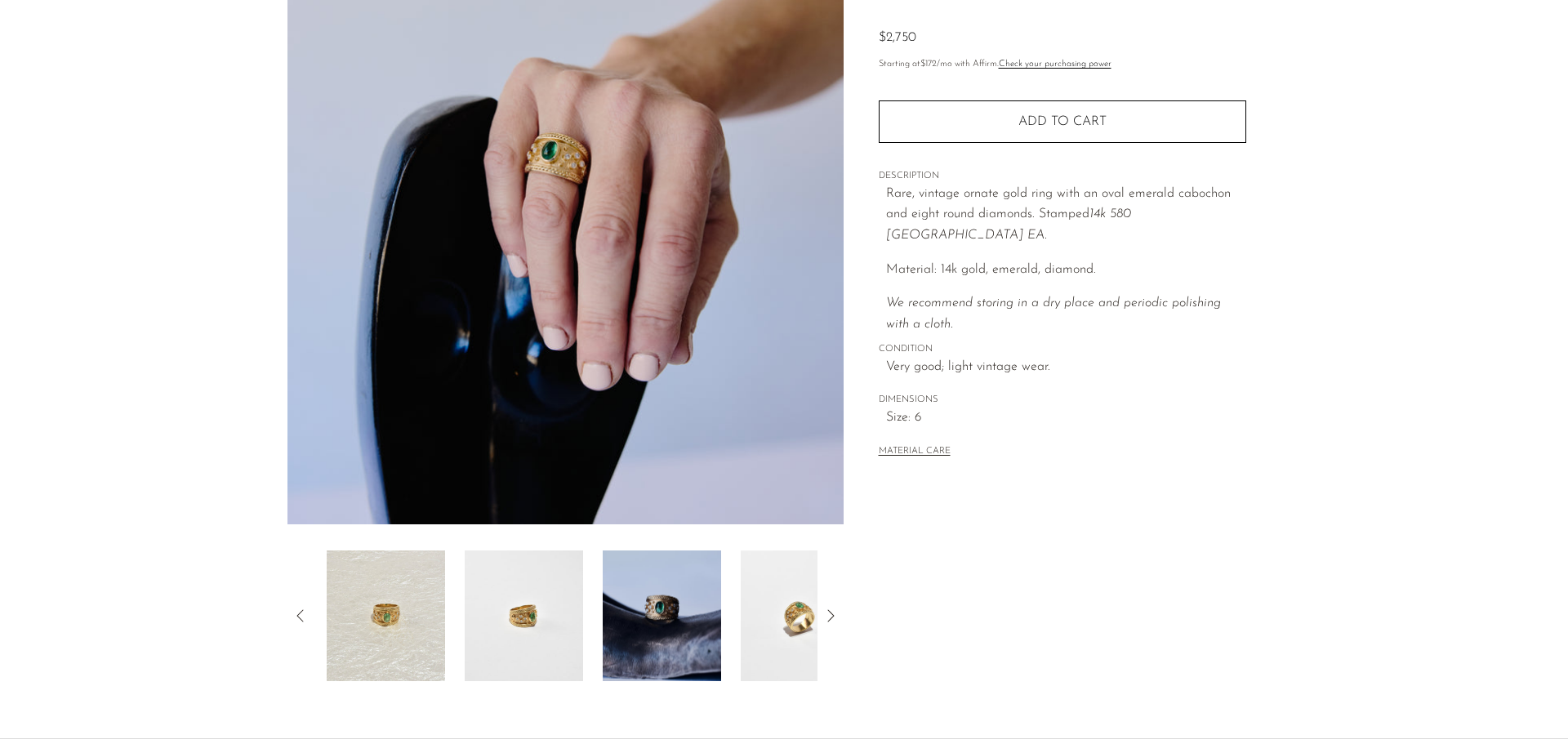
click at [297, 623] on icon at bounding box center [300, 615] width 20 height 20
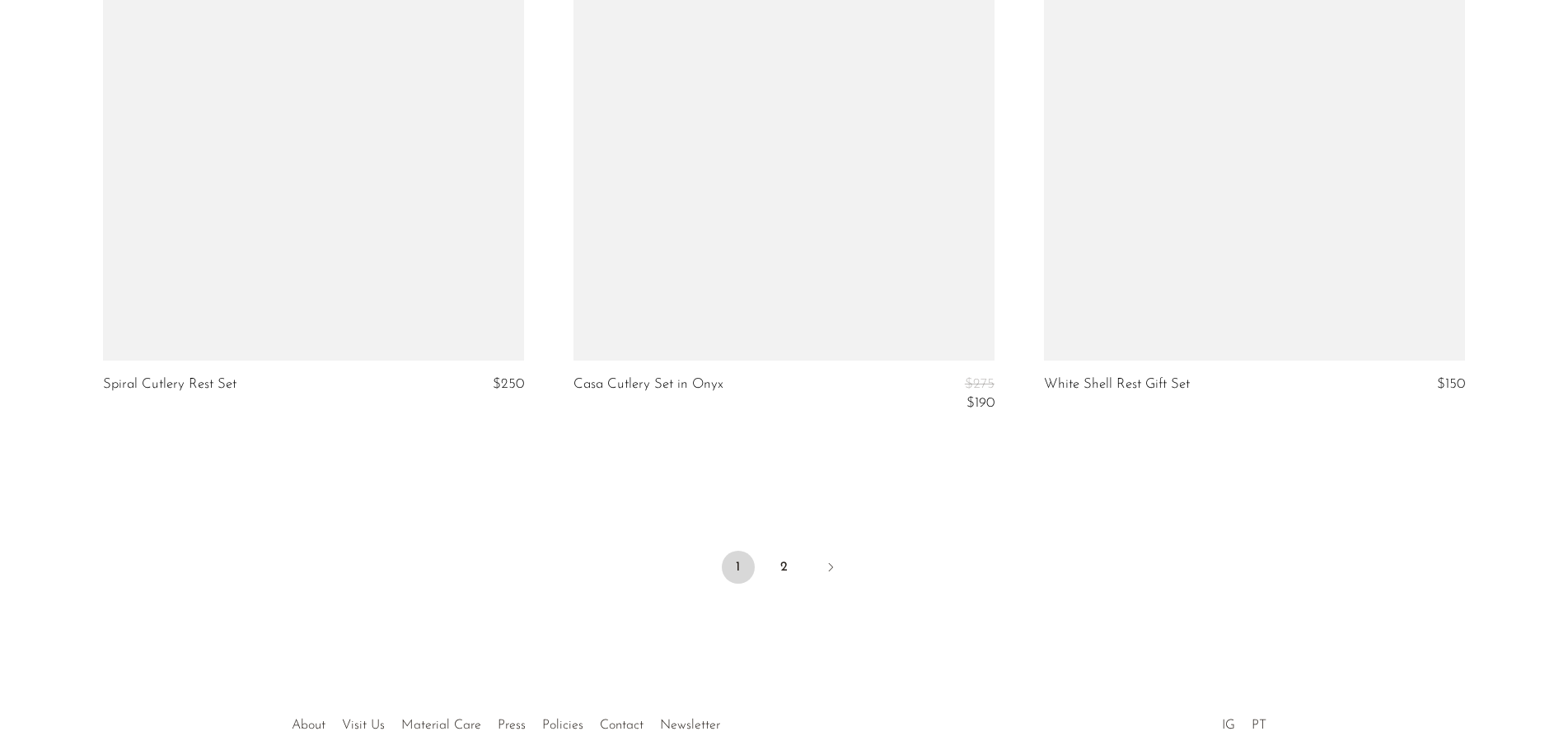
scroll to position [7763, 0]
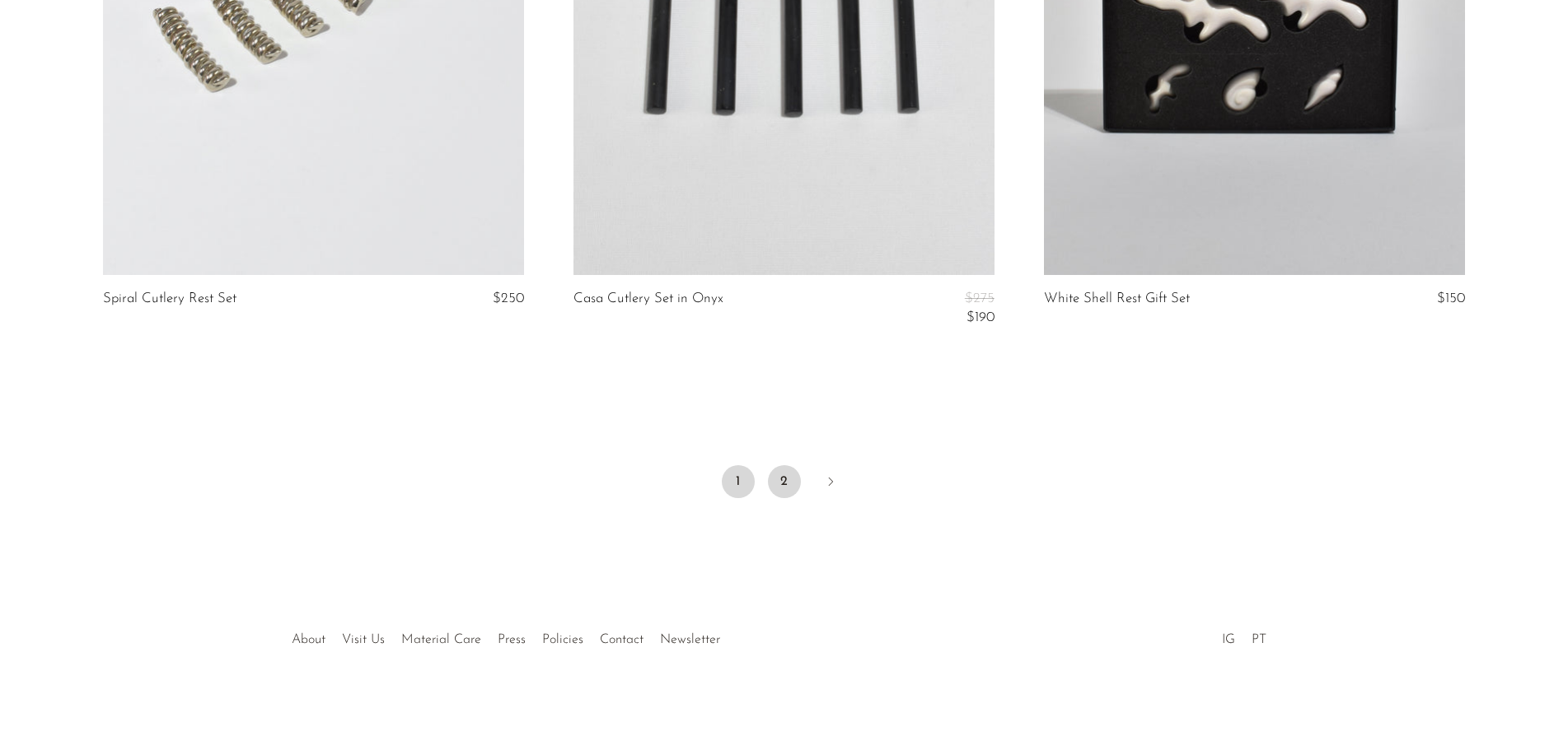
click at [774, 491] on link "2" at bounding box center [784, 481] width 33 height 33
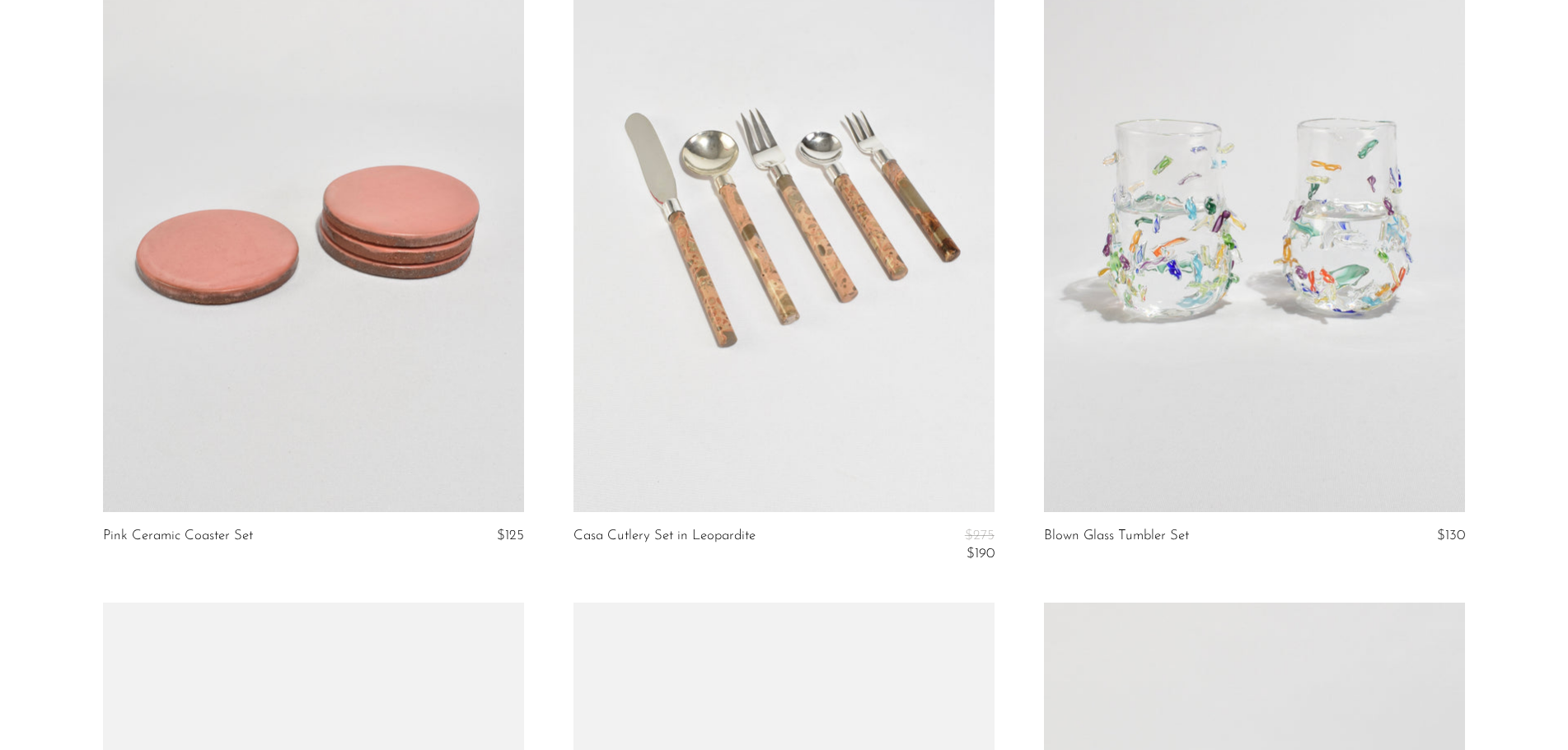
scroll to position [906, 0]
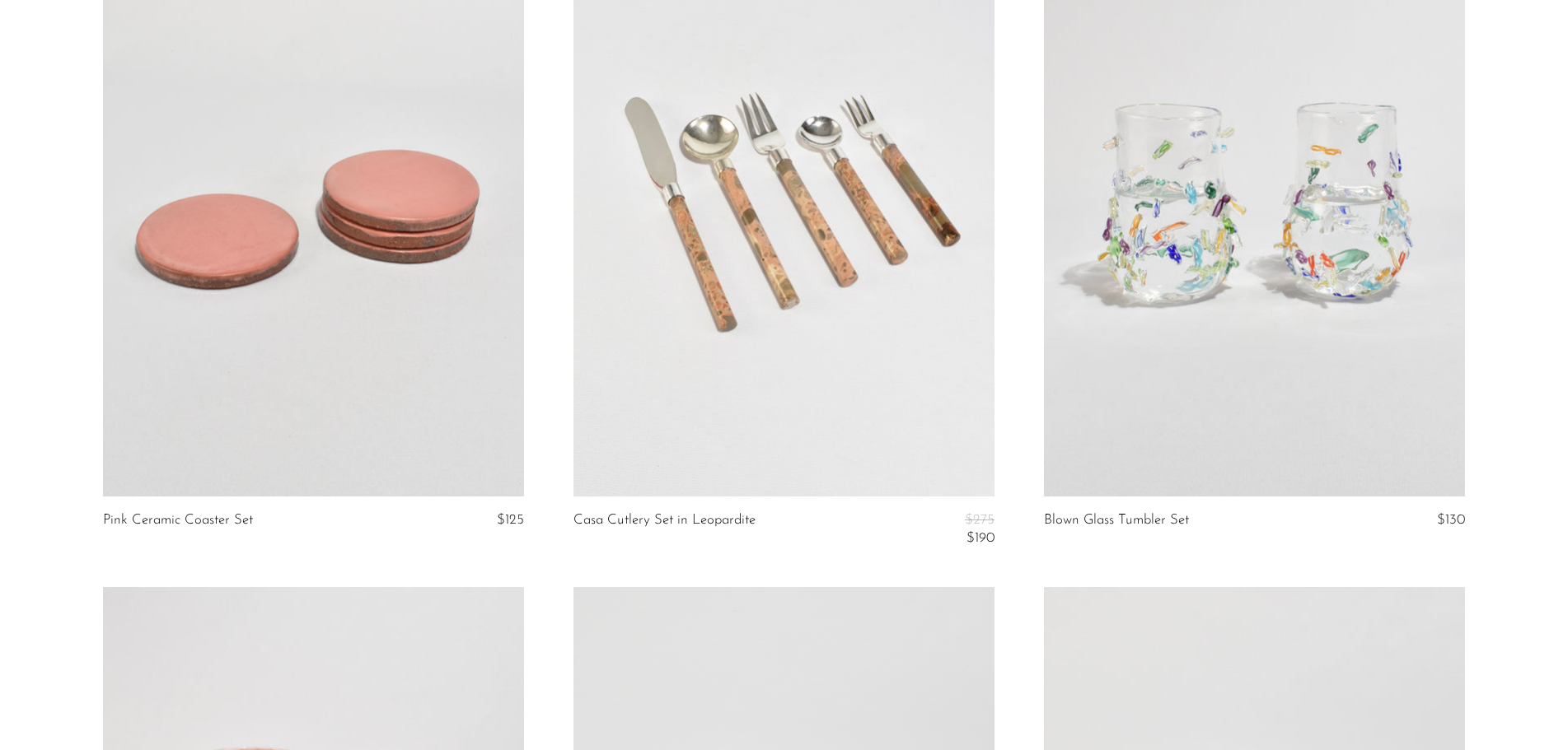
click at [1271, 249] on link at bounding box center [1254, 202] width 421 height 589
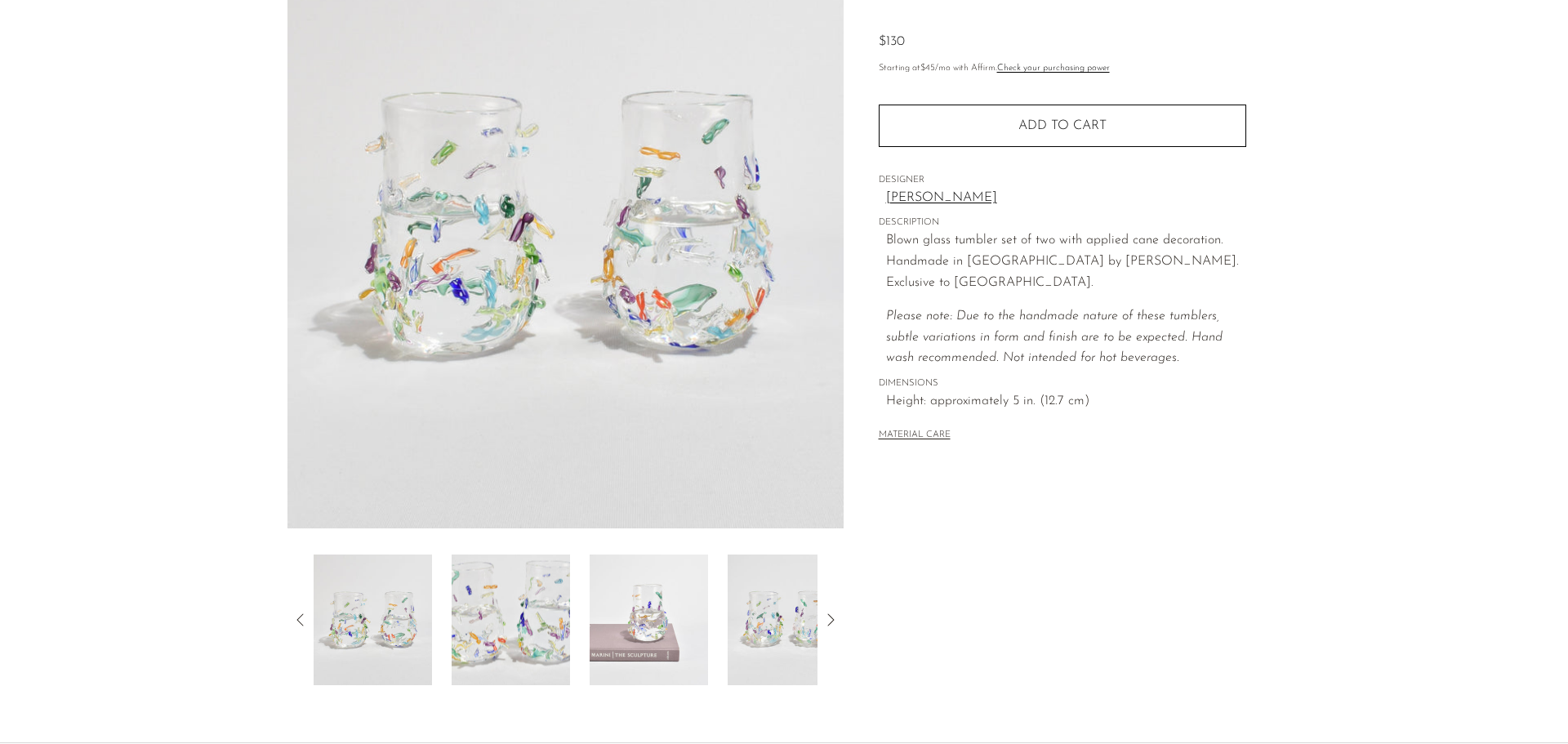
scroll to position [163, 0]
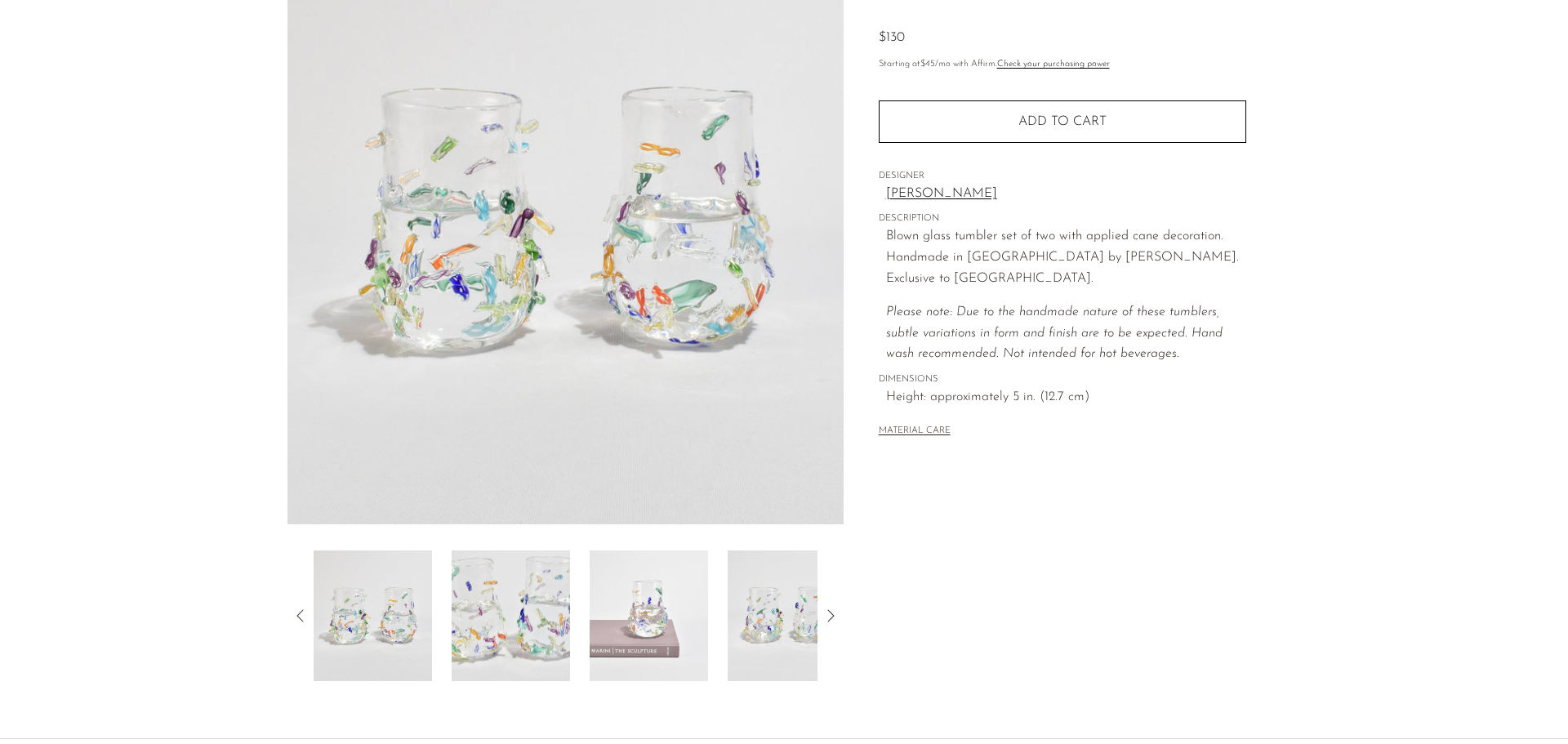
click at [486, 620] on img at bounding box center [511, 615] width 118 height 131
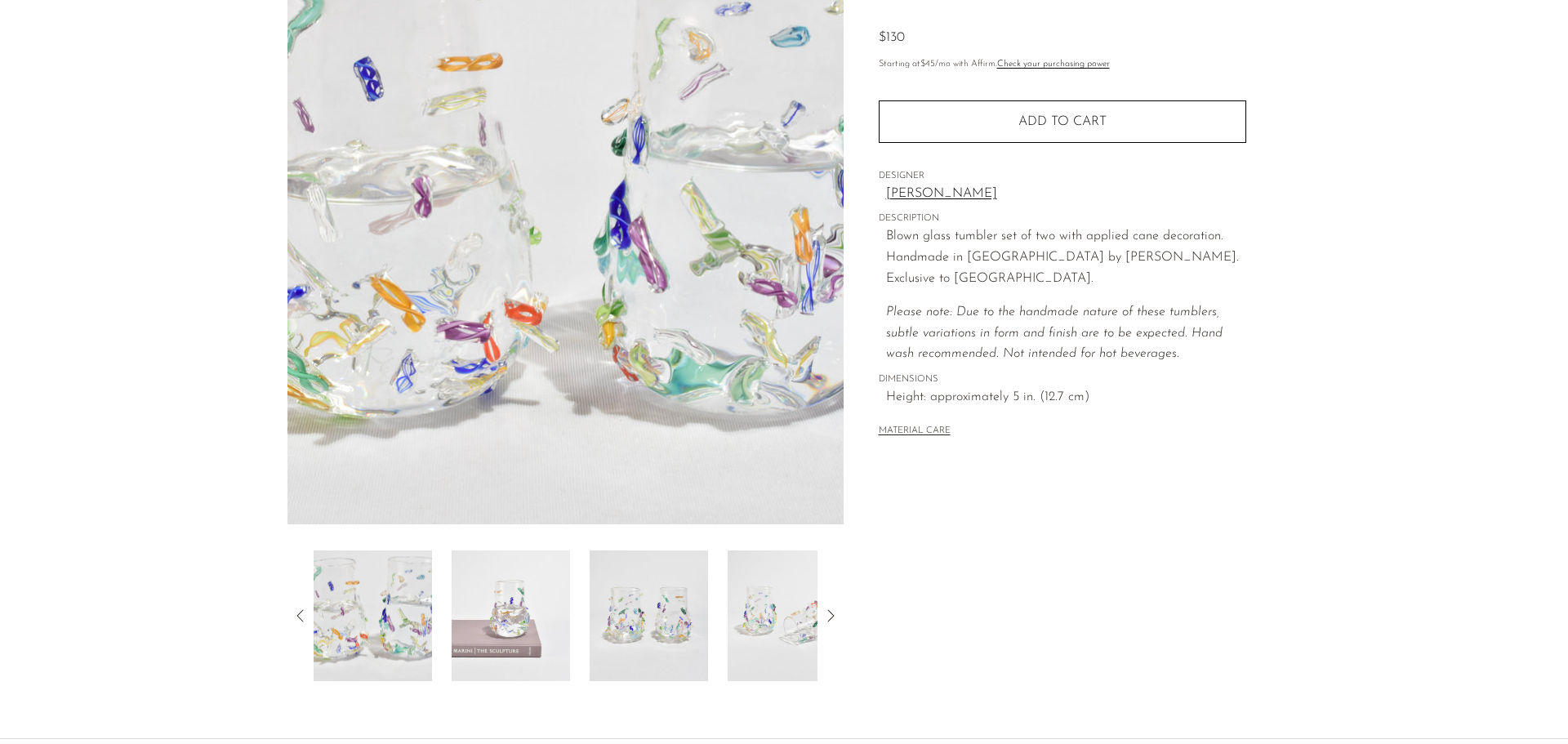
click at [648, 611] on img at bounding box center [649, 615] width 118 height 131
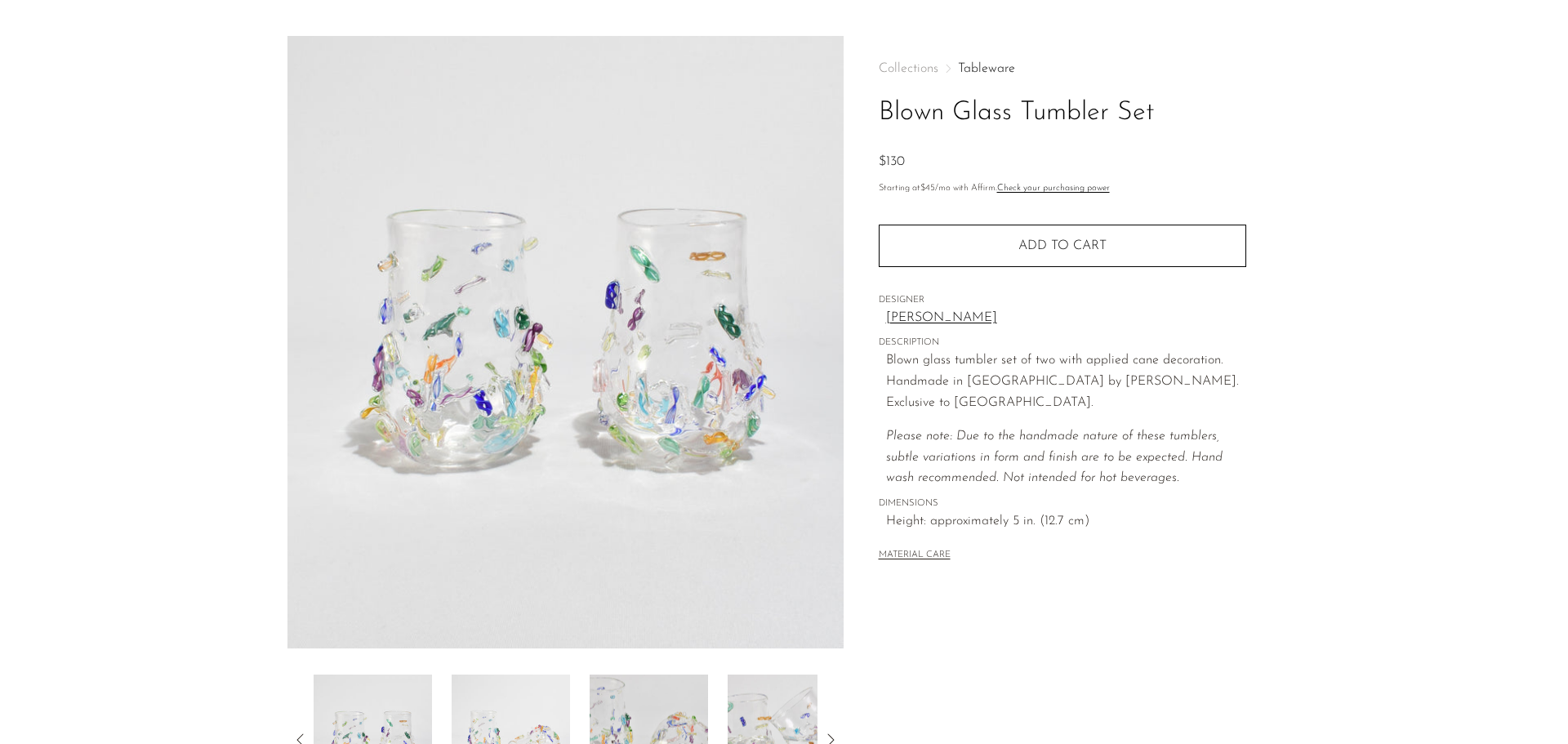
scroll to position [0, 0]
